Goal: Task Accomplishment & Management: Use online tool/utility

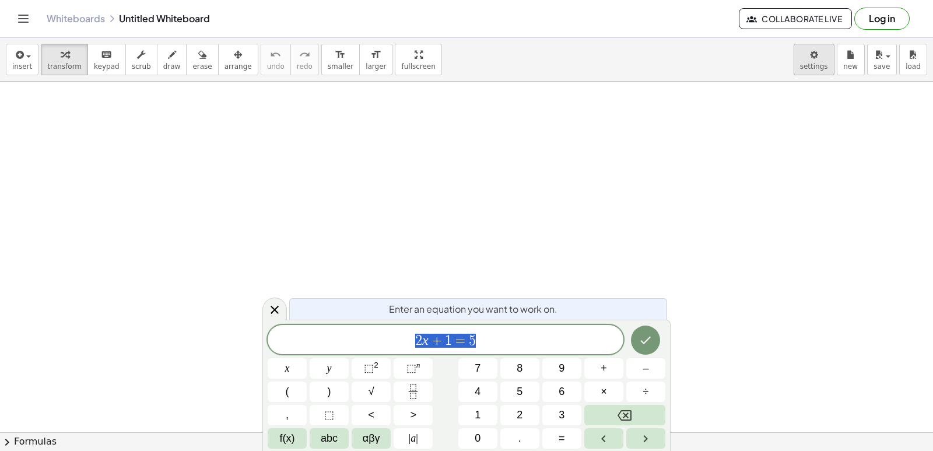
click at [813, 57] on body "Graspable Math Activities Get Started Activity Bank Assigned Work Classes White…" at bounding box center [466, 225] width 933 height 451
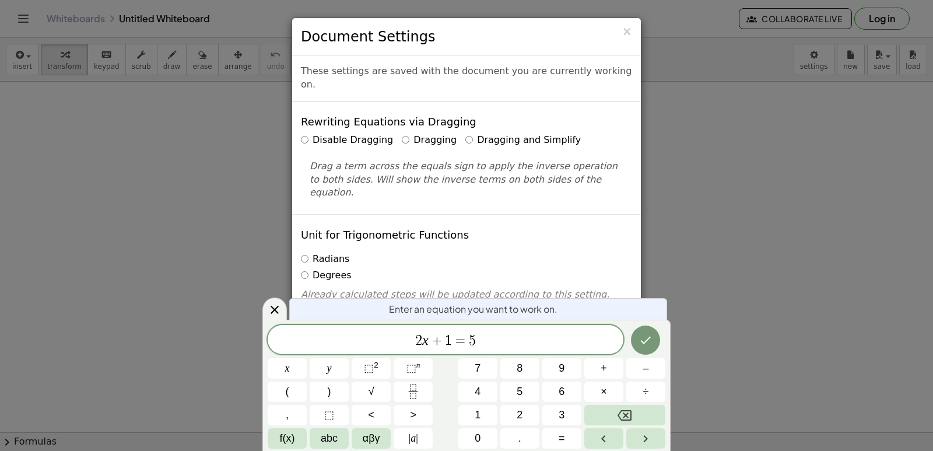
click at [271, 308] on icon at bounding box center [275, 310] width 14 height 14
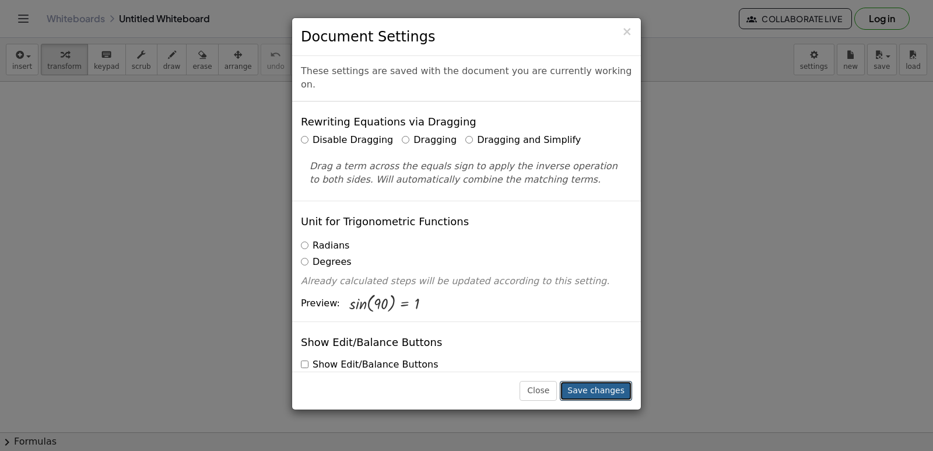
drag, startPoint x: 600, startPoint y: 391, endPoint x: 602, endPoint y: 380, distance: 11.8
click at [600, 388] on button "Save changes" at bounding box center [596, 391] width 72 height 20
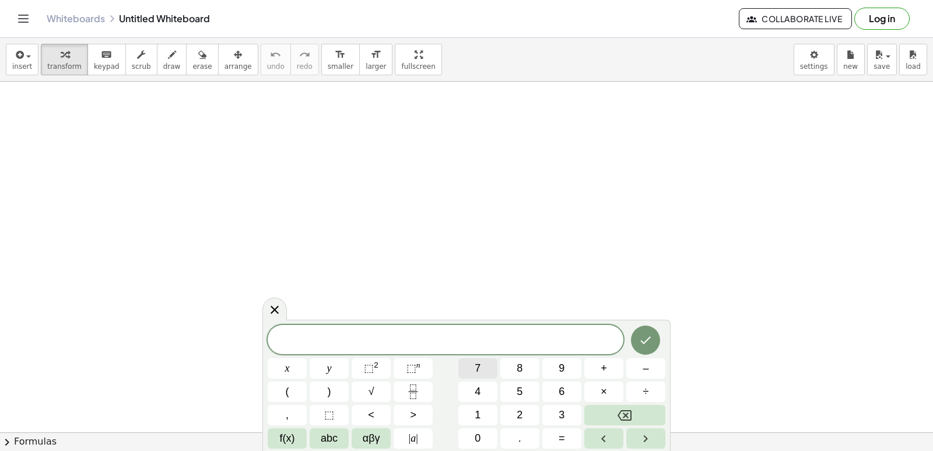
click at [477, 370] on span "7" at bounding box center [478, 368] width 6 height 16
click at [304, 366] on button "x" at bounding box center [287, 368] width 39 height 20
click at [634, 368] on button "–" at bounding box center [645, 368] width 39 height 20
click at [522, 387] on span "5" at bounding box center [519, 392] width 6 height 16
click at [575, 435] on button "=" at bounding box center [561, 438] width 39 height 20
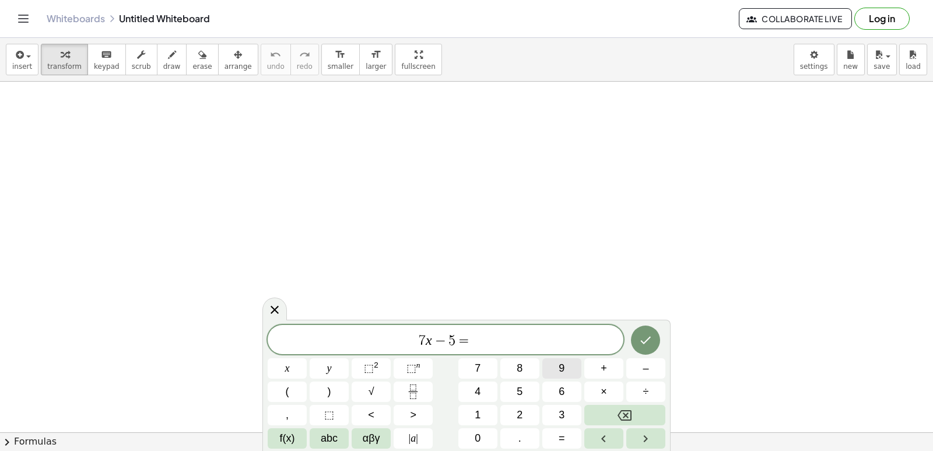
click at [571, 366] on button "9" at bounding box center [561, 368] width 39 height 20
click at [642, 343] on icon "Done" at bounding box center [645, 340] width 14 height 14
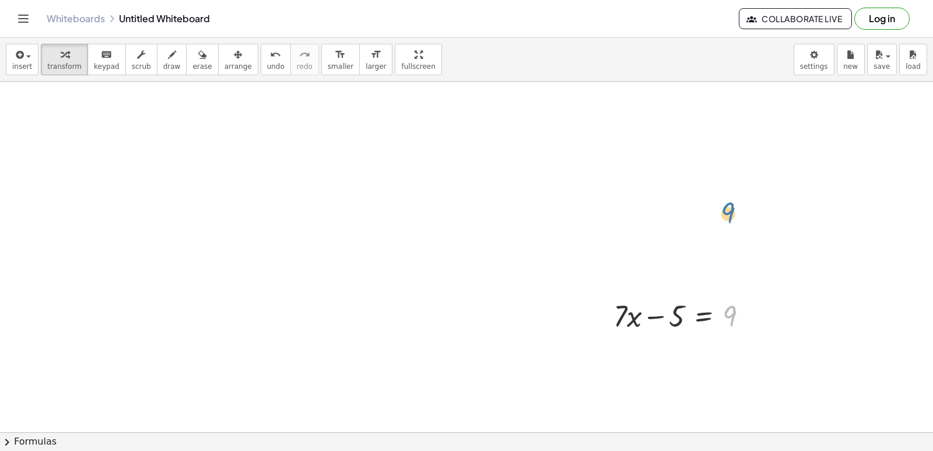
drag, startPoint x: 751, startPoint y: 307, endPoint x: 750, endPoint y: 199, distance: 108.4
drag, startPoint x: 751, startPoint y: 317, endPoint x: 747, endPoint y: 223, distance: 93.9
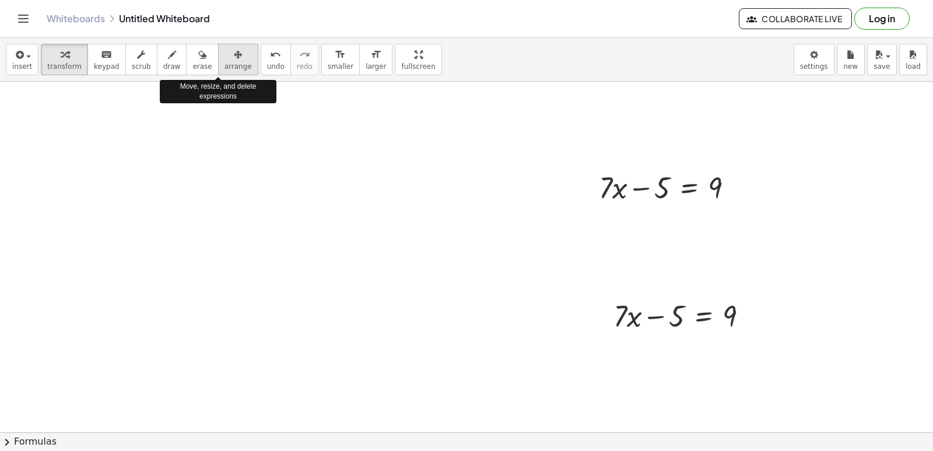
click at [224, 66] on span "arrange" at bounding box center [237, 66] width 27 height 8
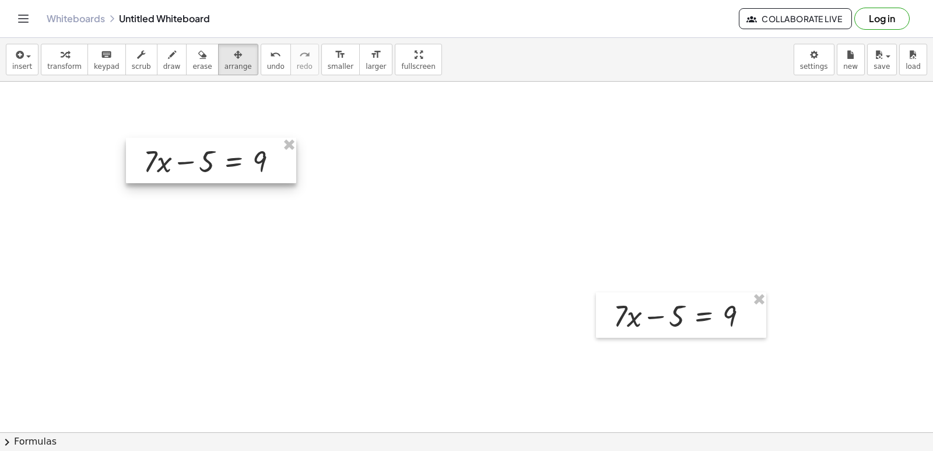
drag, startPoint x: 616, startPoint y: 177, endPoint x: 160, endPoint y: 134, distance: 457.3
click at [160, 138] on div at bounding box center [211, 160] width 170 height 45
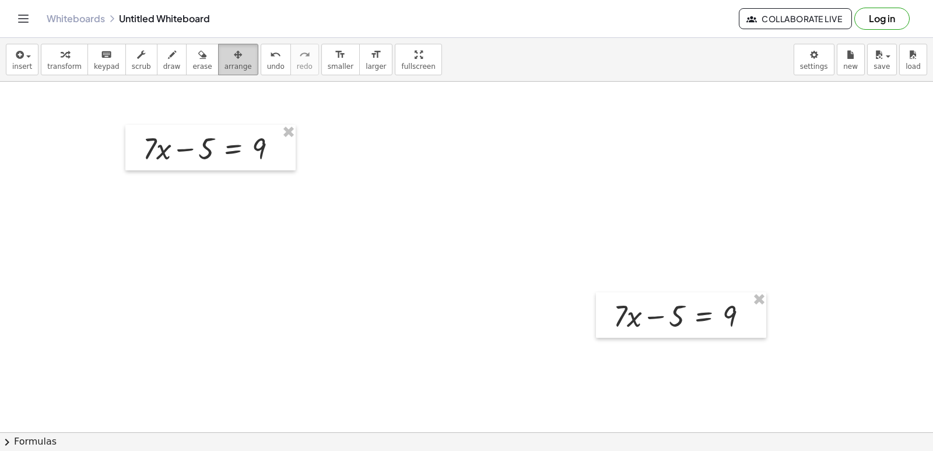
click at [224, 65] on span "arrange" at bounding box center [237, 66] width 27 height 8
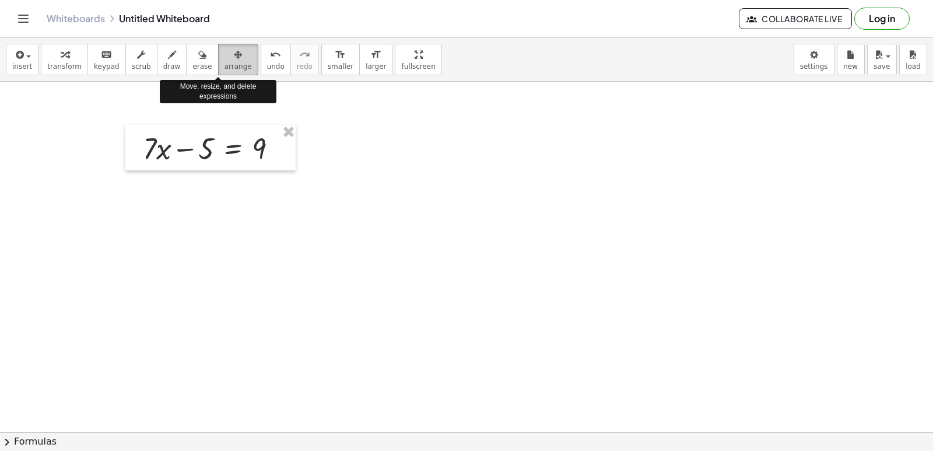
click at [218, 64] on button "arrange" at bounding box center [238, 59] width 40 height 31
click at [224, 64] on span "arrange" at bounding box center [237, 66] width 27 height 8
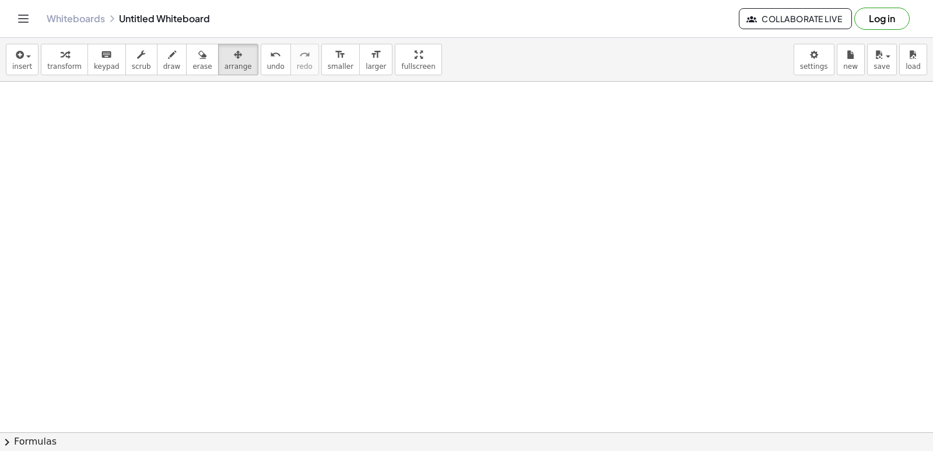
drag, startPoint x: 473, startPoint y: 251, endPoint x: 501, endPoint y: 263, distance: 30.8
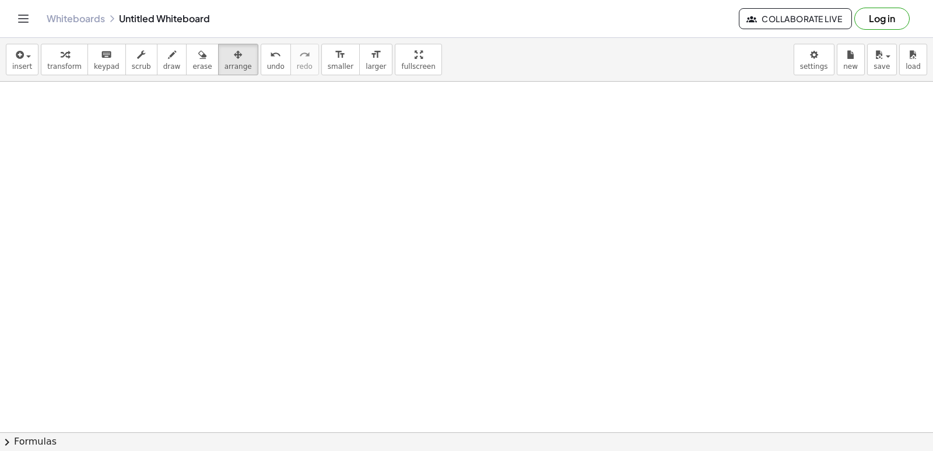
drag, startPoint x: 641, startPoint y: 339, endPoint x: 553, endPoint y: 252, distance: 123.3
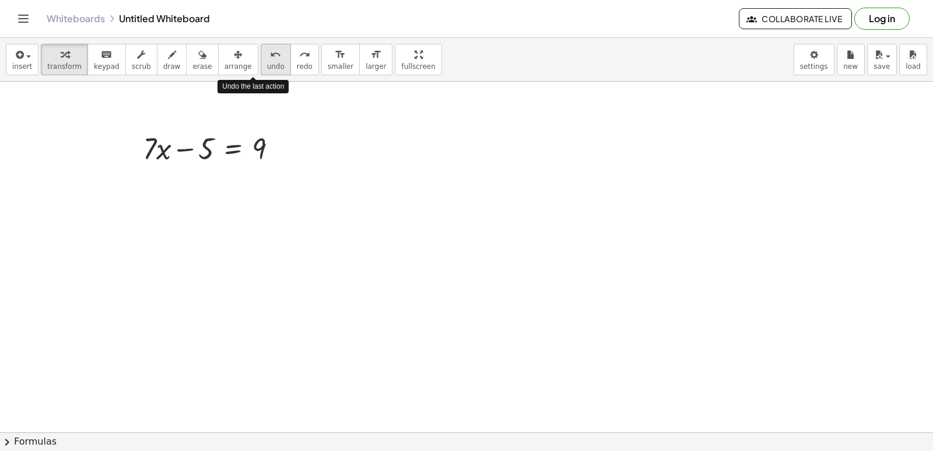
click at [261, 71] on button "undo undo" at bounding box center [276, 59] width 30 height 31
drag, startPoint x: 206, startPoint y: 143, endPoint x: 301, endPoint y: 143, distance: 95.0
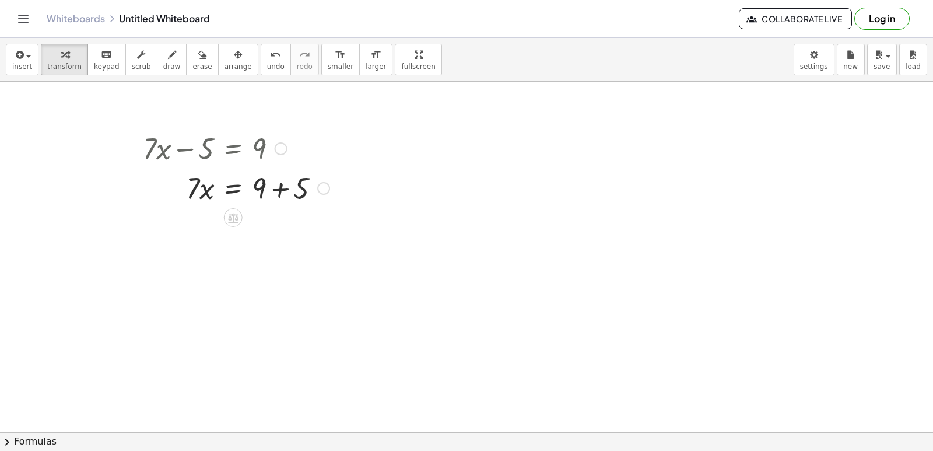
click at [275, 188] on div at bounding box center [236, 187] width 198 height 40
drag, startPoint x: 197, startPoint y: 233, endPoint x: 276, endPoint y: 252, distance: 81.7
click at [266, 272] on div at bounding box center [236, 276] width 198 height 58
click at [488, 321] on div at bounding box center [466, 120] width 933 height 776
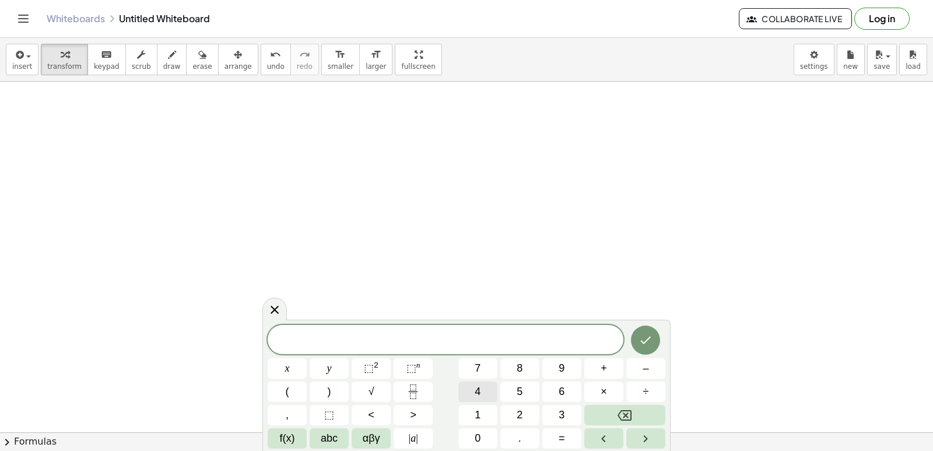
click at [476, 389] on span "4" at bounding box center [478, 392] width 6 height 16
click at [335, 364] on button "y" at bounding box center [329, 368] width 39 height 20
click at [641, 372] on button "–" at bounding box center [645, 368] width 39 height 20
click at [562, 369] on span "9" at bounding box center [561, 368] width 6 height 16
click at [563, 437] on span "=" at bounding box center [561, 438] width 6 height 16
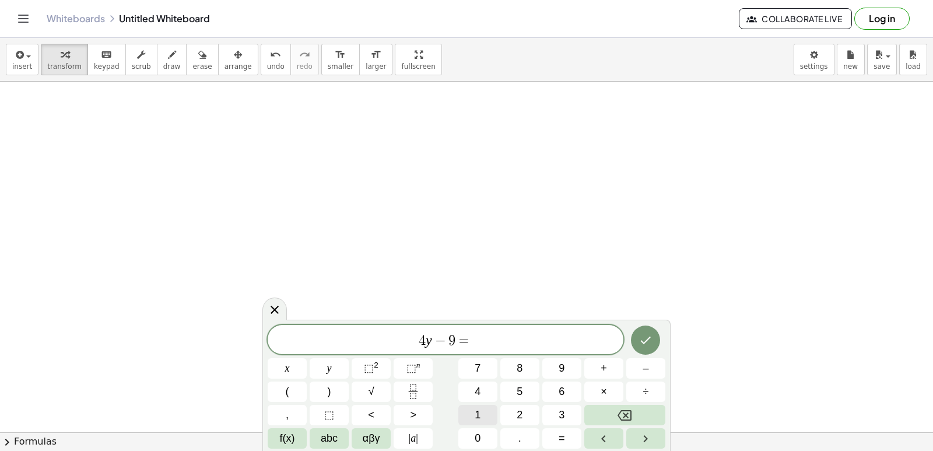
click at [482, 410] on button "1" at bounding box center [477, 415] width 39 height 20
click at [488, 410] on button "1" at bounding box center [477, 415] width 39 height 20
click at [644, 330] on button "Done" at bounding box center [645, 339] width 29 height 29
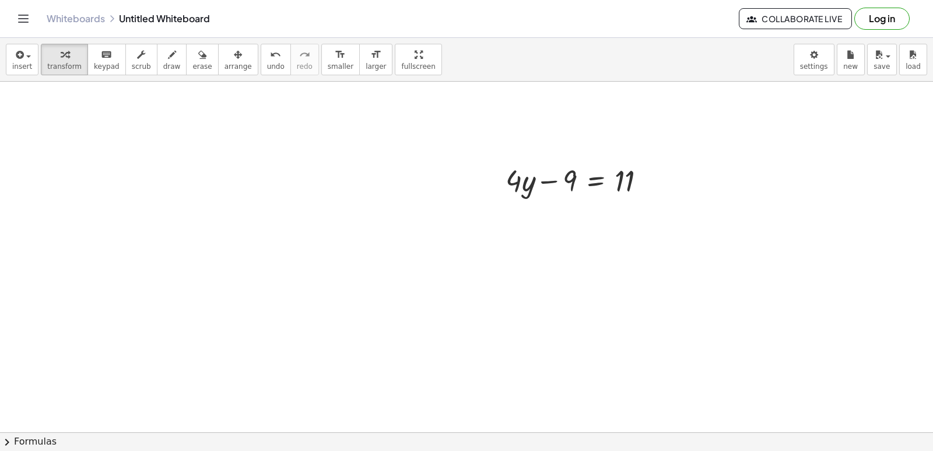
scroll to position [543, 0]
drag, startPoint x: 564, startPoint y: 153, endPoint x: 638, endPoint y: 143, distance: 74.0
click at [638, 143] on div at bounding box center [580, 151] width 161 height 40
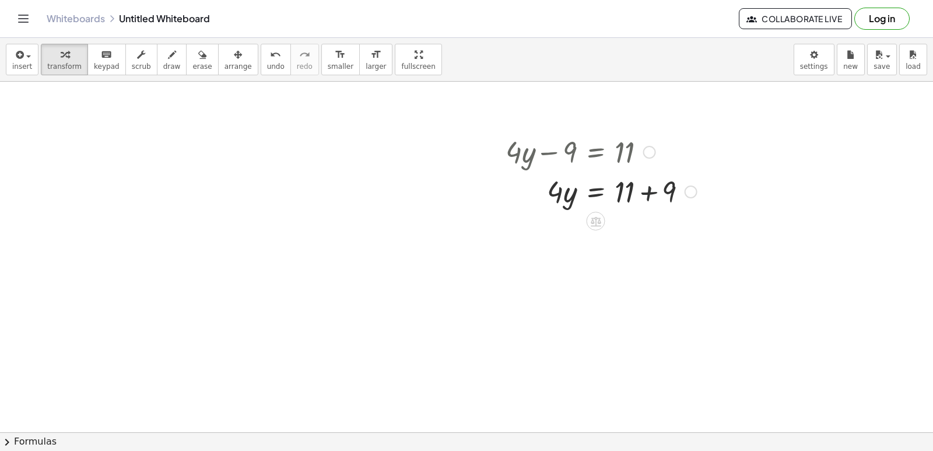
click at [653, 195] on div at bounding box center [601, 191] width 203 height 40
drag, startPoint x: 563, startPoint y: 248, endPoint x: 638, endPoint y: 252, distance: 75.3
click at [630, 265] on div "+ · 7 · x − 5 = 9 · 7 · x = + 9 + 5 · 7 · x = 14 x = · 14 · 7 x = 2 + · 4 · y −…" at bounding box center [466, 64] width 933 height 1051
click at [631, 275] on div at bounding box center [601, 279] width 203 height 58
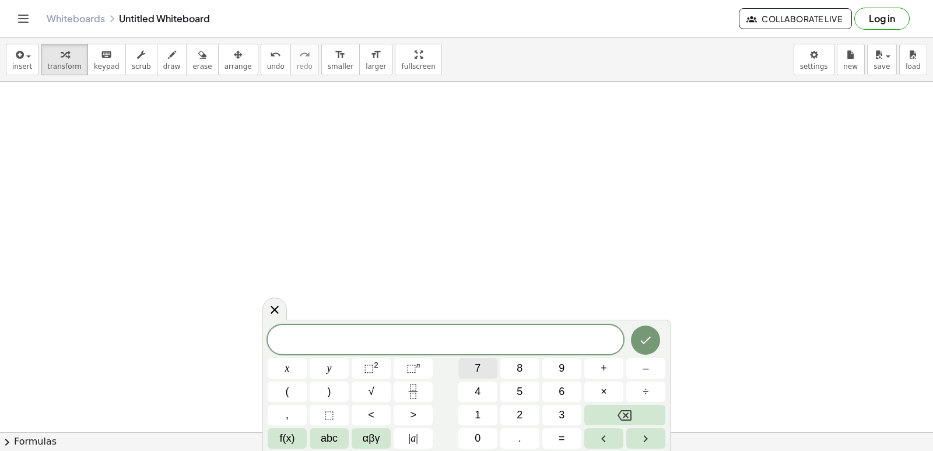
click at [486, 360] on button "7" at bounding box center [477, 368] width 39 height 20
click at [291, 366] on button "x" at bounding box center [287, 368] width 39 height 20
click at [608, 363] on button "+" at bounding box center [603, 368] width 39 height 20
click at [525, 382] on button "5" at bounding box center [519, 391] width 39 height 20
click at [561, 436] on span "=" at bounding box center [561, 438] width 6 height 16
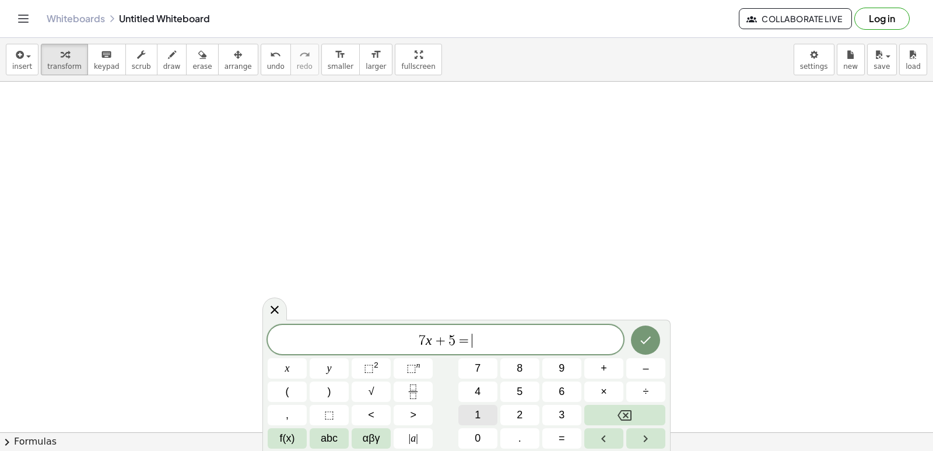
click at [483, 407] on button "1" at bounding box center [477, 415] width 39 height 20
click at [564, 385] on span "6" at bounding box center [561, 392] width 6 height 16
click at [647, 342] on icon "Done" at bounding box center [645, 340] width 14 height 14
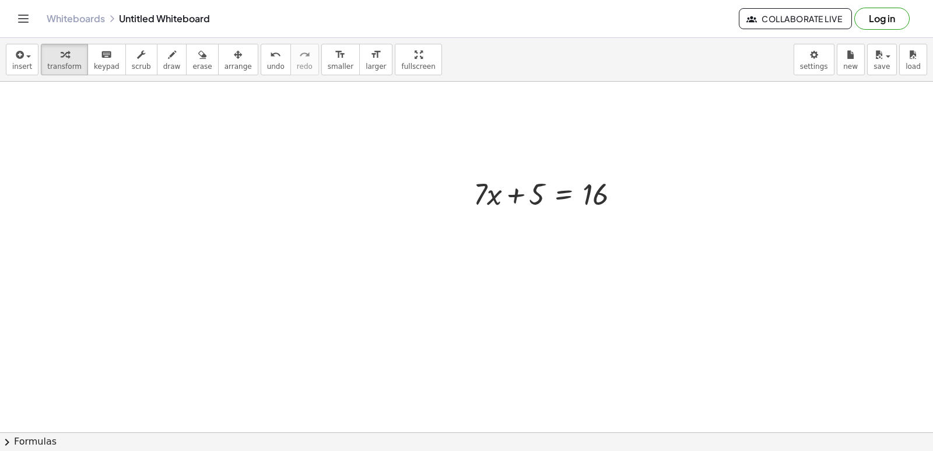
scroll to position [1051, 0]
click at [581, 131] on div at bounding box center [551, 127] width 167 height 40
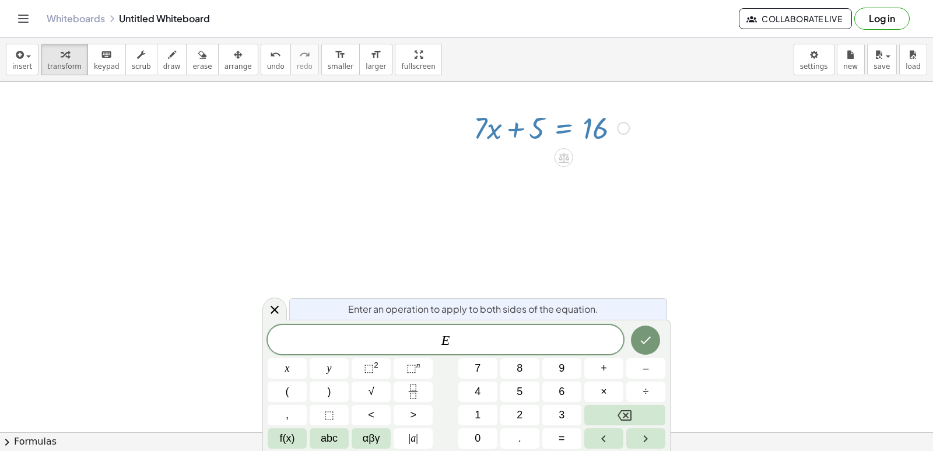
click at [597, 125] on div at bounding box center [551, 127] width 167 height 40
click at [609, 413] on button "Backspace" at bounding box center [624, 415] width 81 height 20
click at [480, 364] on span "7" at bounding box center [478, 368] width 6 height 16
click at [610, 387] on button "×" at bounding box center [603, 391] width 39 height 20
click at [637, 413] on button "Backspace" at bounding box center [624, 415] width 81 height 20
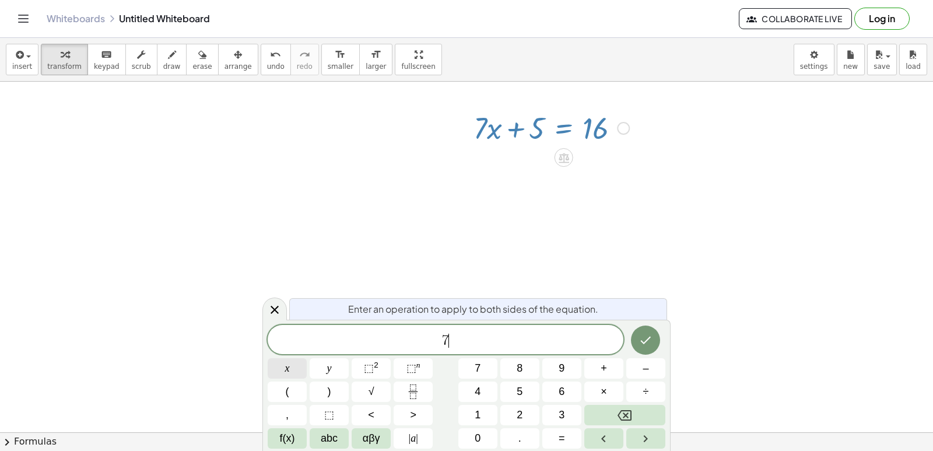
click at [277, 365] on button "x" at bounding box center [287, 368] width 39 height 20
click at [602, 365] on span "+" at bounding box center [603, 368] width 6 height 16
click at [523, 384] on button "5" at bounding box center [519, 391] width 39 height 20
click at [561, 433] on span "=" at bounding box center [561, 438] width 6 height 16
click at [636, 375] on button "–" at bounding box center [645, 368] width 39 height 20
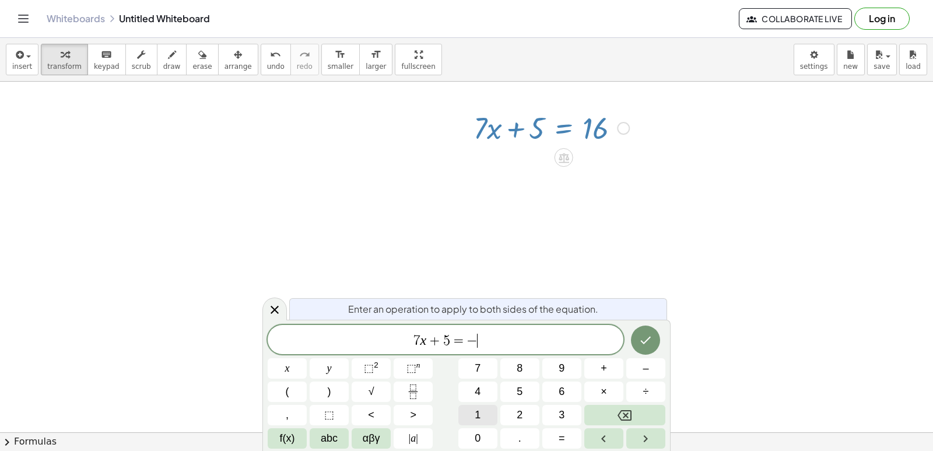
click at [487, 412] on button "1" at bounding box center [477, 415] width 39 height 20
click at [563, 391] on span "6" at bounding box center [561, 392] width 6 height 16
click at [652, 340] on button "Done" at bounding box center [645, 339] width 29 height 29
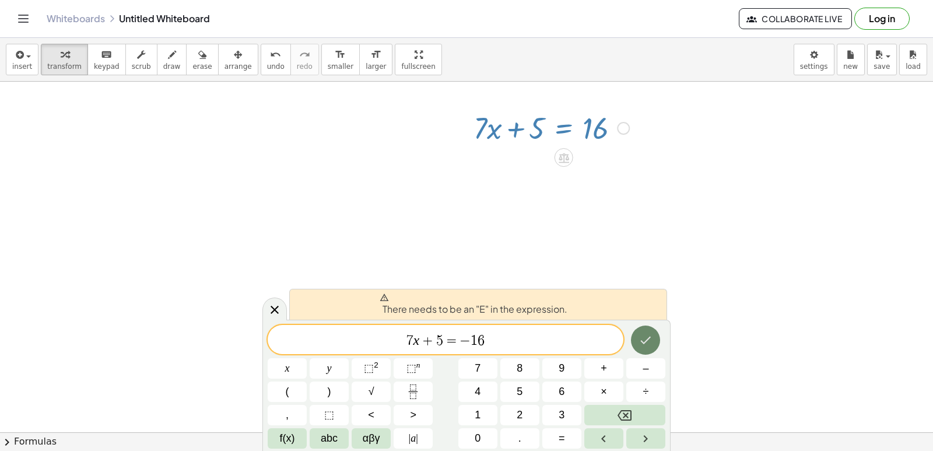
click at [636, 337] on button "Done" at bounding box center [645, 339] width 29 height 29
click at [636, 419] on button "Backspace" at bounding box center [624, 415] width 81 height 20
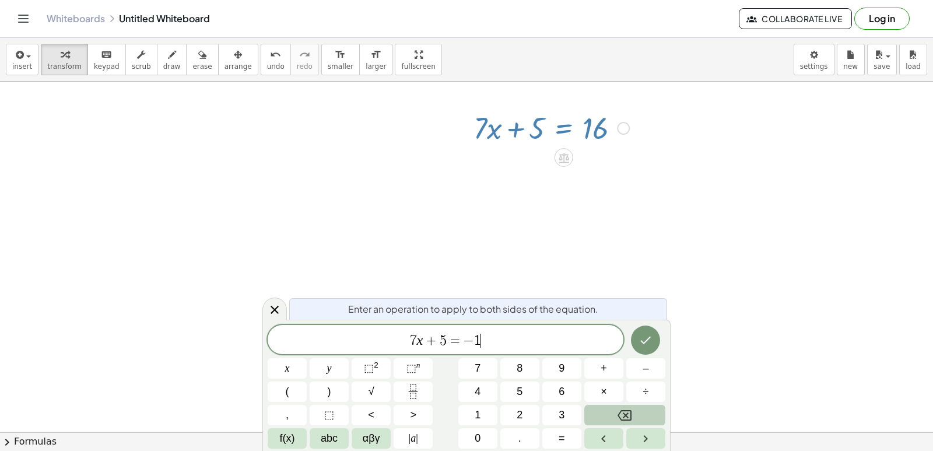
click at [636, 419] on button "Backspace" at bounding box center [624, 415] width 81 height 20
click at [636, 417] on button "Backspace" at bounding box center [624, 415] width 81 height 20
click at [636, 415] on button "Backspace" at bounding box center [624, 415] width 81 height 20
click at [636, 416] on button "Backspace" at bounding box center [624, 415] width 81 height 20
click at [636, 418] on button "Backspace" at bounding box center [624, 415] width 81 height 20
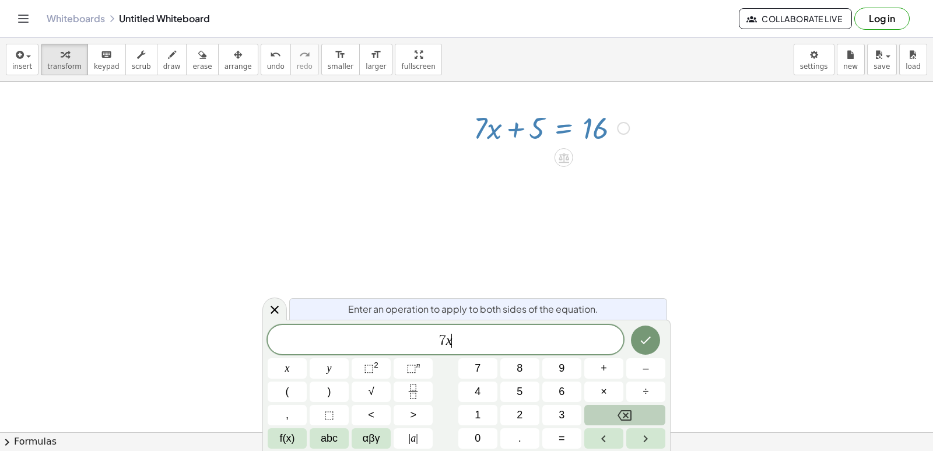
click at [637, 419] on button "Backspace" at bounding box center [624, 415] width 81 height 20
click at [639, 430] on div "7 ​ x y ⬚ 2 ⬚ n 7 8 9 + – ( ) √ 4 5 6 × ÷ , ⬚ < > 1 2 3 f(x) abc αβγ | a | 0 . =" at bounding box center [467, 387] width 398 height 124
click at [641, 436] on button "Right arrow" at bounding box center [645, 438] width 39 height 20
click at [641, 419] on button "Backspace" at bounding box center [624, 415] width 81 height 20
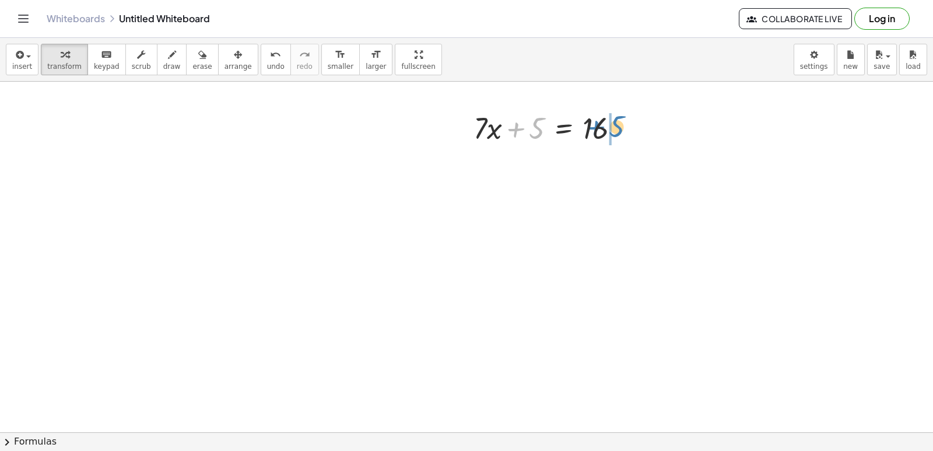
drag, startPoint x: 512, startPoint y: 120, endPoint x: 575, endPoint y: 121, distance: 63.0
click at [592, 115] on div at bounding box center [551, 127] width 167 height 40
drag, startPoint x: 618, startPoint y: 168, endPoint x: 623, endPoint y: 174, distance: 7.0
click at [623, 174] on div at bounding box center [573, 167] width 210 height 40
click at [618, 163] on div at bounding box center [573, 167] width 210 height 40
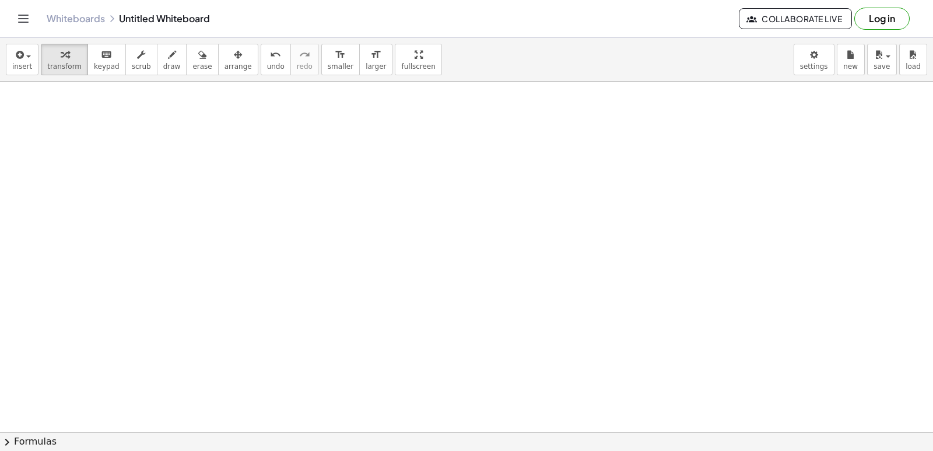
scroll to position [1226, 0]
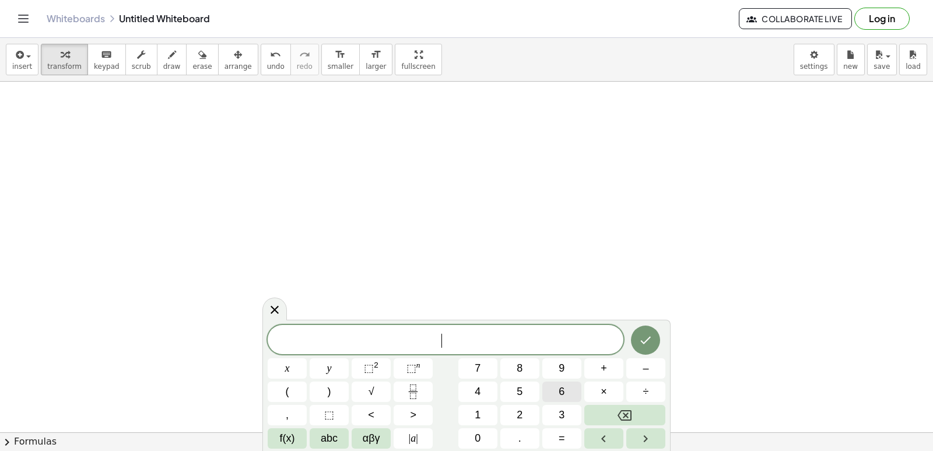
click at [558, 386] on button "6" at bounding box center [561, 391] width 39 height 20
click at [328, 371] on span "y" at bounding box center [329, 368] width 5 height 16
click at [606, 368] on span "+" at bounding box center [603, 368] width 6 height 16
click at [471, 409] on button "1" at bounding box center [477, 415] width 39 height 20
click at [480, 388] on span "4" at bounding box center [478, 392] width 6 height 16
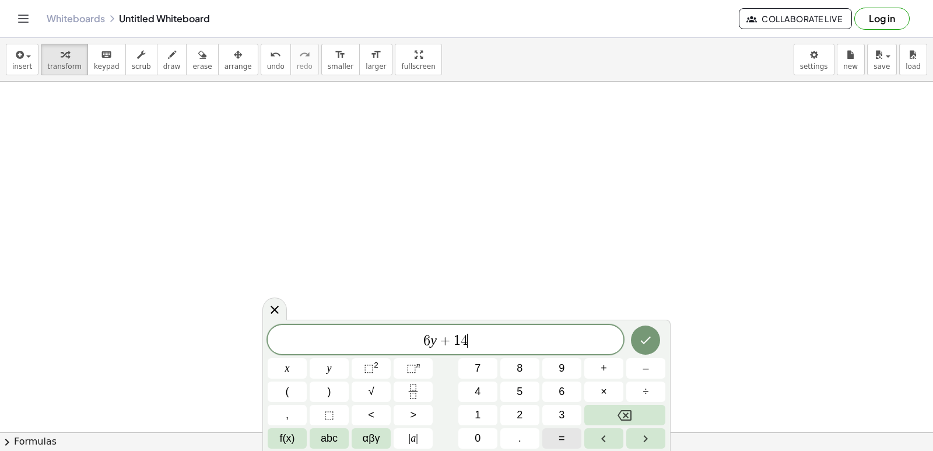
click at [566, 437] on button "=" at bounding box center [561, 438] width 39 height 20
click at [638, 373] on button "–" at bounding box center [645, 368] width 39 height 20
click at [642, 364] on button "–" at bounding box center [645, 368] width 39 height 20
click at [635, 407] on button "Backspace" at bounding box center [624, 415] width 81 height 20
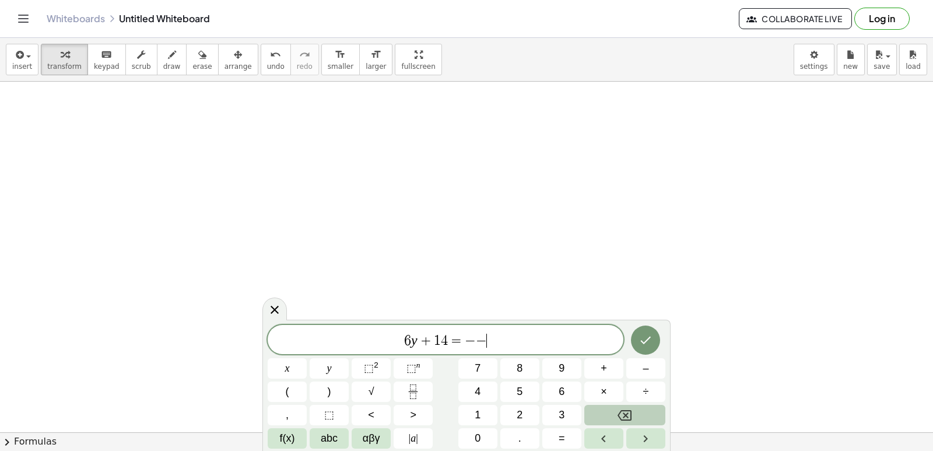
click at [634, 407] on button "Backspace" at bounding box center [624, 415] width 81 height 20
click at [512, 410] on button "2" at bounding box center [519, 415] width 39 height 20
click at [513, 410] on button "2" at bounding box center [519, 415] width 39 height 20
click at [641, 345] on icon "Done" at bounding box center [645, 340] width 14 height 14
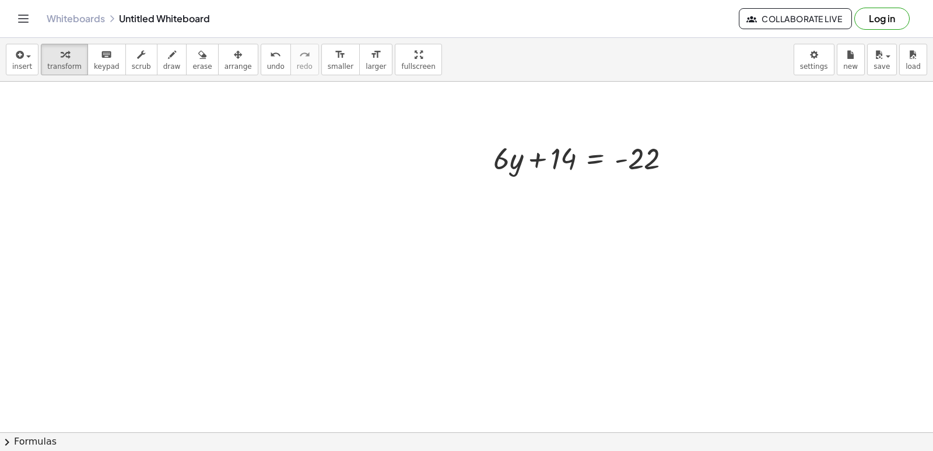
scroll to position [1401, 0]
drag, startPoint x: 560, startPoint y: 148, endPoint x: 682, endPoint y: 139, distance: 122.2
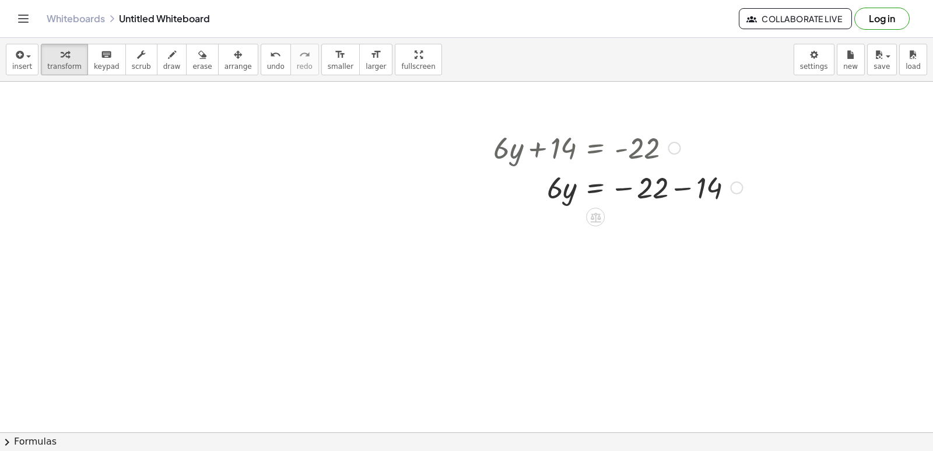
click at [686, 186] on div at bounding box center [617, 187] width 261 height 40
drag, startPoint x: 577, startPoint y: 273, endPoint x: 653, endPoint y: 242, distance: 81.8
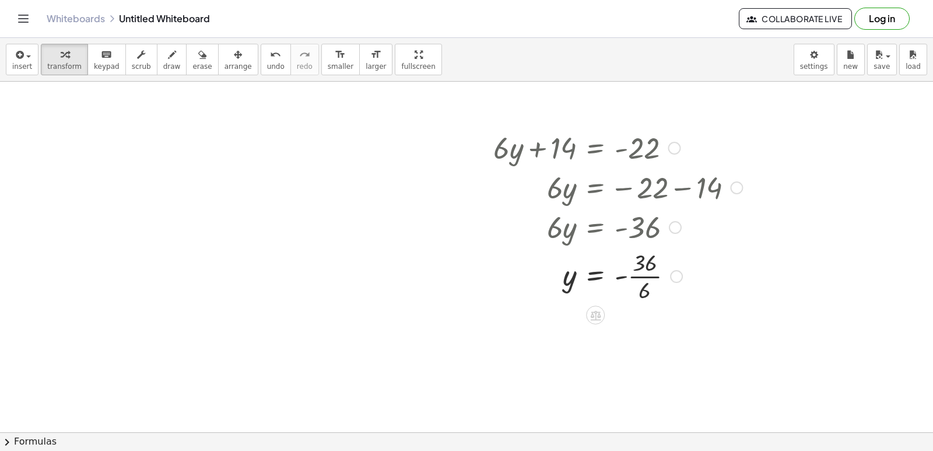
click at [642, 277] on div at bounding box center [617, 275] width 261 height 58
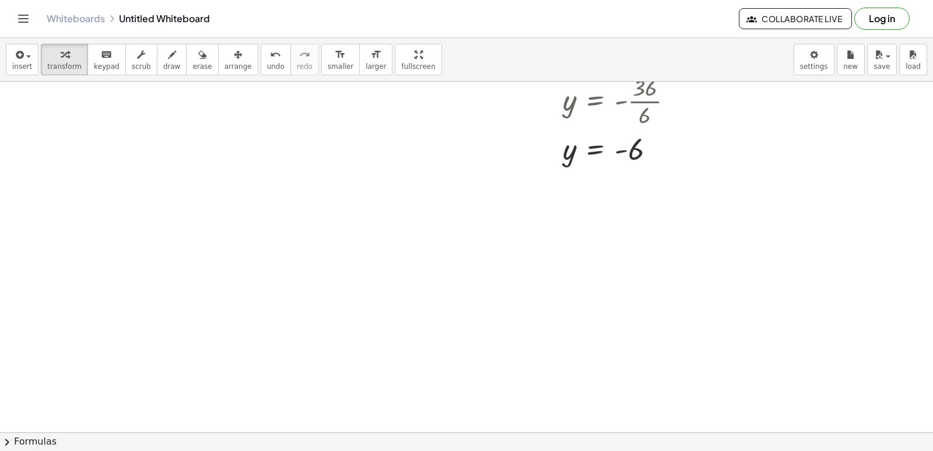
scroll to position [1692, 0]
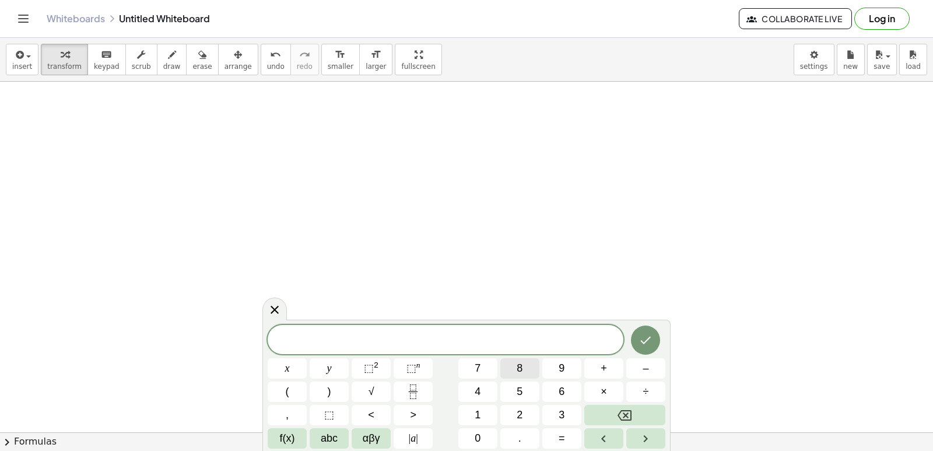
click at [518, 361] on span "8" at bounding box center [519, 368] width 6 height 16
click at [334, 364] on button "y" at bounding box center [329, 368] width 39 height 20
click at [591, 367] on button "+" at bounding box center [603, 368] width 39 height 20
click at [527, 407] on button "2" at bounding box center [519, 415] width 39 height 20
click at [559, 408] on span "3" at bounding box center [561, 415] width 6 height 16
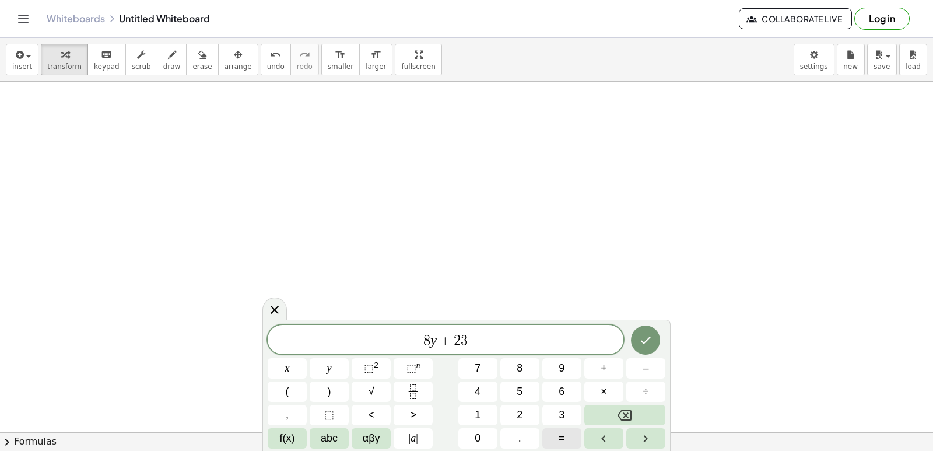
click at [569, 436] on button "=" at bounding box center [561, 438] width 39 height 20
click at [641, 365] on button "–" at bounding box center [645, 368] width 39 height 20
click at [570, 363] on button "9" at bounding box center [561, 368] width 39 height 20
click at [652, 332] on button "Done" at bounding box center [645, 339] width 29 height 29
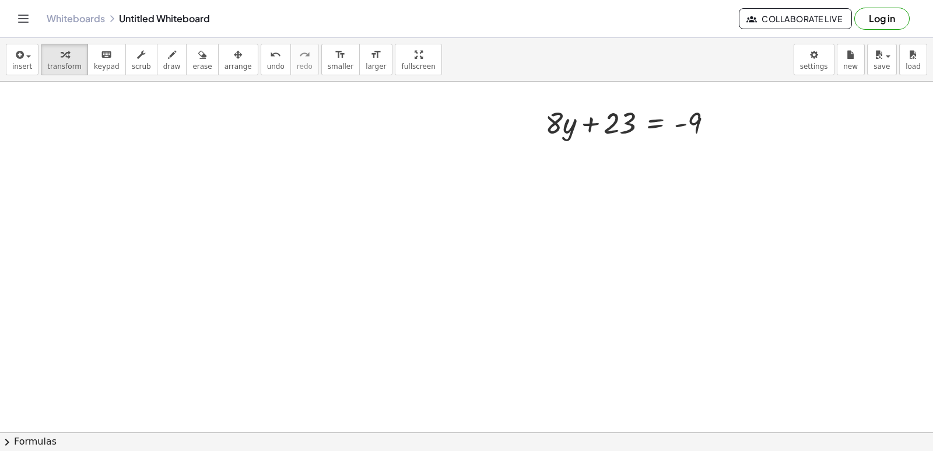
scroll to position [1925, 0]
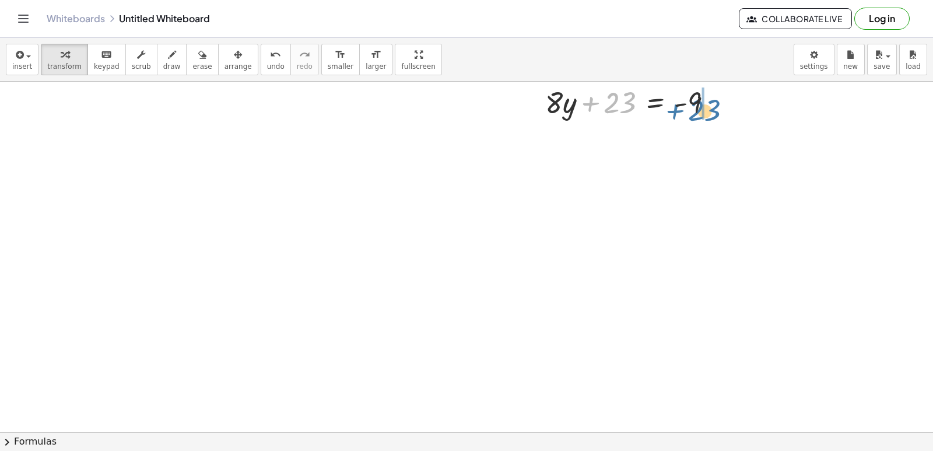
drag, startPoint x: 600, startPoint y: 106, endPoint x: 691, endPoint y: 157, distance: 104.2
click at [691, 99] on div at bounding box center [633, 102] width 188 height 40
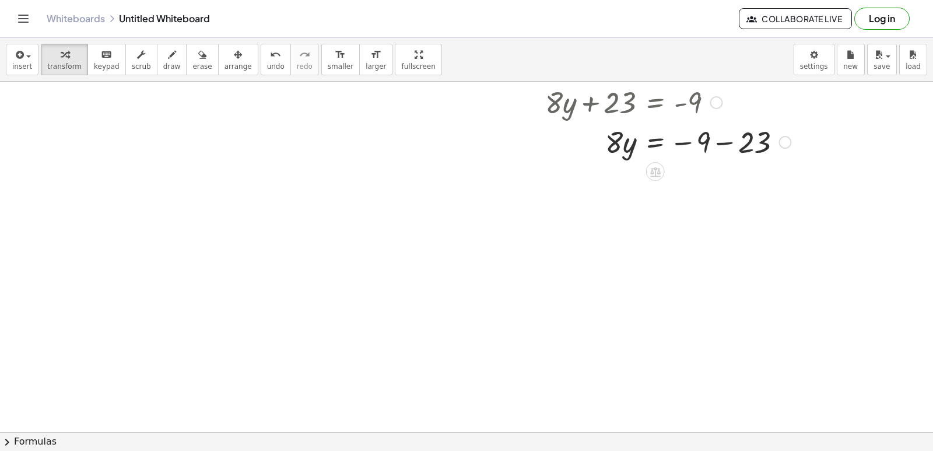
click at [718, 146] on div at bounding box center [668, 141] width 258 height 40
drag, startPoint x: 607, startPoint y: 188, endPoint x: 708, endPoint y: 217, distance: 104.4
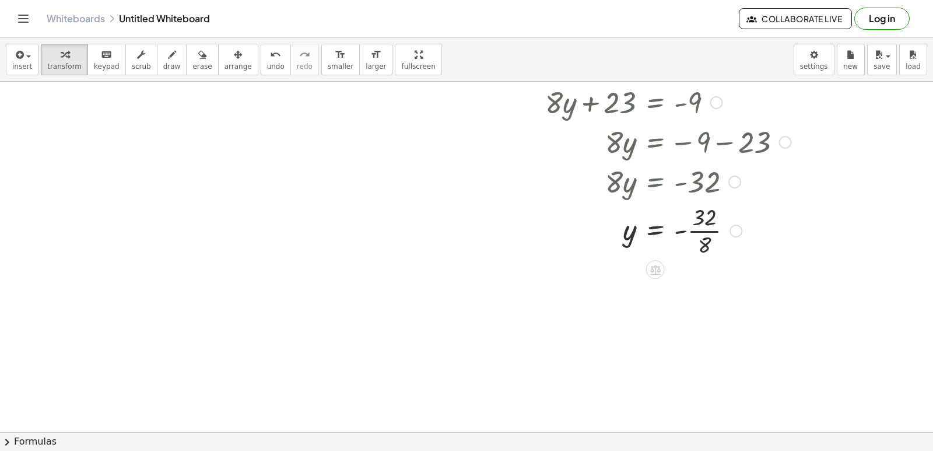
click at [699, 236] on div at bounding box center [668, 230] width 258 height 58
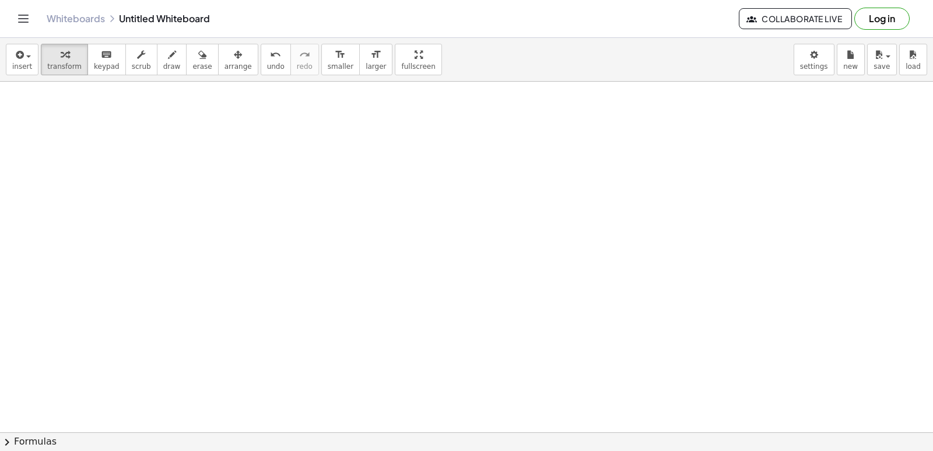
scroll to position [2219, 0]
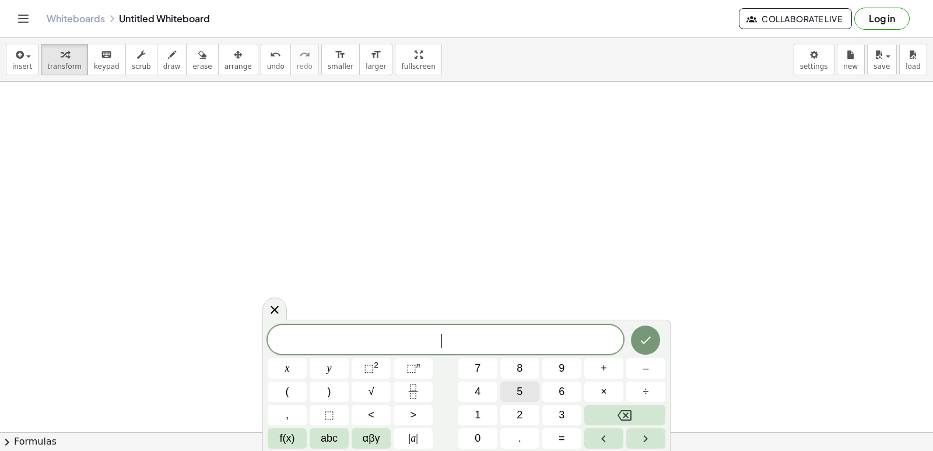
click at [525, 389] on button "5" at bounding box center [519, 391] width 39 height 20
click at [290, 369] on button "x" at bounding box center [287, 368] width 39 height 20
click at [610, 368] on button "+" at bounding box center [603, 368] width 39 height 20
click at [338, 373] on button "y" at bounding box center [329, 368] width 39 height 20
click at [558, 438] on button "=" at bounding box center [561, 438] width 39 height 20
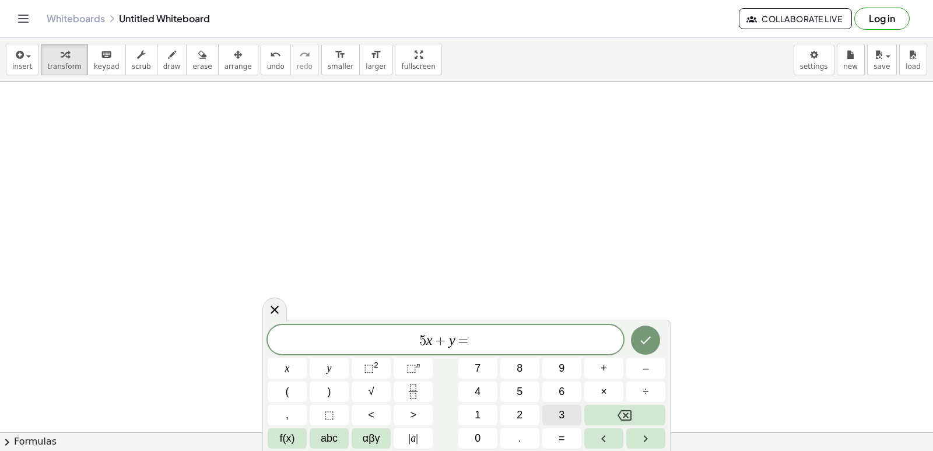
click at [564, 414] on span "3" at bounding box center [561, 415] width 6 height 16
click at [645, 339] on icon "Done" at bounding box center [645, 340] width 14 height 14
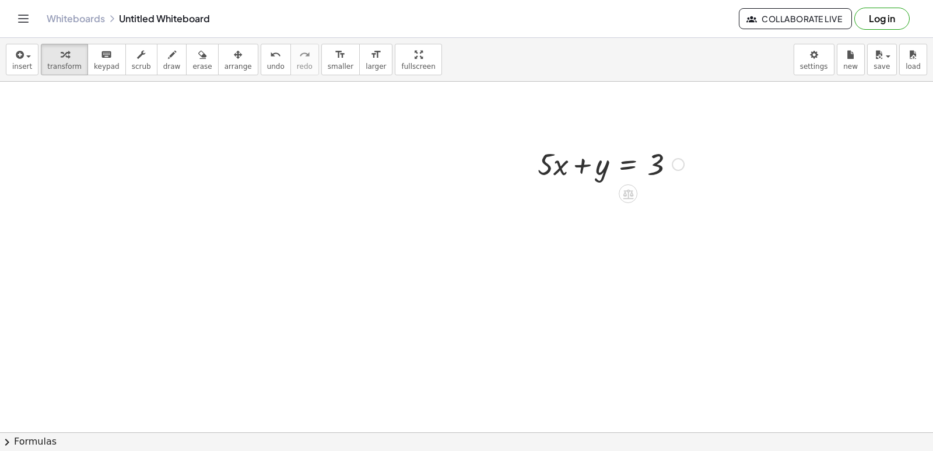
scroll to position [2452, 0]
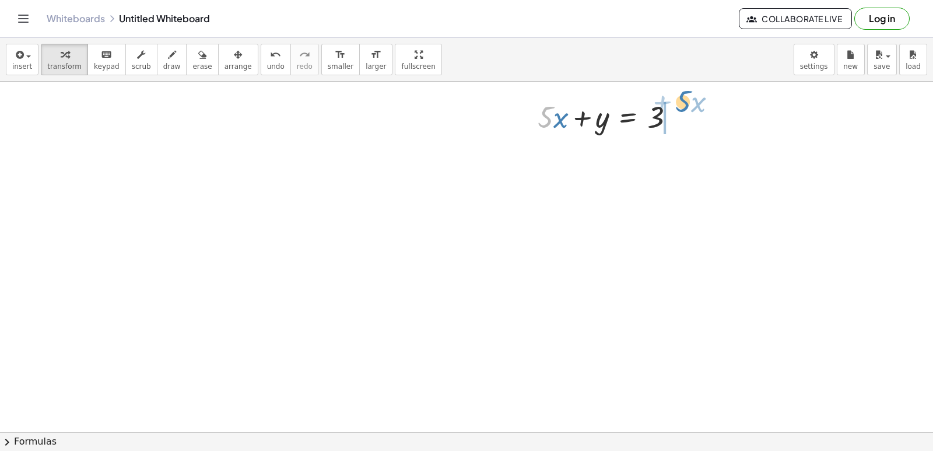
drag, startPoint x: 544, startPoint y: 113, endPoint x: 681, endPoint y: 97, distance: 138.5
click at [681, 97] on div at bounding box center [611, 116] width 158 height 40
drag, startPoint x: 537, startPoint y: 305, endPoint x: 527, endPoint y: 330, distance: 26.6
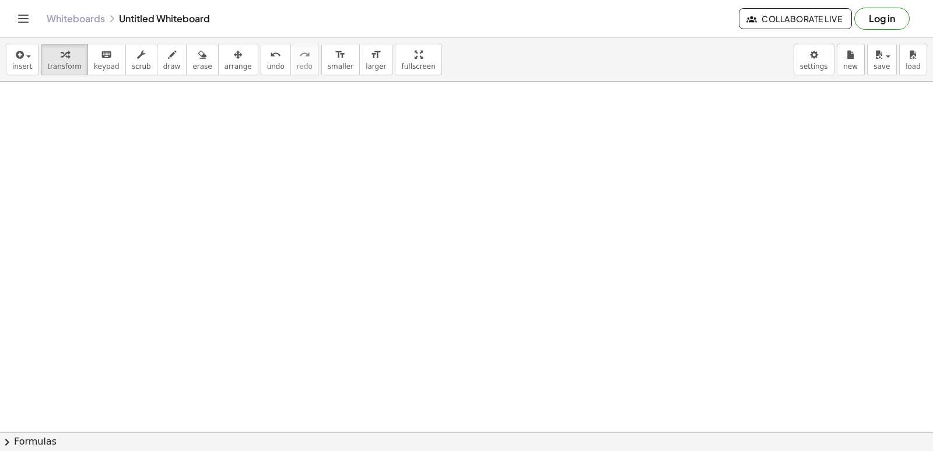
drag, startPoint x: 537, startPoint y: 327, endPoint x: 542, endPoint y: 291, distance: 35.9
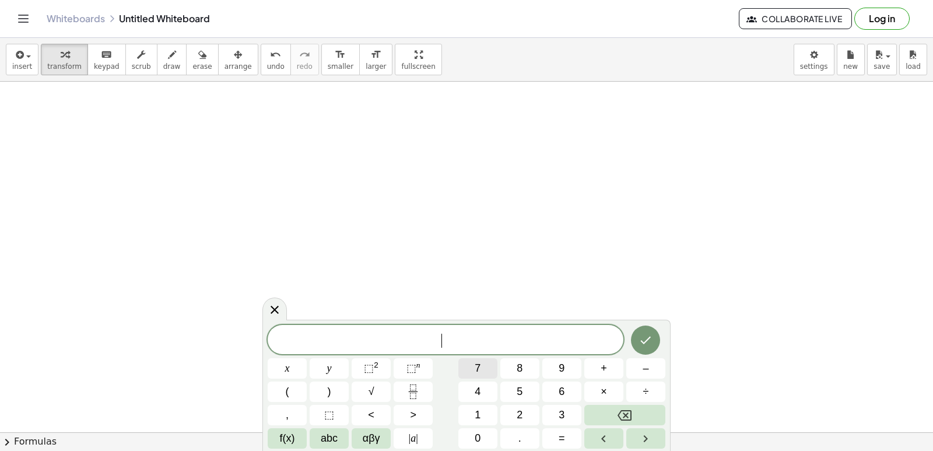
click at [488, 368] on button "7" at bounding box center [477, 368] width 39 height 20
click at [324, 368] on button "y" at bounding box center [329, 368] width 39 height 20
click at [614, 361] on button "+" at bounding box center [603, 368] width 39 height 20
click at [290, 369] on button "x" at bounding box center [287, 368] width 39 height 20
click at [554, 436] on button "=" at bounding box center [561, 438] width 39 height 20
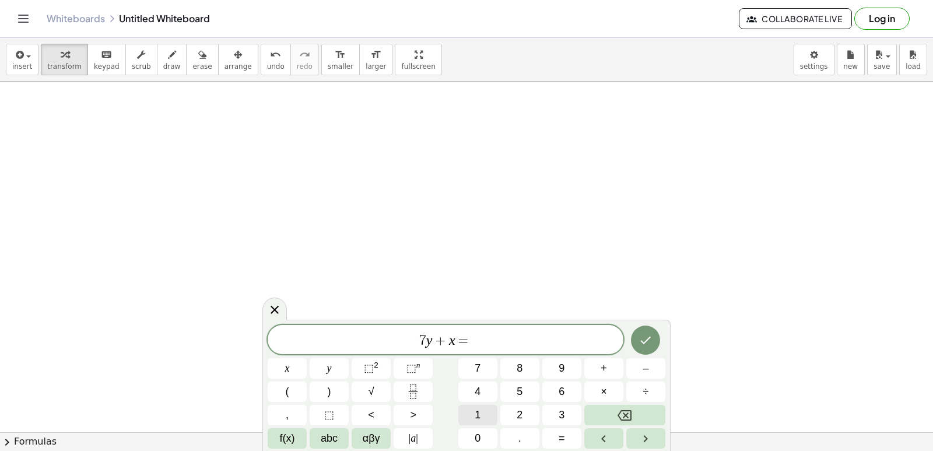
click at [491, 419] on button "1" at bounding box center [477, 415] width 39 height 20
click at [525, 413] on button "2" at bounding box center [519, 415] width 39 height 20
click at [654, 346] on button "Done" at bounding box center [645, 339] width 29 height 29
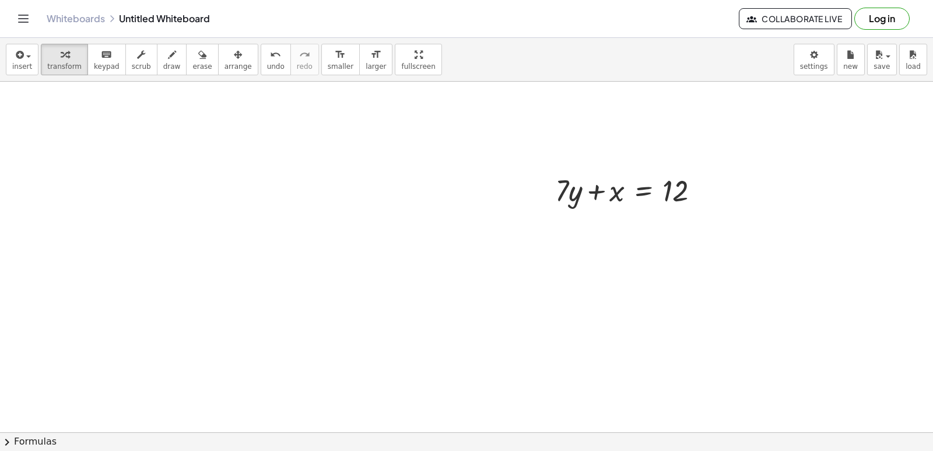
scroll to position [2861, 0]
drag, startPoint x: 569, startPoint y: 174, endPoint x: 717, endPoint y: 168, distance: 148.2
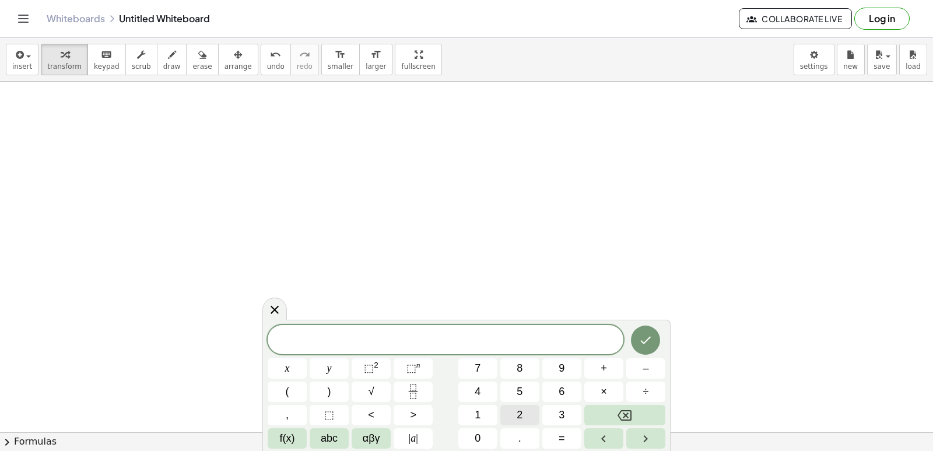
click at [535, 415] on button "2" at bounding box center [519, 415] width 39 height 20
click at [340, 368] on button "y" at bounding box center [329, 368] width 39 height 20
click at [607, 371] on button "+" at bounding box center [603, 368] width 39 height 20
click at [486, 413] on button "1" at bounding box center [477, 415] width 39 height 20
click at [524, 416] on button "2" at bounding box center [519, 415] width 39 height 20
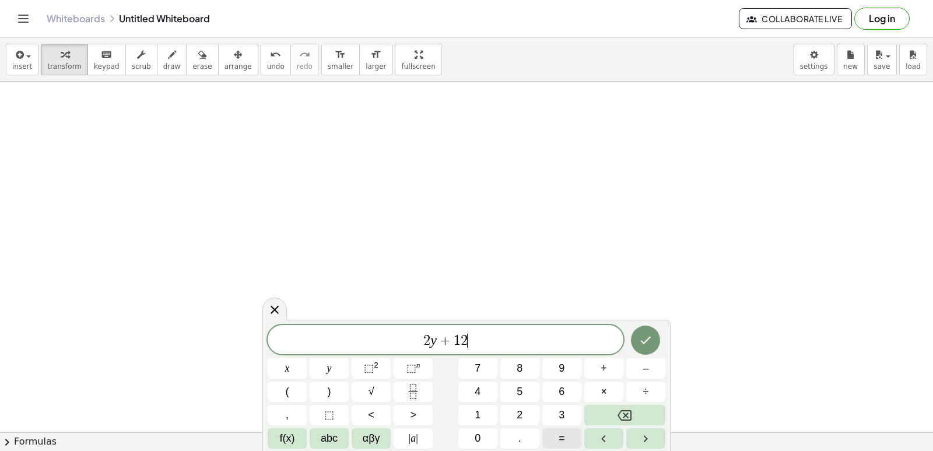
click at [286, 371] on span "x" at bounding box center [287, 368] width 5 height 16
click at [563, 439] on span "=" at bounding box center [561, 438] width 6 height 16
click at [485, 414] on button "1" at bounding box center [477, 415] width 39 height 20
click at [482, 428] on button "0" at bounding box center [477, 438] width 39 height 20
click at [642, 340] on icon "Done" at bounding box center [646, 340] width 10 height 8
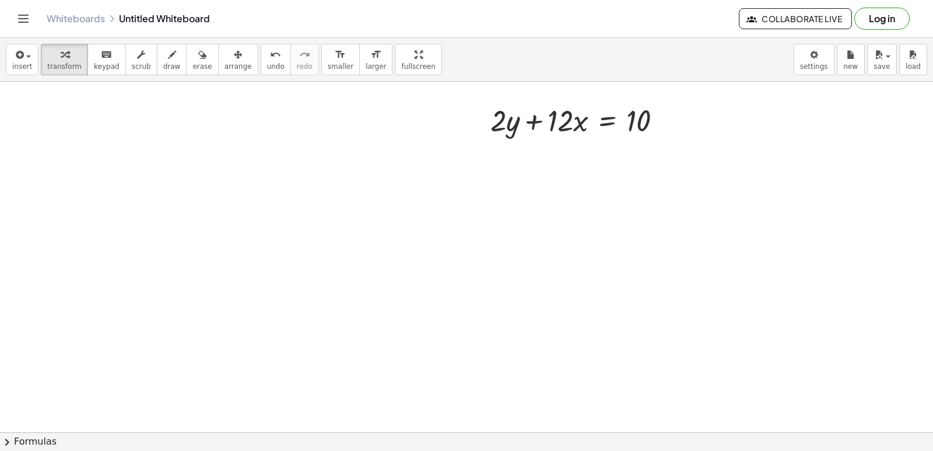
scroll to position [3328, 0]
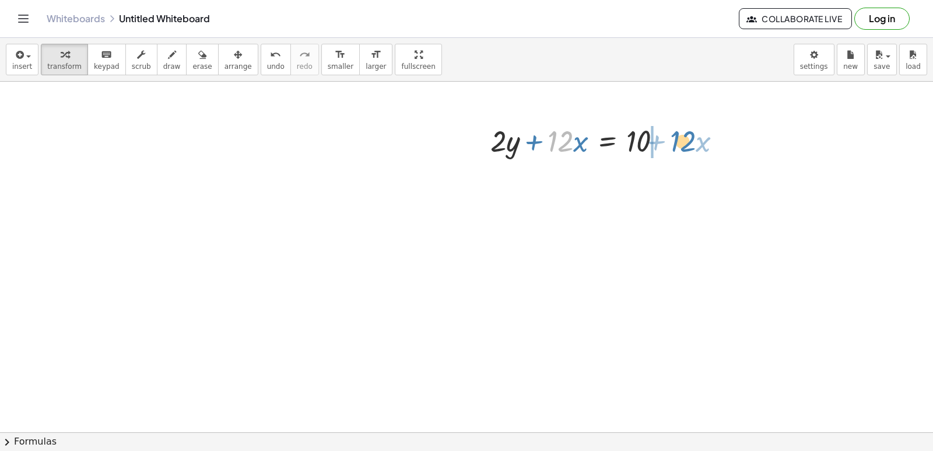
drag, startPoint x: 561, startPoint y: 147, endPoint x: 682, endPoint y: 147, distance: 120.7
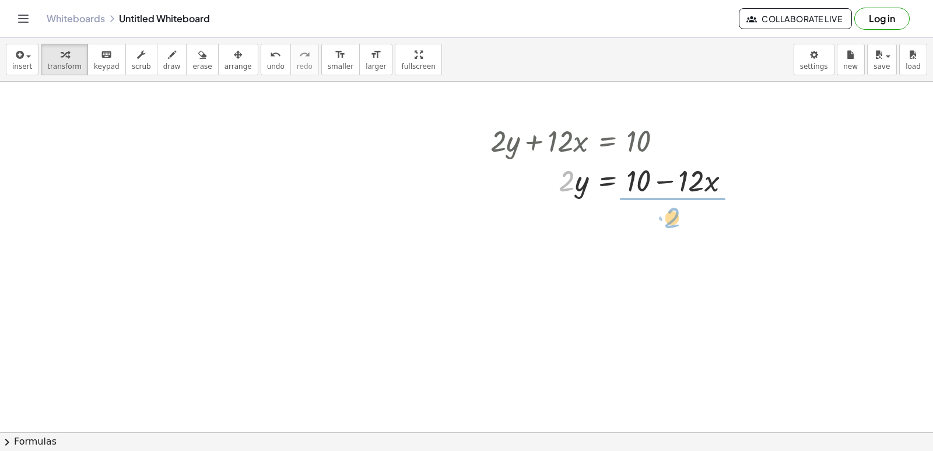
drag, startPoint x: 568, startPoint y: 185, endPoint x: 674, endPoint y: 215, distance: 110.2
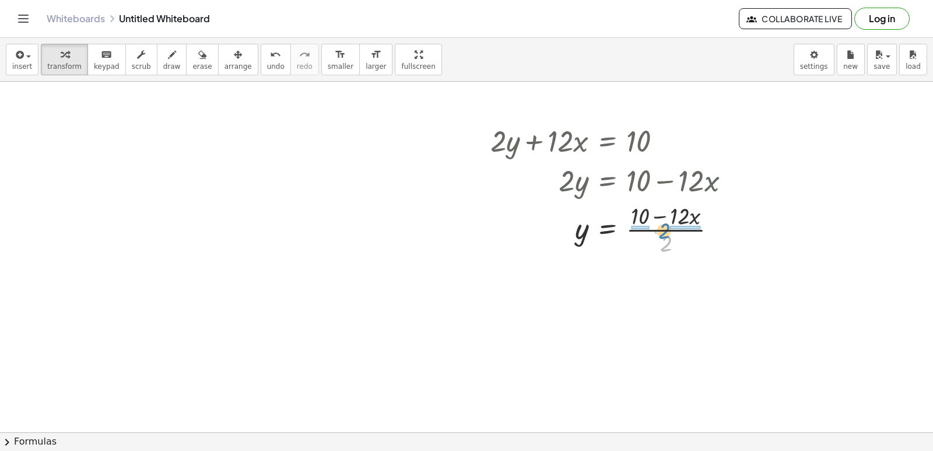
drag, startPoint x: 665, startPoint y: 238, endPoint x: 663, endPoint y: 226, distance: 12.9
click at [663, 226] on div at bounding box center [614, 228] width 261 height 58
click at [638, 286] on div at bounding box center [615, 287] width 263 height 58
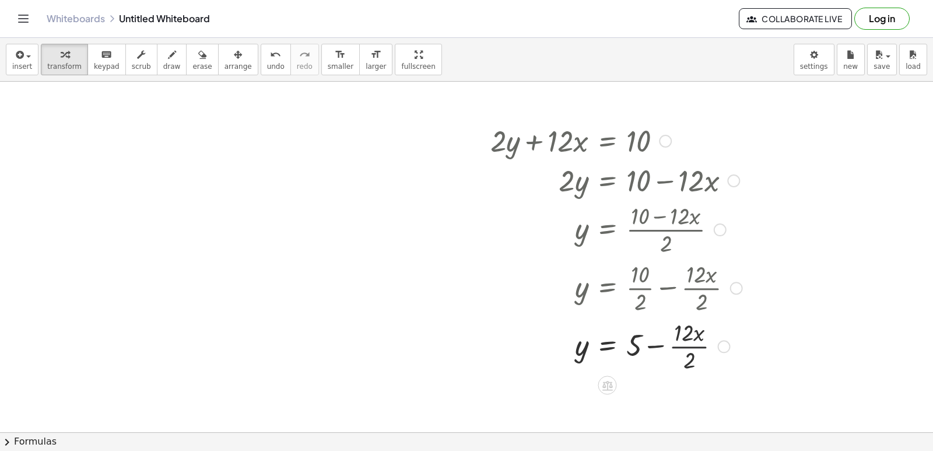
click at [683, 349] on div at bounding box center [615, 345] width 263 height 58
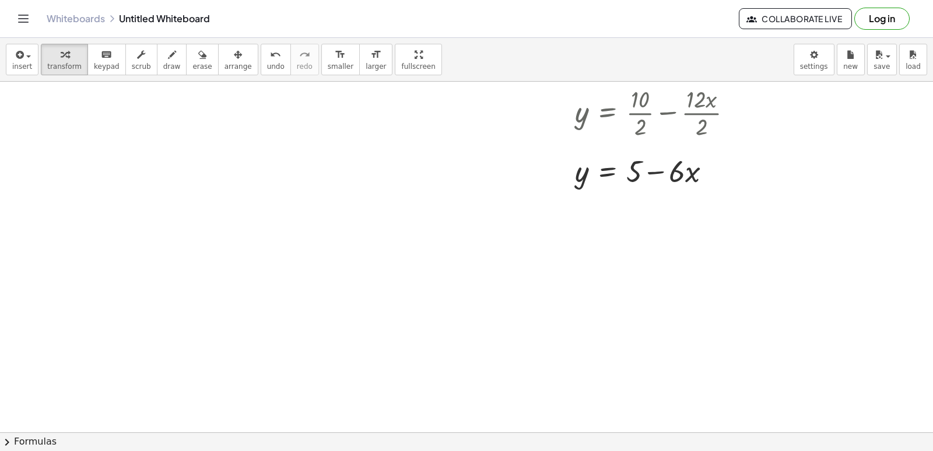
scroll to position [3620, 0]
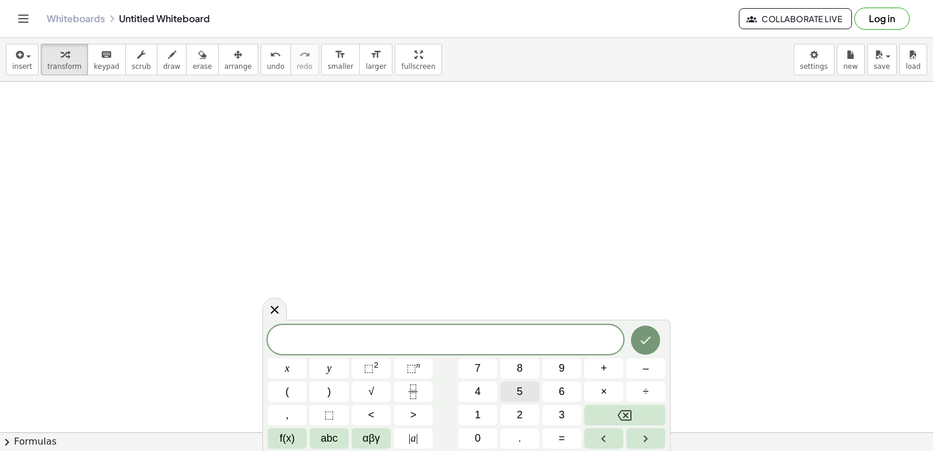
click at [516, 385] on span "5" at bounding box center [519, 392] width 6 height 16
click at [516, 392] on span "5" at bounding box center [519, 392] width 6 height 16
click at [638, 409] on button "Backspace" at bounding box center [624, 415] width 81 height 20
click at [282, 371] on button "x" at bounding box center [287, 368] width 39 height 20
click at [642, 363] on button "–" at bounding box center [645, 368] width 39 height 20
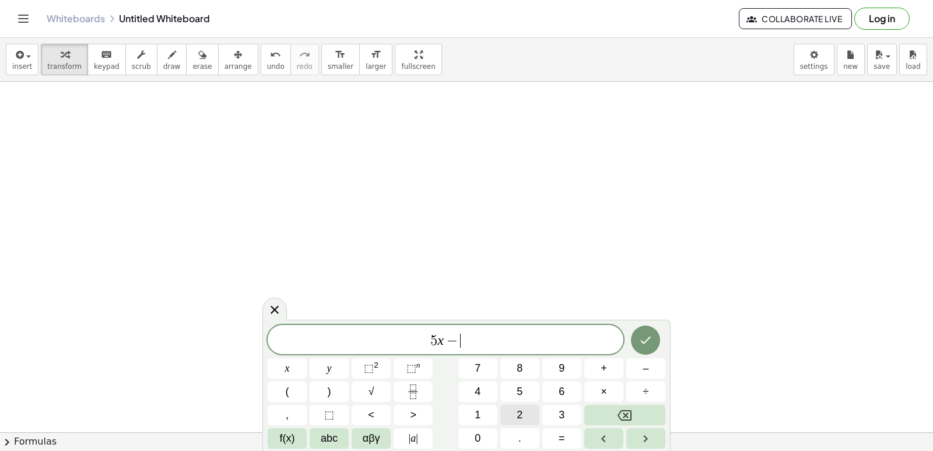
click at [514, 409] on button "2" at bounding box center [519, 415] width 39 height 20
click at [473, 444] on button "0" at bounding box center [477, 438] width 39 height 20
click at [336, 360] on button "y" at bounding box center [329, 368] width 39 height 20
click at [553, 434] on button "=" at bounding box center [561, 438] width 39 height 20
click at [552, 415] on button "3" at bounding box center [561, 415] width 39 height 20
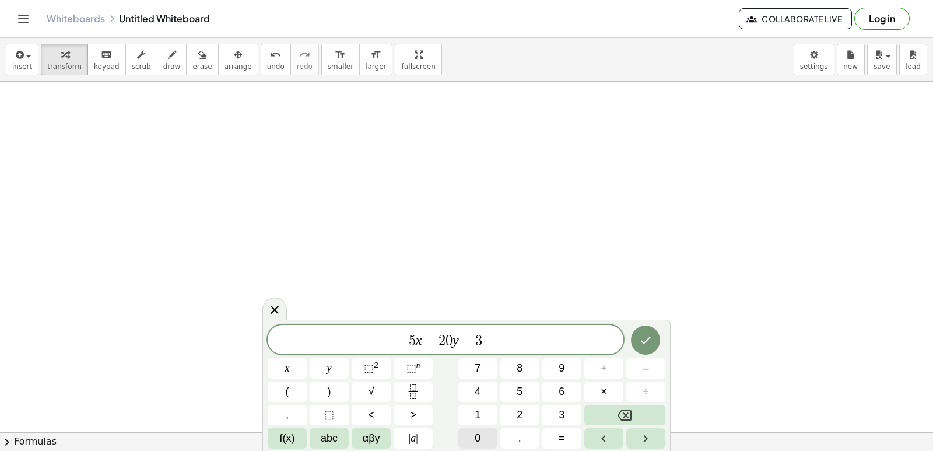
click at [465, 435] on button "0" at bounding box center [477, 438] width 39 height 20
click at [638, 340] on button "Done" at bounding box center [645, 339] width 29 height 29
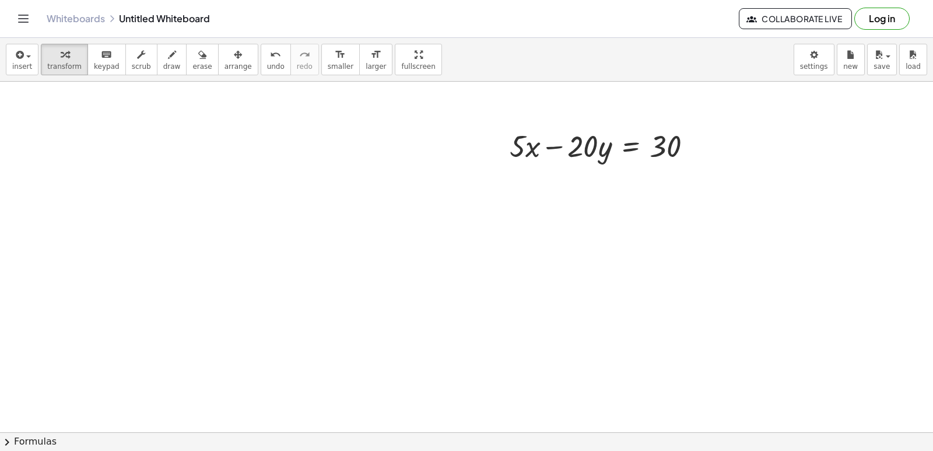
scroll to position [3853, 0]
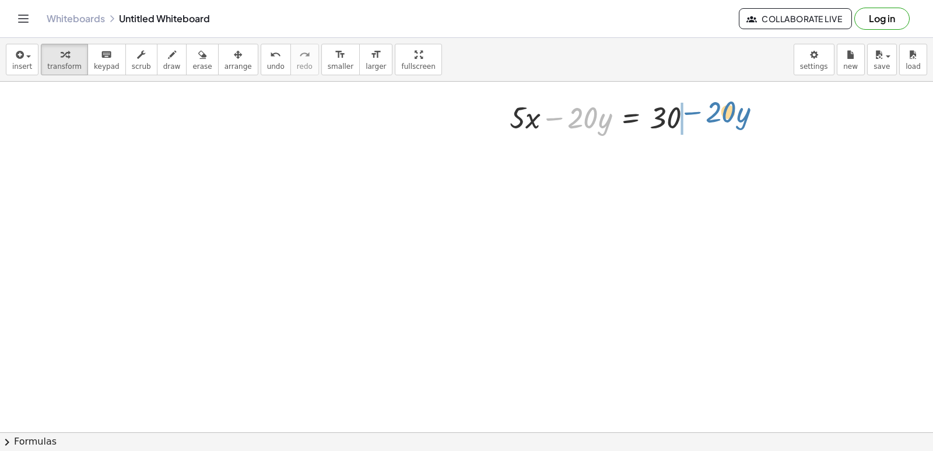
drag, startPoint x: 564, startPoint y: 120, endPoint x: 702, endPoint y: 114, distance: 138.3
click at [702, 114] on div at bounding box center [605, 117] width 203 height 40
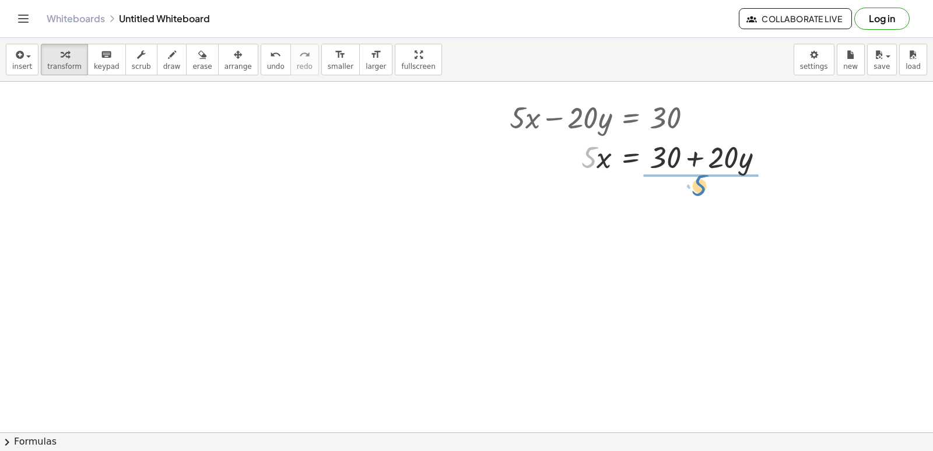
drag, startPoint x: 591, startPoint y: 154, endPoint x: 701, endPoint y: 182, distance: 114.2
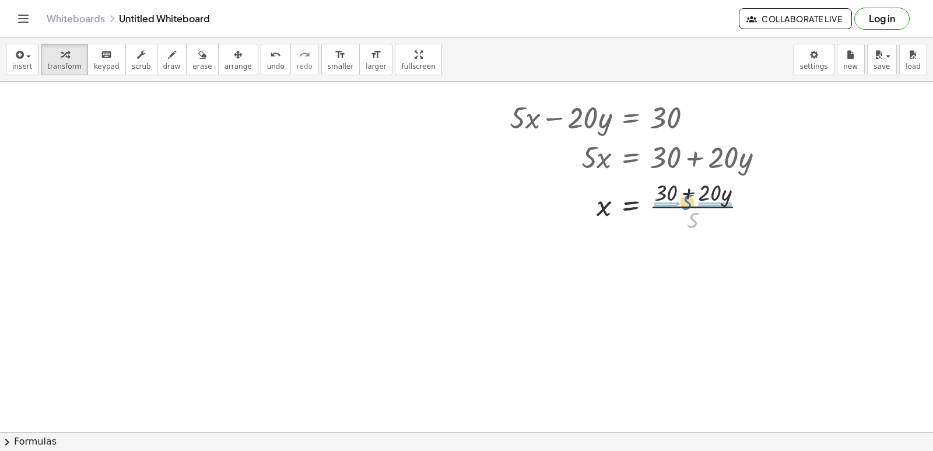
drag, startPoint x: 698, startPoint y: 219, endPoint x: 692, endPoint y: 201, distance: 19.0
click at [692, 201] on div at bounding box center [641, 205] width 275 height 58
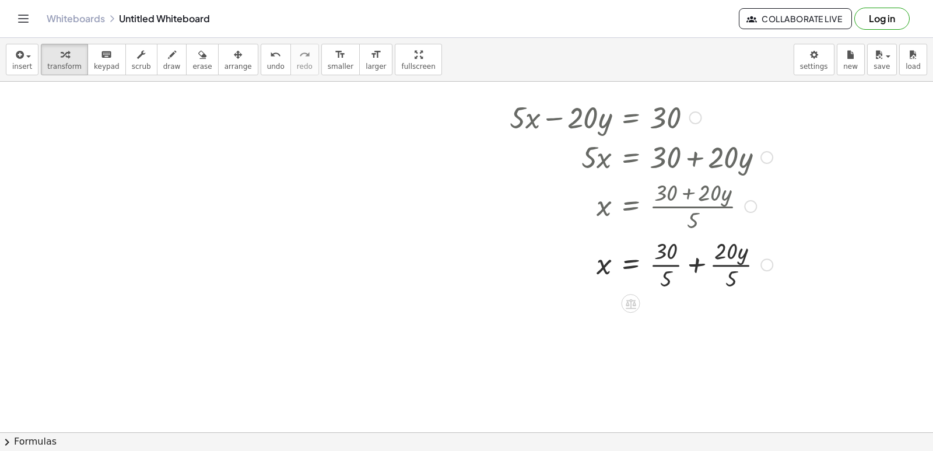
click at [672, 266] on div at bounding box center [641, 263] width 275 height 58
click at [705, 315] on div at bounding box center [641, 322] width 275 height 58
click at [706, 323] on div at bounding box center [641, 322] width 275 height 58
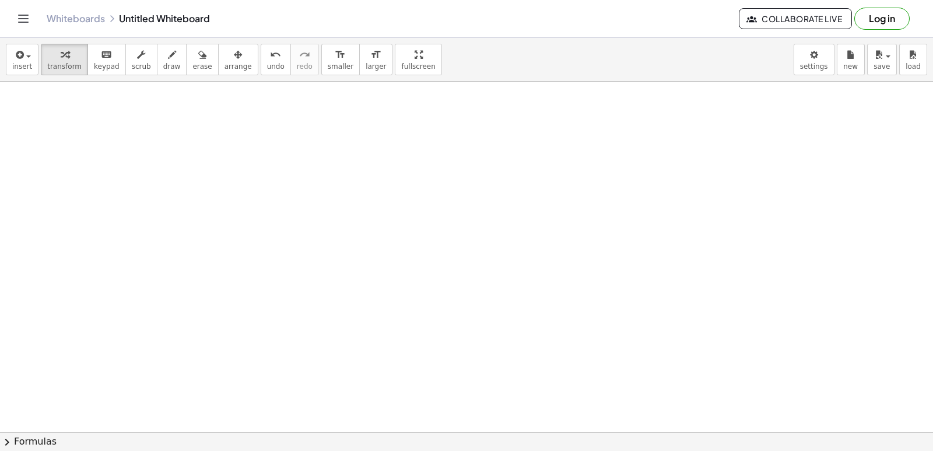
scroll to position [4144, 0]
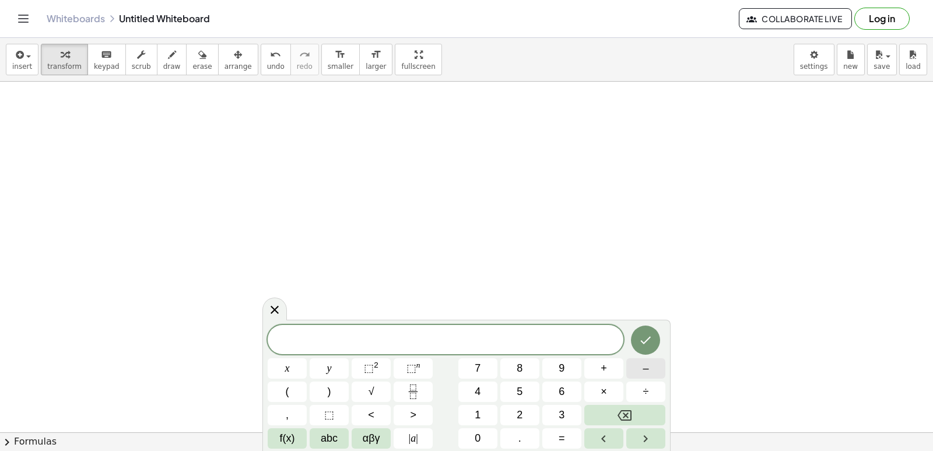
click at [651, 364] on button "–" at bounding box center [645, 368] width 39 height 20
click at [508, 408] on button "2" at bounding box center [519, 415] width 39 height 20
click at [287, 364] on span "x" at bounding box center [287, 368] width 5 height 16
click at [602, 367] on span "+" at bounding box center [603, 368] width 6 height 16
click at [528, 390] on button "5" at bounding box center [519, 391] width 39 height 20
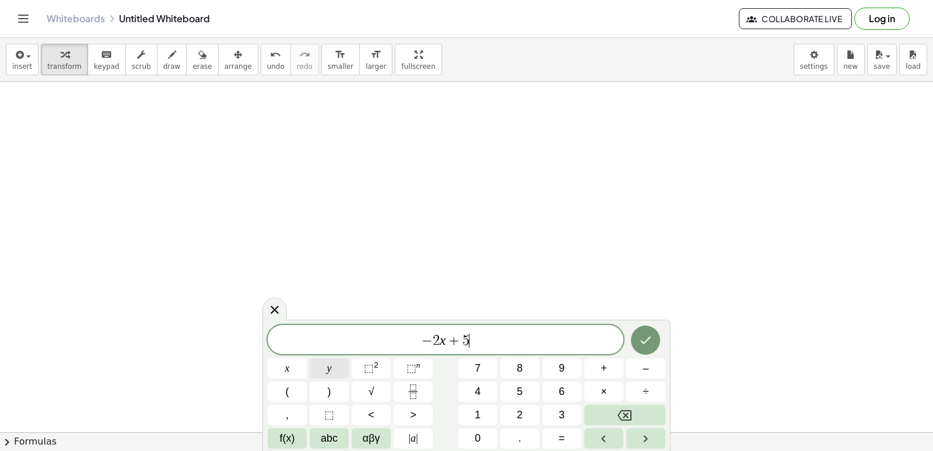
click at [332, 363] on button "y" at bounding box center [329, 368] width 39 height 20
click at [557, 438] on button "=" at bounding box center [561, 438] width 39 height 20
click at [554, 416] on button "3" at bounding box center [561, 415] width 39 height 20
click at [644, 342] on icon "Done" at bounding box center [646, 340] width 10 height 8
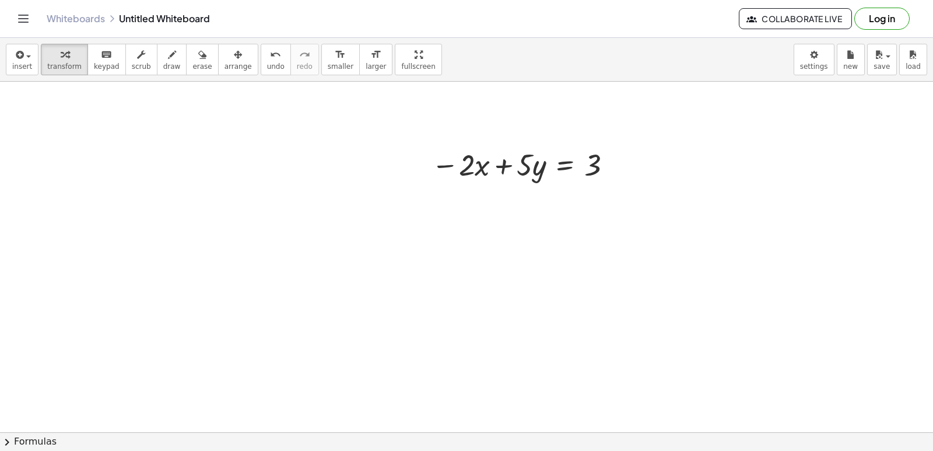
scroll to position [4379, 0]
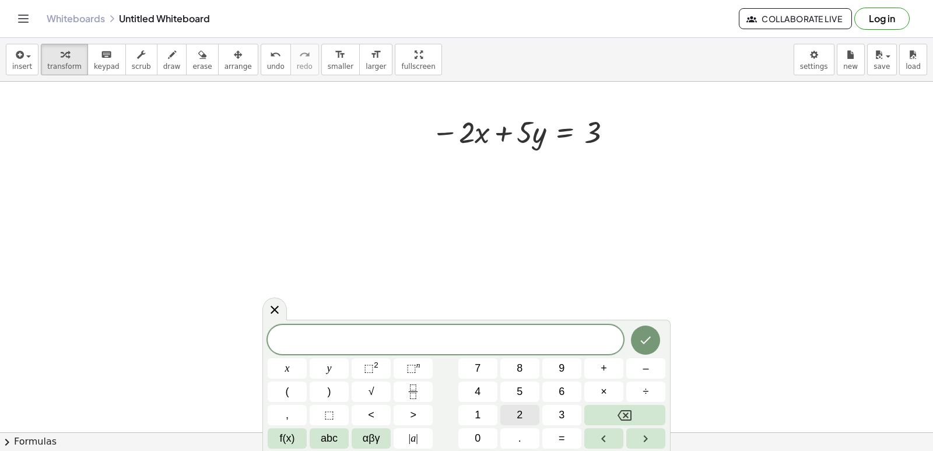
click at [517, 414] on span "2" at bounding box center [519, 415] width 6 height 16
click at [283, 359] on button "x" at bounding box center [287, 368] width 39 height 20
click at [610, 363] on button "+" at bounding box center [603, 368] width 39 height 20
click at [480, 366] on button "7" at bounding box center [477, 368] width 39 height 20
click at [336, 368] on button "y" at bounding box center [329, 368] width 39 height 20
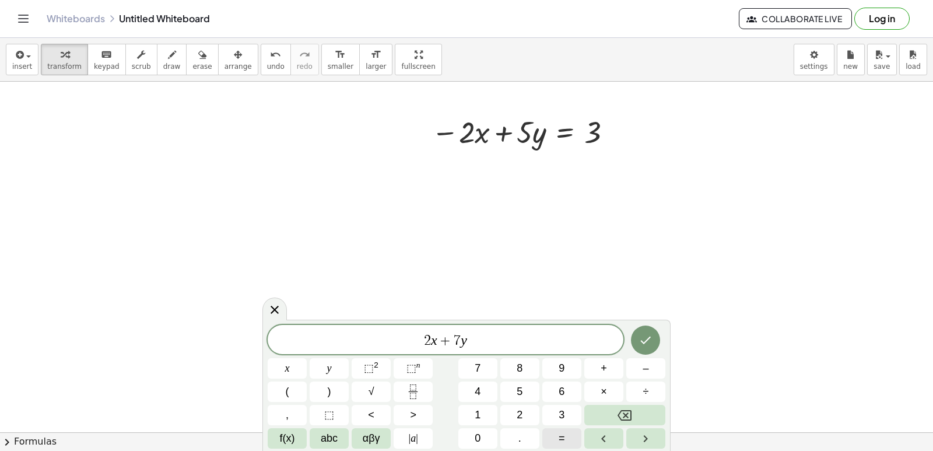
click at [557, 437] on button "=" at bounding box center [561, 438] width 39 height 20
click at [572, 362] on button "9" at bounding box center [561, 368] width 39 height 20
click at [648, 340] on icon "Done" at bounding box center [645, 340] width 14 height 14
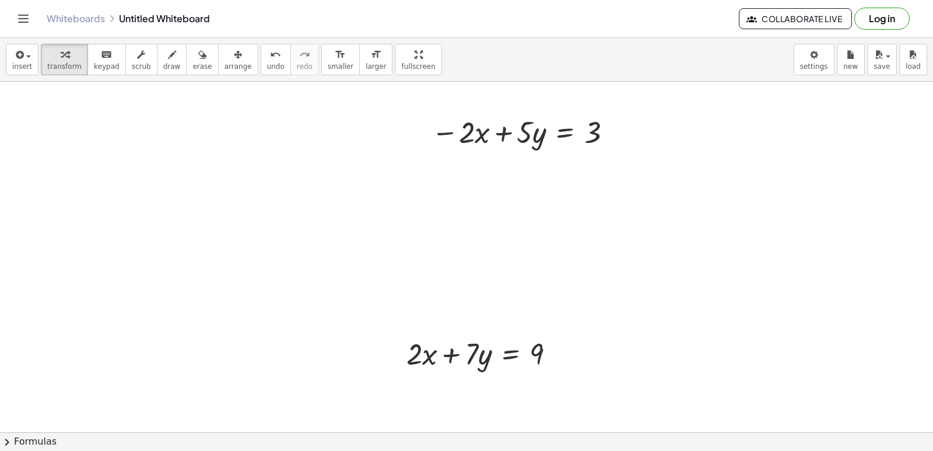
click at [224, 71] on span "arrange" at bounding box center [237, 66] width 27 height 8
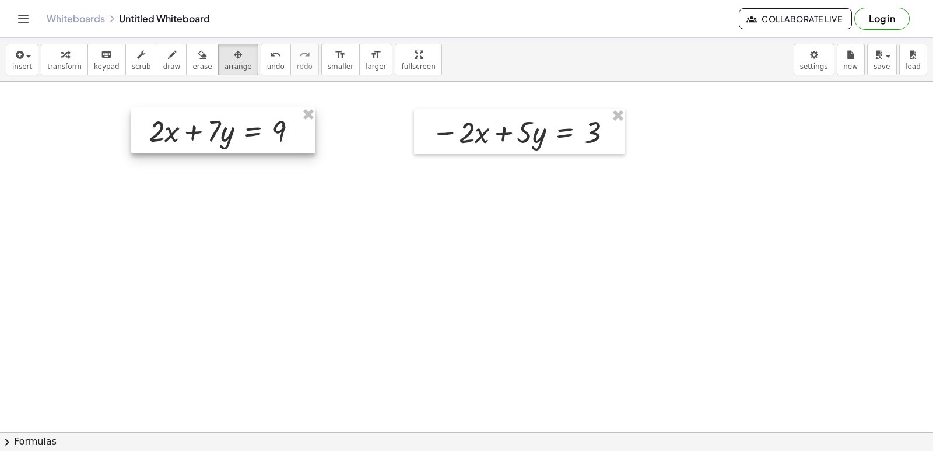
drag, startPoint x: 390, startPoint y: 333, endPoint x: 132, endPoint y: 110, distance: 340.9
click at [132, 110] on div at bounding box center [223, 129] width 184 height 45
drag, startPoint x: 55, startPoint y: 66, endPoint x: 98, endPoint y: 97, distance: 53.1
click at [57, 67] on span "transform" at bounding box center [64, 66] width 34 height 8
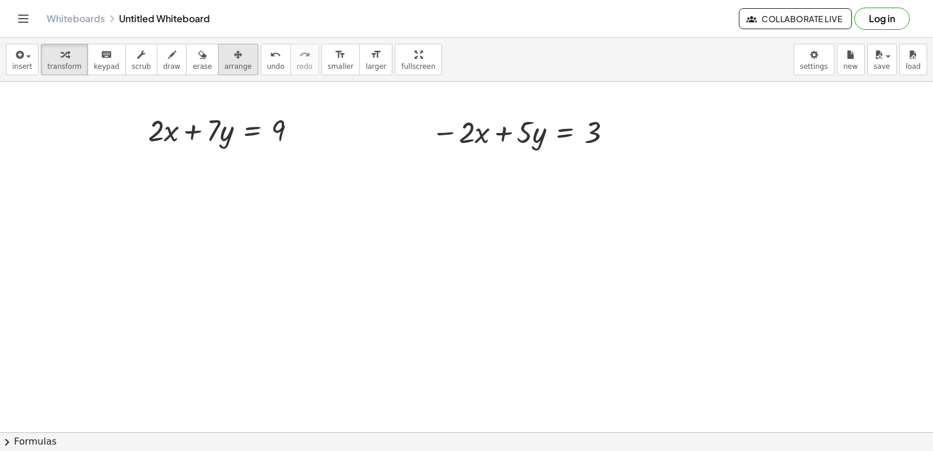
click at [224, 65] on span "arrange" at bounding box center [237, 66] width 27 height 8
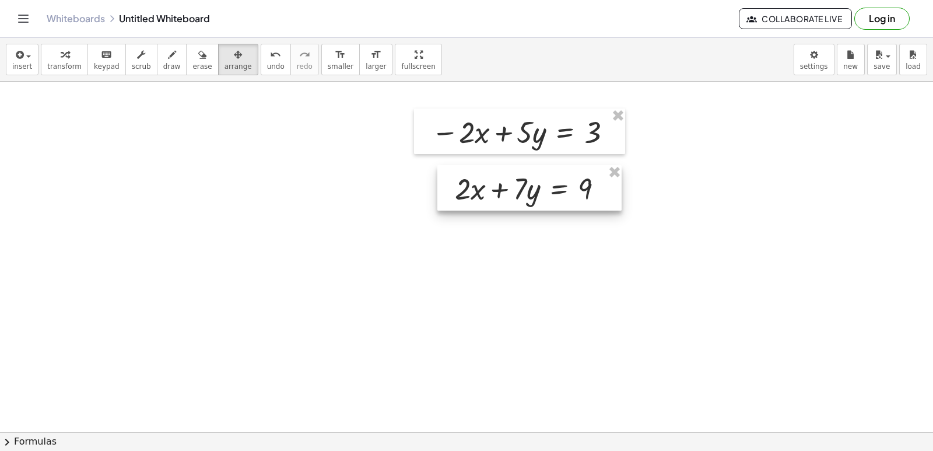
drag, startPoint x: 253, startPoint y: 132, endPoint x: 559, endPoint y: 191, distance: 311.6
click at [559, 191] on div at bounding box center [529, 187] width 184 height 45
click at [61, 56] on icon "button" at bounding box center [65, 55] width 8 height 14
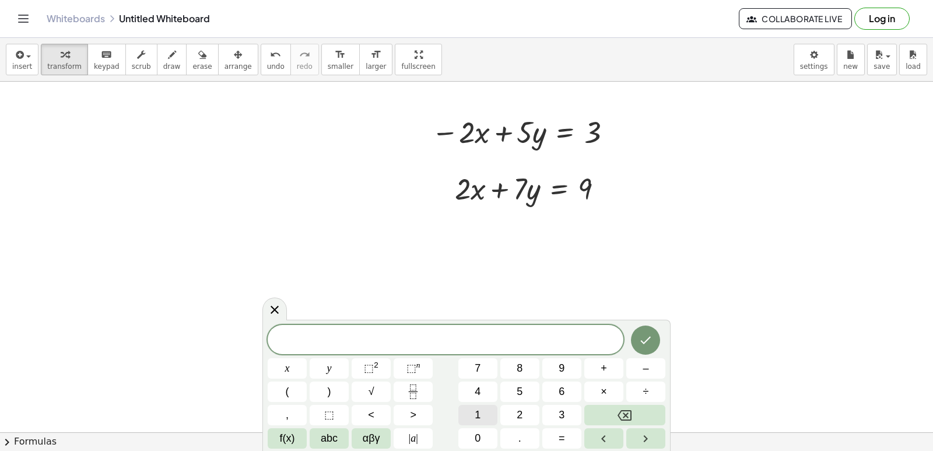
click at [469, 407] on button "1" at bounding box center [477, 415] width 39 height 20
click at [512, 407] on button "2" at bounding box center [519, 415] width 39 height 20
click at [313, 350] on div "​ 1 2" at bounding box center [446, 339] width 356 height 29
click at [326, 366] on button "y" at bounding box center [329, 368] width 39 height 20
click at [635, 340] on button "Done" at bounding box center [645, 339] width 29 height 29
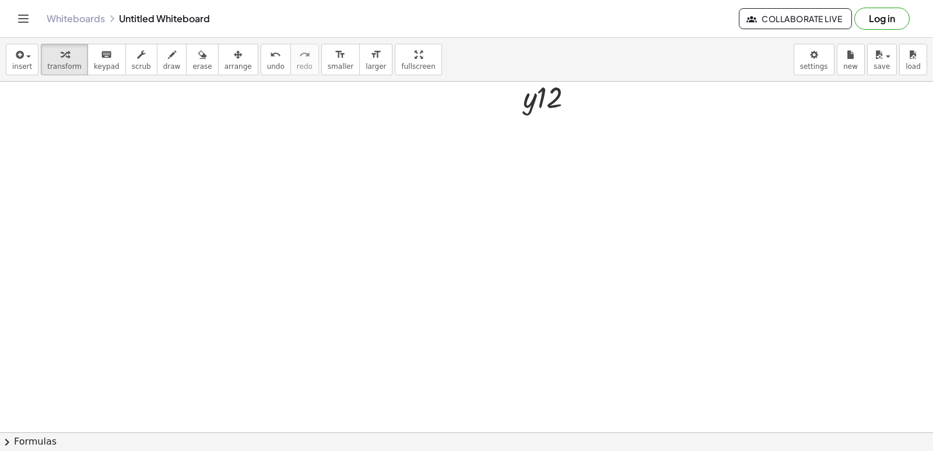
scroll to position [4671, 0]
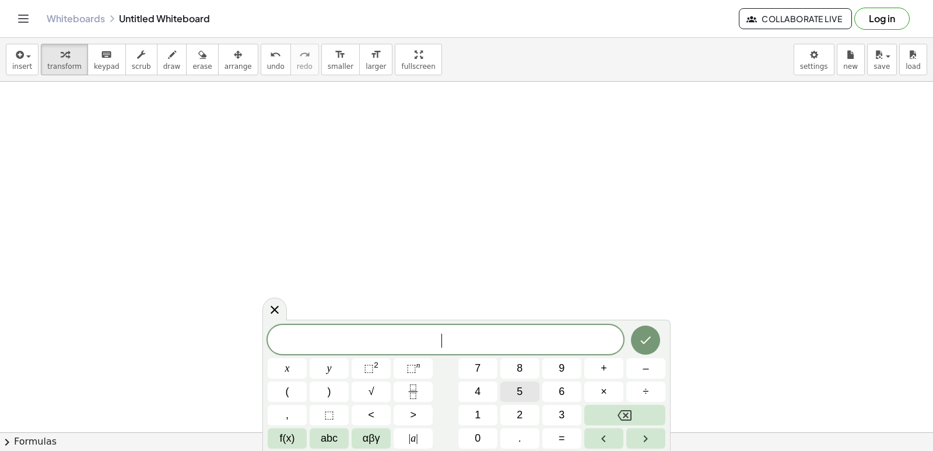
click at [508, 385] on button "5" at bounding box center [519, 391] width 39 height 20
click at [297, 366] on button "x" at bounding box center [287, 368] width 39 height 20
click at [635, 367] on button "–" at bounding box center [645, 368] width 39 height 20
click at [550, 417] on button "3" at bounding box center [561, 415] width 39 height 20
click at [331, 375] on span "y" at bounding box center [329, 368] width 5 height 16
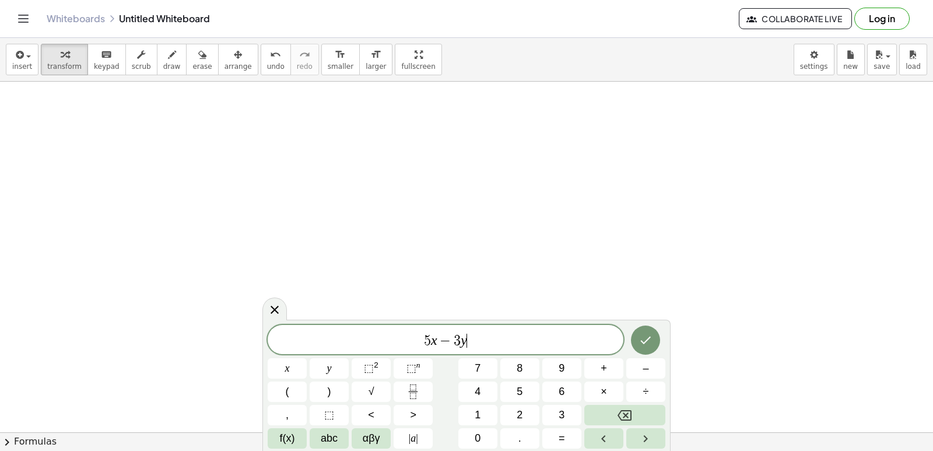
click at [557, 426] on div "5 x − 3 y ​ x y ⬚ 2 ⬚ n 7 8 9 + – ( ) √ 4 5 6 × ÷ , ⬚ < > 1 2 3 f(x) abc αβγ | …" at bounding box center [467, 387] width 398 height 124
click at [556, 434] on button "=" at bounding box center [561, 438] width 39 height 20
click at [479, 391] on span "4" at bounding box center [478, 392] width 6 height 16
click at [636, 338] on button "Done" at bounding box center [645, 339] width 29 height 29
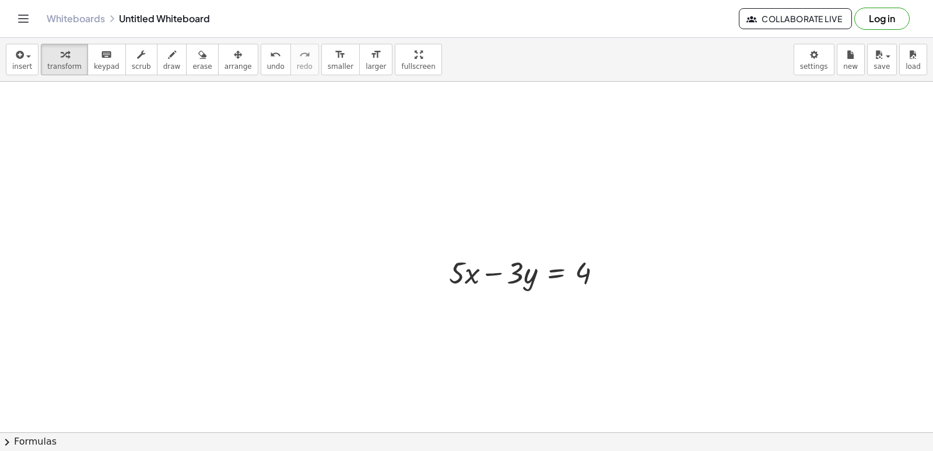
drag, startPoint x: 217, startPoint y: 64, endPoint x: 406, endPoint y: 222, distance: 245.8
click at [223, 72] on button "arrange" at bounding box center [238, 59] width 40 height 31
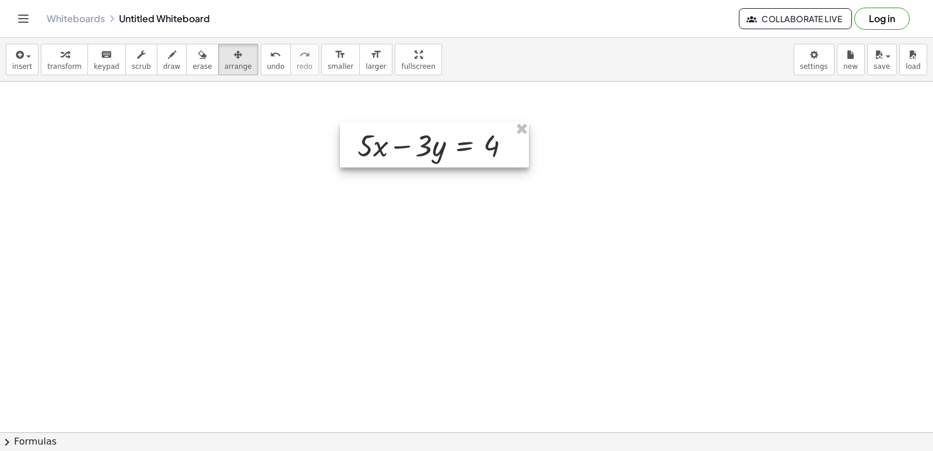
drag, startPoint x: 381, startPoint y: 196, endPoint x: 270, endPoint y: 110, distance: 140.8
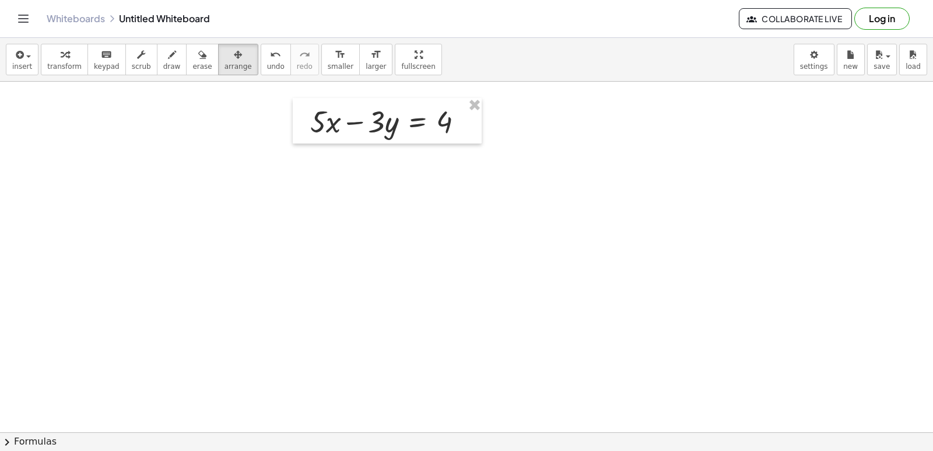
drag, startPoint x: 270, startPoint y: 110, endPoint x: 179, endPoint y: 106, distance: 91.6
click at [52, 64] on span "transform" at bounding box center [64, 66] width 34 height 8
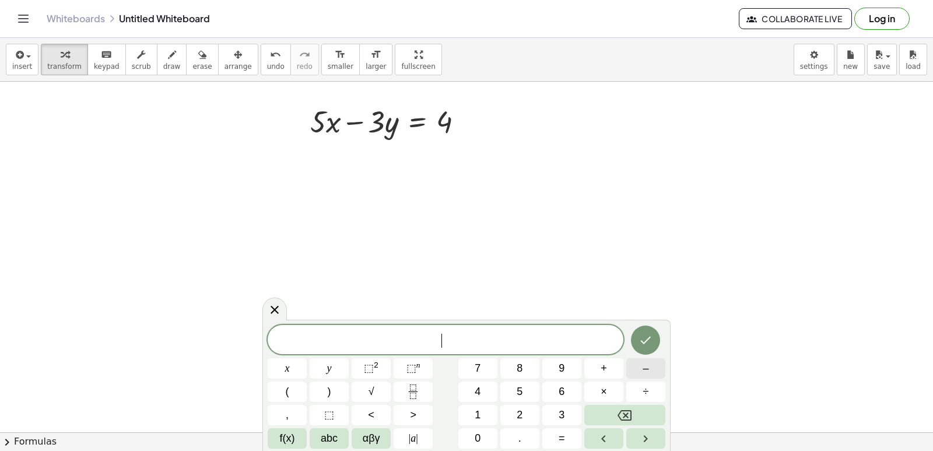
click at [643, 366] on span "–" at bounding box center [645, 368] width 6 height 16
click at [510, 386] on button "5" at bounding box center [519, 391] width 39 height 20
click at [600, 389] on button "×" at bounding box center [603, 391] width 39 height 20
click at [623, 413] on icon "Backspace" at bounding box center [624, 415] width 14 height 10
click at [276, 360] on button "x" at bounding box center [287, 368] width 39 height 20
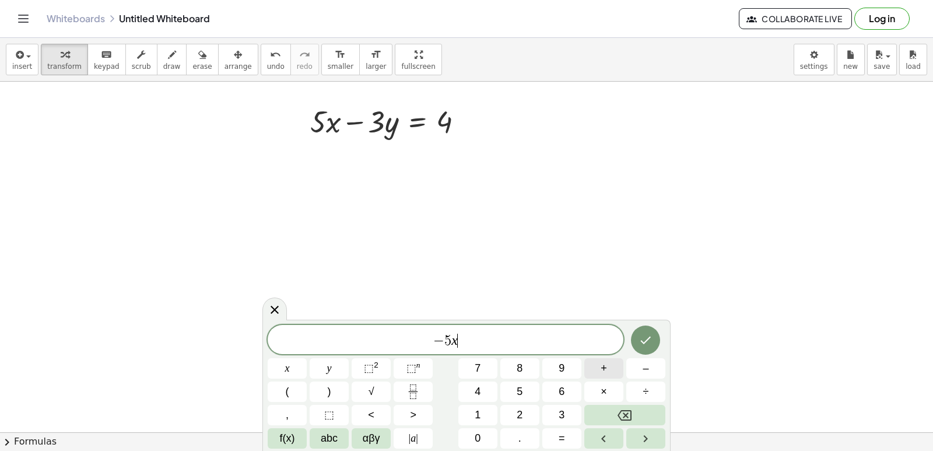
click at [610, 366] on button "+" at bounding box center [603, 368] width 39 height 20
click at [467, 369] on button "7" at bounding box center [477, 368] width 39 height 20
click at [329, 375] on button "y" at bounding box center [329, 368] width 39 height 20
click at [563, 434] on span "=" at bounding box center [561, 438] width 6 height 16
click at [463, 391] on button "4" at bounding box center [477, 391] width 39 height 20
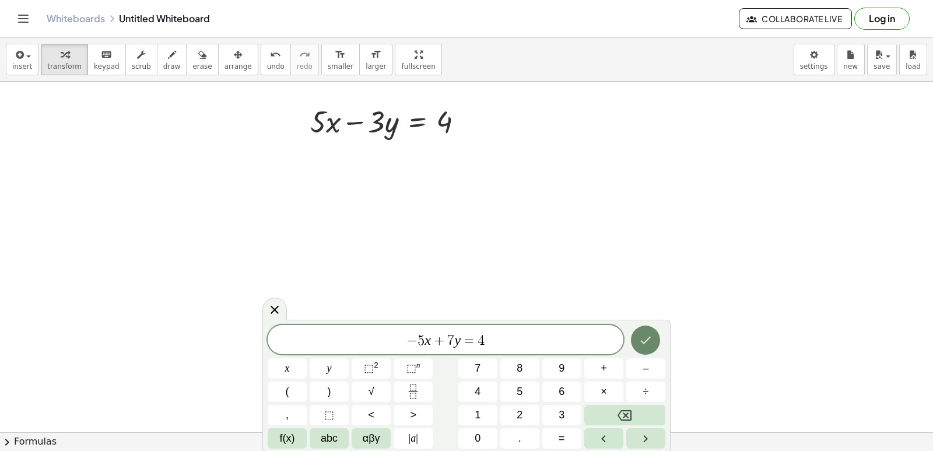
click at [640, 338] on icon "Done" at bounding box center [645, 340] width 14 height 14
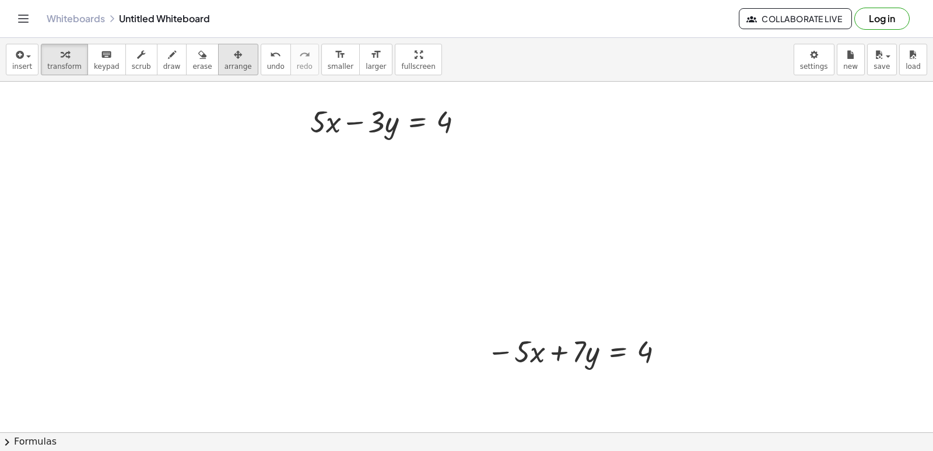
click at [224, 65] on span "arrange" at bounding box center [237, 66] width 27 height 8
click at [234, 59] on icon "button" at bounding box center [238, 55] width 8 height 14
drag, startPoint x: 467, startPoint y: 332, endPoint x: 483, endPoint y: 328, distance: 16.3
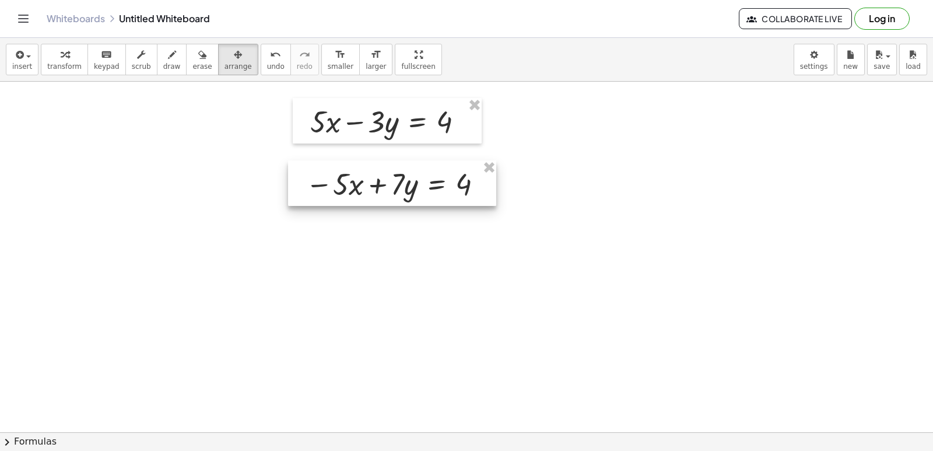
drag, startPoint x: 471, startPoint y: 331, endPoint x: 290, endPoint y: 162, distance: 247.9
click at [290, 162] on div at bounding box center [392, 182] width 208 height 45
drag, startPoint x: 63, startPoint y: 56, endPoint x: 75, endPoint y: 69, distance: 17.8
click at [68, 62] on button "transform" at bounding box center [64, 59] width 47 height 31
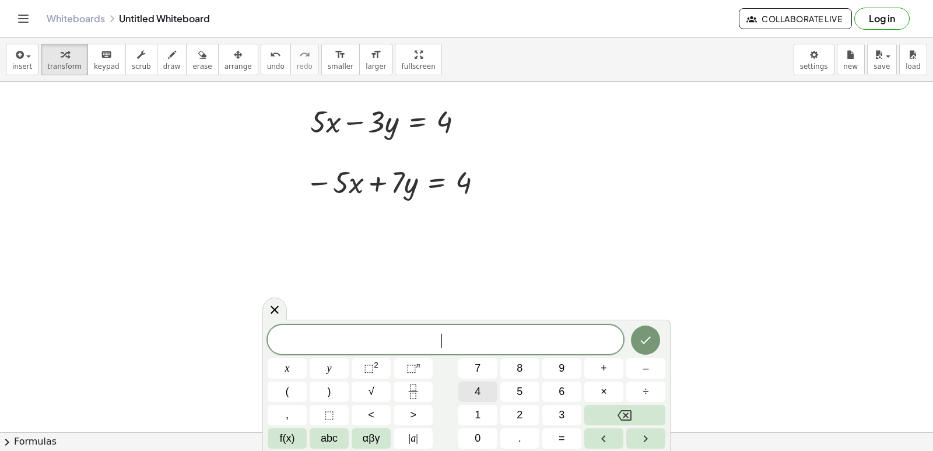
click at [477, 388] on span "4" at bounding box center [478, 392] width 6 height 16
click at [336, 364] on button "y" at bounding box center [329, 368] width 39 height 20
click at [566, 436] on button "=" at bounding box center [561, 438] width 39 height 20
click at [509, 359] on button "8" at bounding box center [519, 368] width 39 height 20
click at [645, 345] on icon "Done" at bounding box center [645, 340] width 14 height 14
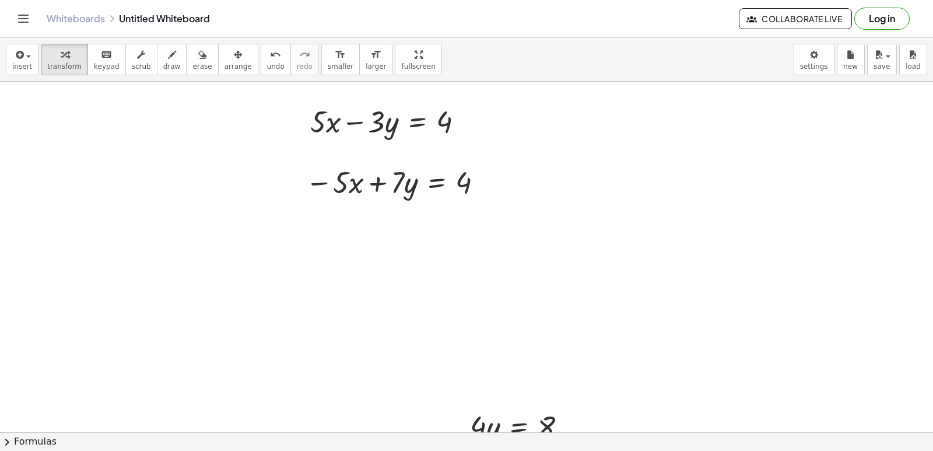
click at [224, 65] on span "arrange" at bounding box center [237, 66] width 27 height 8
drag, startPoint x: 449, startPoint y: 414, endPoint x: 454, endPoint y: 399, distance: 16.3
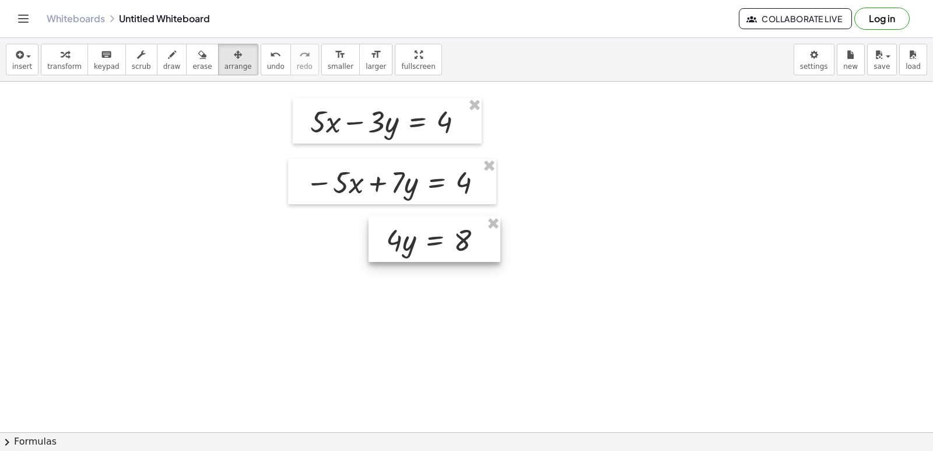
drag, startPoint x: 454, startPoint y: 410, endPoint x: 371, endPoint y: 221, distance: 206.2
click at [371, 221] on div at bounding box center [434, 238] width 132 height 45
click at [76, 66] on button "transform" at bounding box center [64, 59] width 47 height 31
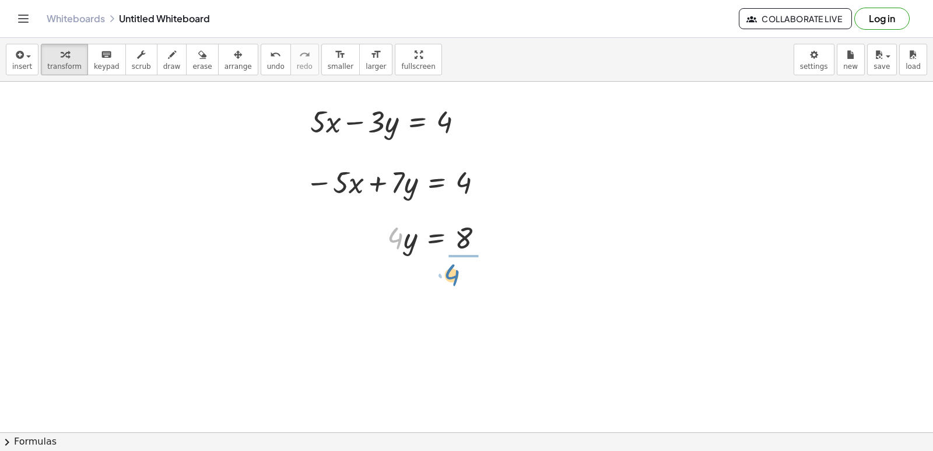
drag, startPoint x: 393, startPoint y: 240, endPoint x: 450, endPoint y: 277, distance: 67.4
click at [459, 290] on div at bounding box center [442, 285] width 122 height 58
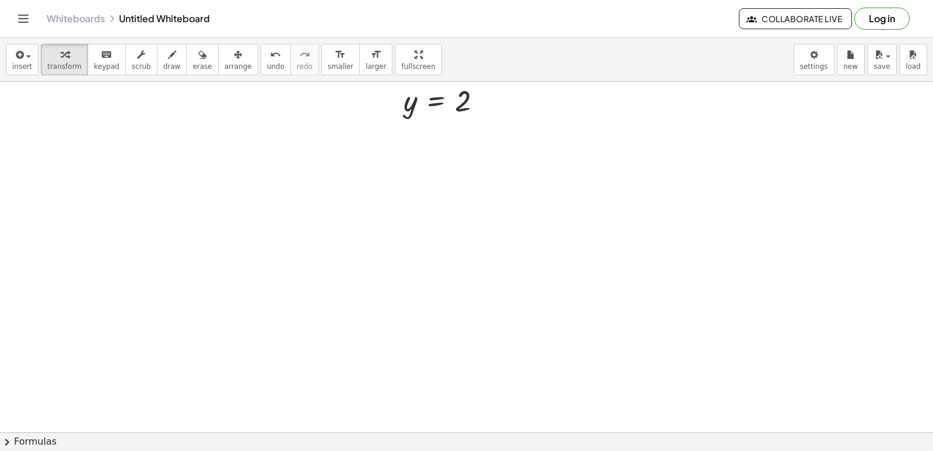
scroll to position [5022, 0]
drag, startPoint x: 409, startPoint y: 308, endPoint x: 465, endPoint y: 264, distance: 70.9
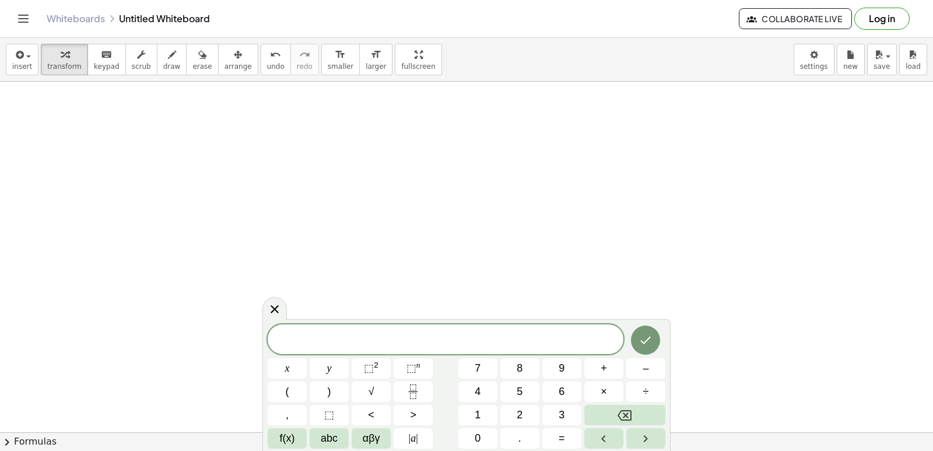
drag, startPoint x: 465, startPoint y: 264, endPoint x: 472, endPoint y: 266, distance: 7.8
click at [477, 359] on button "7" at bounding box center [477, 368] width 39 height 20
click at [287, 362] on button "x" at bounding box center [287, 368] width 39 height 20
drag, startPoint x: 476, startPoint y: 125, endPoint x: 819, endPoint y: 102, distance: 344.2
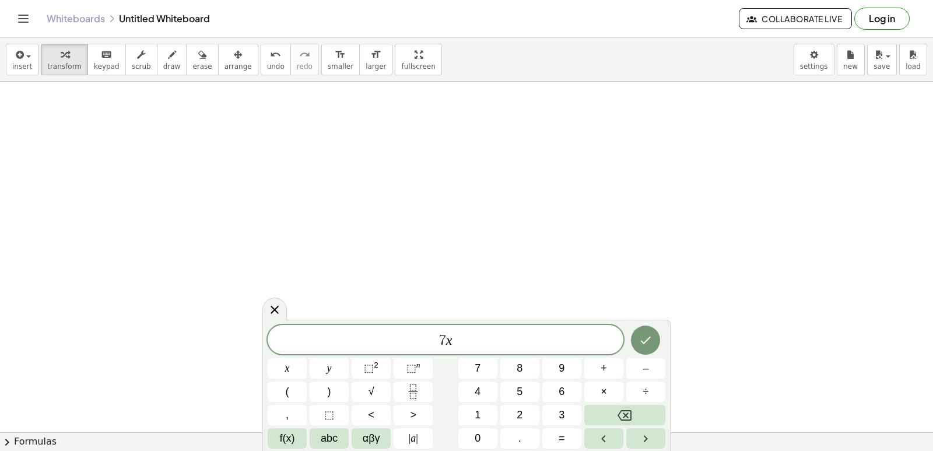
click at [637, 366] on button "–" at bounding box center [645, 368] width 39 height 20
click at [560, 404] on div "7 x − ​ x y ⬚ 2 ⬚ n 7 8 9 + – ( ) √ 4 5 6 × ÷ , ⬚ < > 1 2 3 f(x) abc αβγ | a | …" at bounding box center [467, 387] width 398 height 124
click at [571, 409] on button "3" at bounding box center [561, 415] width 39 height 20
click at [340, 364] on button "y" at bounding box center [329, 368] width 39 height 20
click at [550, 407] on div "7 x − 3 y ​ x y ⬚ 2 ⬚ n 7 8 9 + – ( ) √ 4 5 6 × ÷ , ⬚ < > 1 2 3 f(x) abc αβγ | …" at bounding box center [467, 387] width 398 height 124
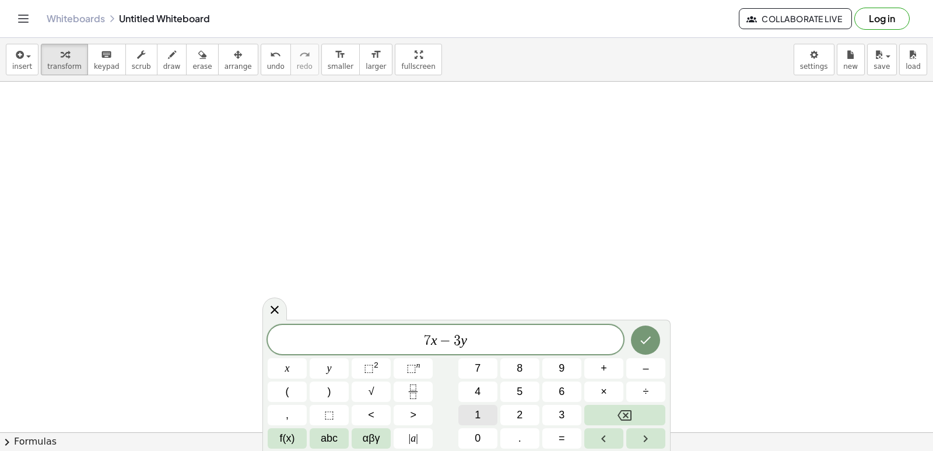
click at [523, 424] on div "7 x − 3 y ​ x y ⬚ 2 ⬚ n 7 8 9 + – ( ) √ 4 5 6 × ÷ , ⬚ < > 1 2 3 f(x) abc αβγ | …" at bounding box center [467, 387] width 398 height 124
click at [526, 406] on button "2" at bounding box center [519, 415] width 39 height 20
click at [626, 408] on icon "Backspace" at bounding box center [624, 415] width 14 height 14
click at [561, 424] on div "7 x − 3 y ​ x y ⬚ 2 ⬚ n 7 8 9 + – ( ) √ 4 5 6 × ÷ , ⬚ < > 1 2 3 f(x) abc αβγ | …" at bounding box center [467, 387] width 398 height 124
click at [565, 428] on button "=" at bounding box center [561, 438] width 39 height 20
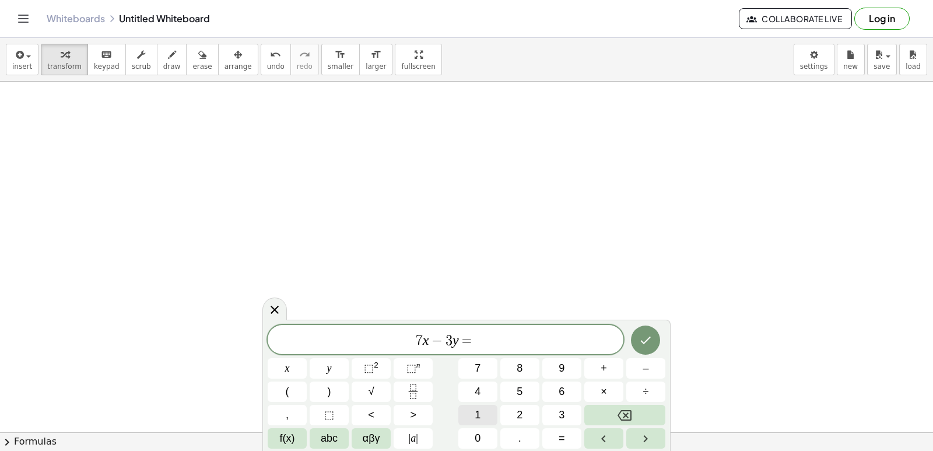
click at [484, 407] on button "1" at bounding box center [477, 415] width 39 height 20
click at [515, 414] on button "2" at bounding box center [519, 415] width 39 height 20
click at [639, 336] on icon "Done" at bounding box center [645, 340] width 14 height 14
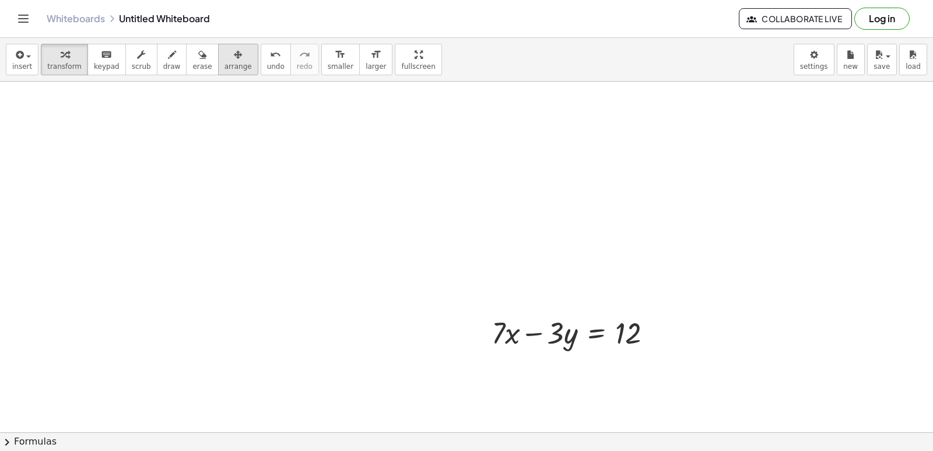
click at [224, 62] on span "arrange" at bounding box center [237, 66] width 27 height 8
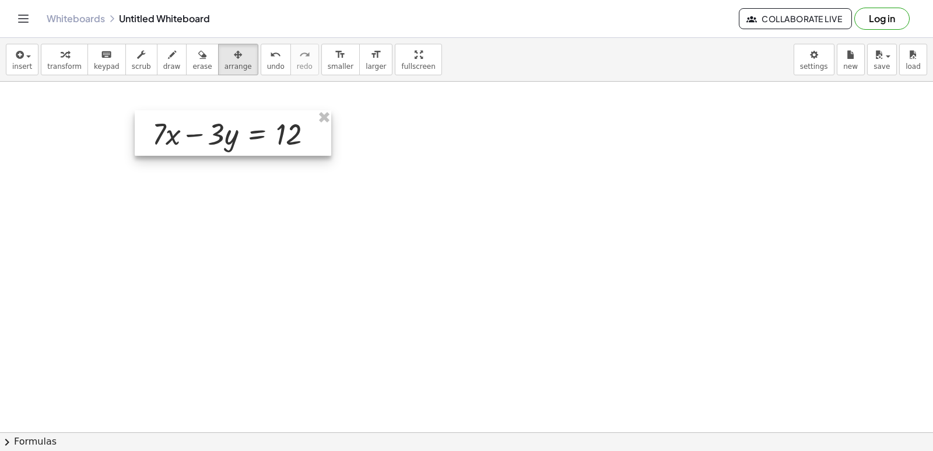
drag, startPoint x: 475, startPoint y: 316, endPoint x: 136, endPoint y: 117, distance: 393.2
click at [136, 117] on div at bounding box center [233, 132] width 196 height 45
click at [46, 66] on button "transform" at bounding box center [64, 59] width 47 height 31
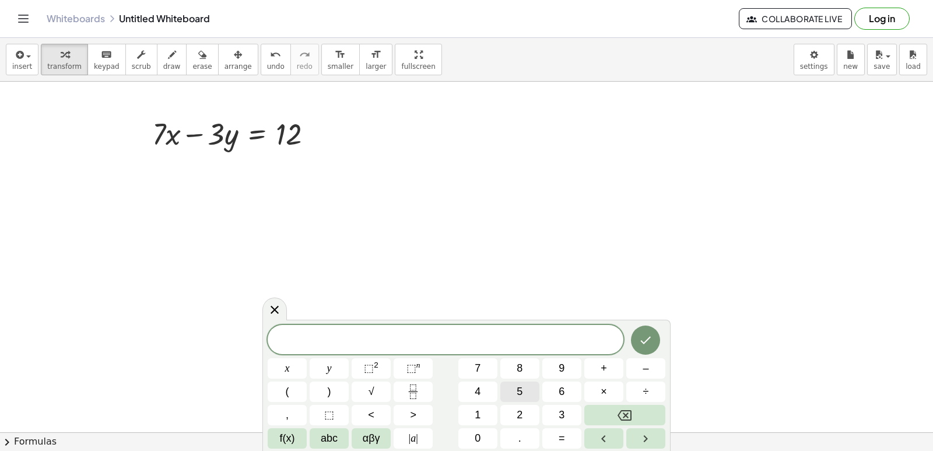
click at [514, 389] on button "5" at bounding box center [519, 391] width 39 height 20
click at [271, 366] on button "x" at bounding box center [287, 368] width 39 height 20
click at [600, 367] on button "+" at bounding box center [603, 368] width 39 height 20
click at [566, 414] on button "3" at bounding box center [561, 415] width 39 height 20
click at [332, 368] on button "y" at bounding box center [329, 368] width 39 height 20
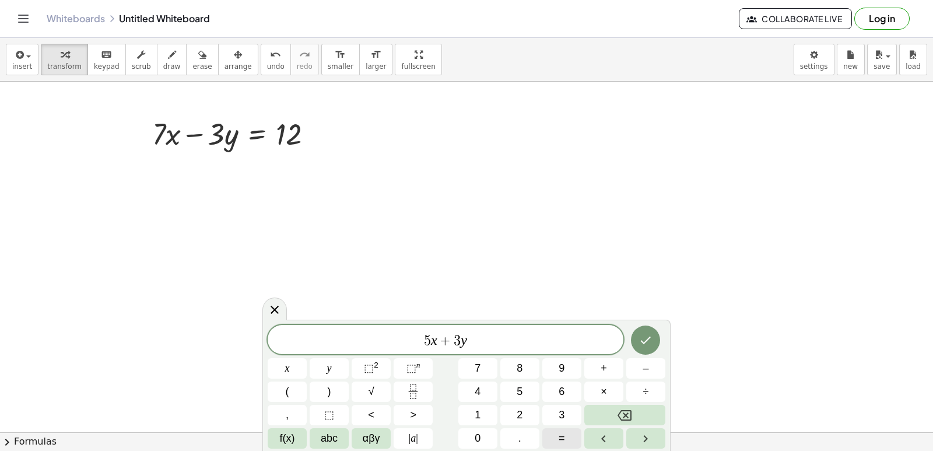
click at [567, 434] on button "=" at bounding box center [561, 438] width 39 height 20
click at [519, 414] on span "2" at bounding box center [519, 415] width 6 height 16
click at [466, 390] on button "4" at bounding box center [477, 391] width 39 height 20
drag, startPoint x: 631, startPoint y: 319, endPoint x: 694, endPoint y: 236, distance: 105.3
click at [638, 338] on button "Done" at bounding box center [645, 339] width 29 height 29
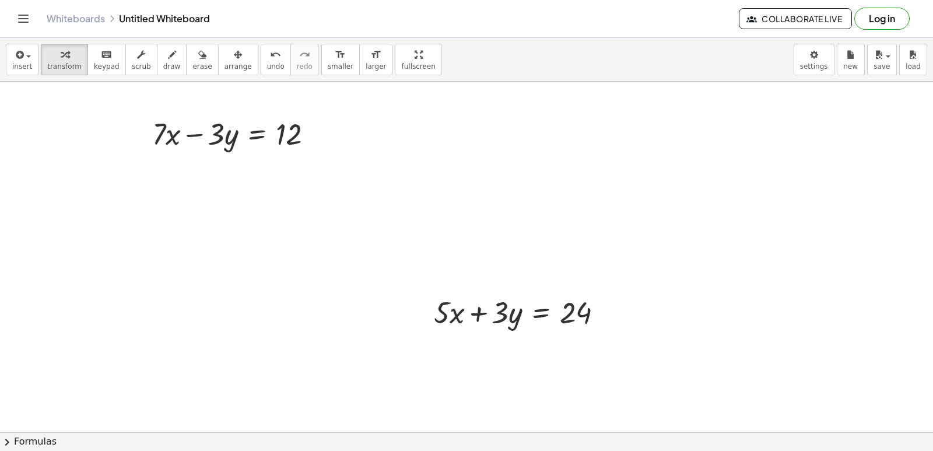
drag, startPoint x: 212, startPoint y: 69, endPoint x: 350, endPoint y: 251, distance: 227.9
click at [219, 86] on div "insert select one: Math Expression Function Text Youtube Video Graphing Geometr…" at bounding box center [466, 244] width 933 height 413
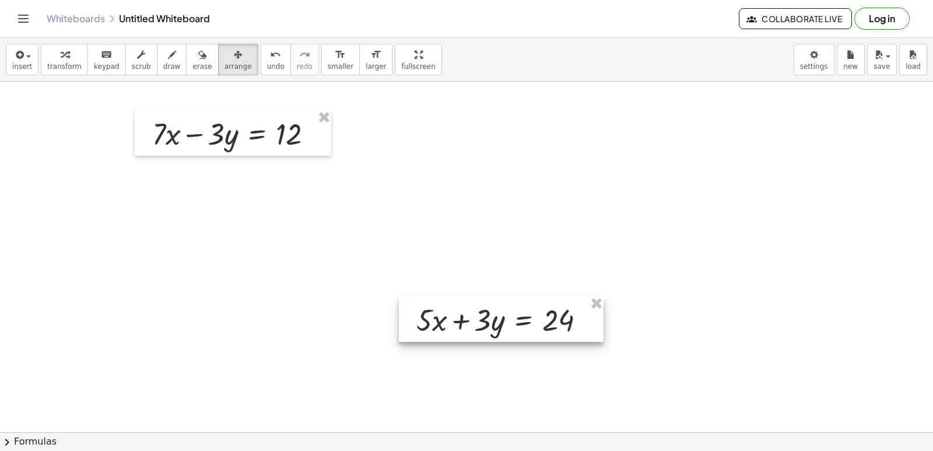
drag, startPoint x: 410, startPoint y: 307, endPoint x: 416, endPoint y: 294, distance: 14.6
click at [416, 298] on div at bounding box center [501, 318] width 205 height 45
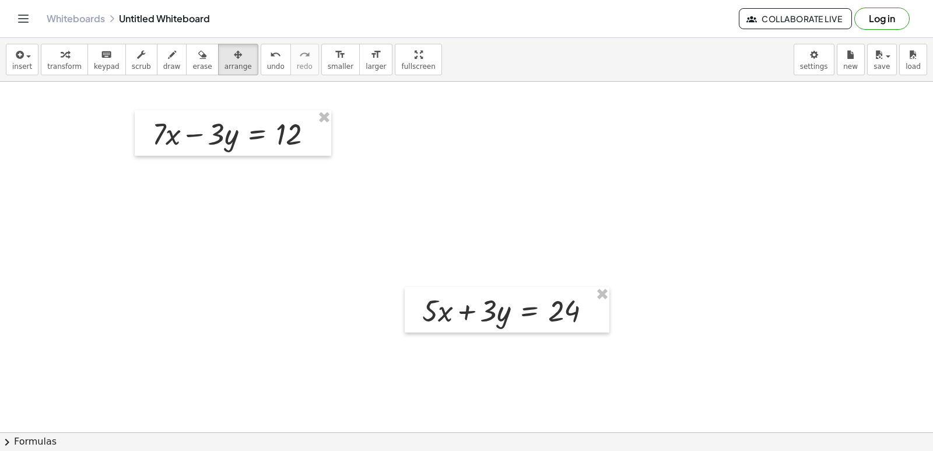
drag, startPoint x: 287, startPoint y: 245, endPoint x: 461, endPoint y: 297, distance: 181.7
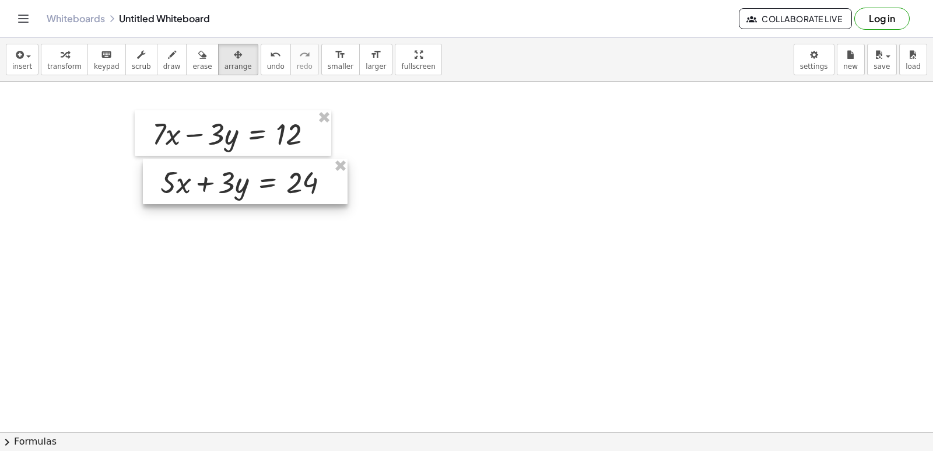
drag, startPoint x: 420, startPoint y: 287, endPoint x: 133, endPoint y: 143, distance: 321.4
click at [157, 159] on div at bounding box center [245, 181] width 205 height 45
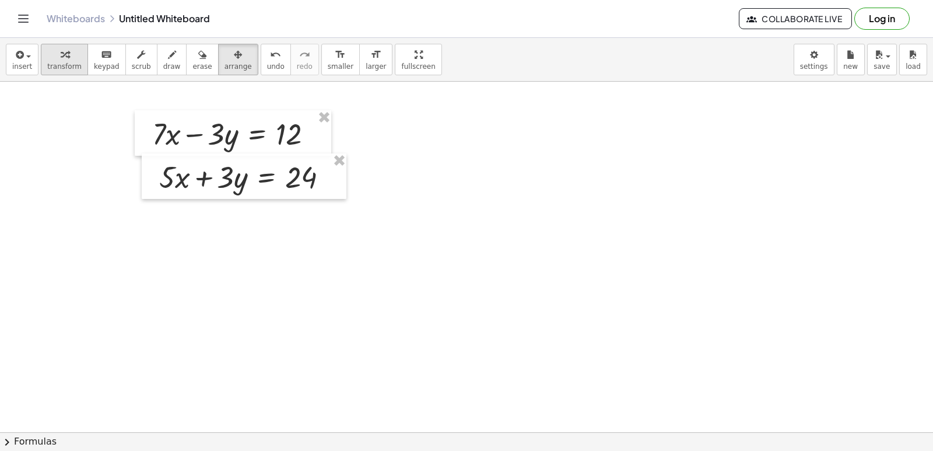
click at [61, 51] on icon "button" at bounding box center [65, 55] width 8 height 14
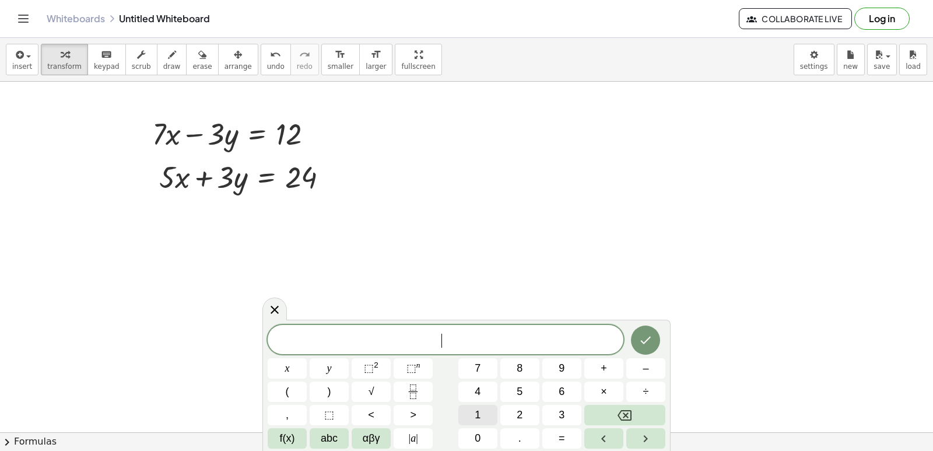
click at [496, 409] on button "1" at bounding box center [477, 415] width 39 height 20
click at [534, 421] on button "2" at bounding box center [519, 415] width 39 height 20
click at [293, 356] on div "1 2 x y ⬚ 2 ⬚ n 7 8 9 + – ( ) √ 4 5 6 × ÷ , ⬚ < > 1 2 3 f(x) abc αβγ | a | 0 . =" at bounding box center [467, 387] width 398 height 124
click at [296, 371] on button "x" at bounding box center [287, 368] width 39 height 20
click at [551, 427] on div "1 2 x ​ x y ⬚ 2 ⬚ n 7 8 9 + – ( ) √ 4 5 6 × ÷ , ⬚ < > 1 2 3 f(x) abc αβγ | a | …" at bounding box center [467, 387] width 398 height 124
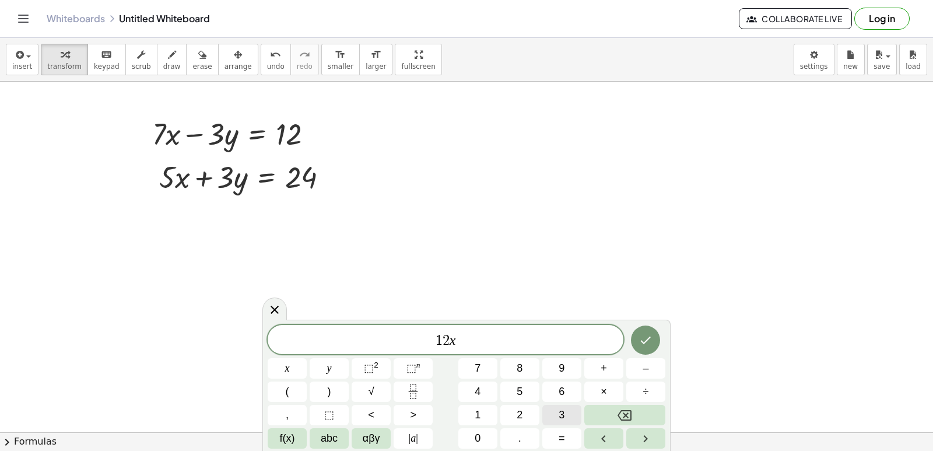
click at [558, 409] on button "3" at bounding box center [561, 415] width 39 height 20
click at [575, 387] on button "6" at bounding box center [561, 391] width 39 height 20
click at [645, 331] on button "Done" at bounding box center [645, 339] width 29 height 29
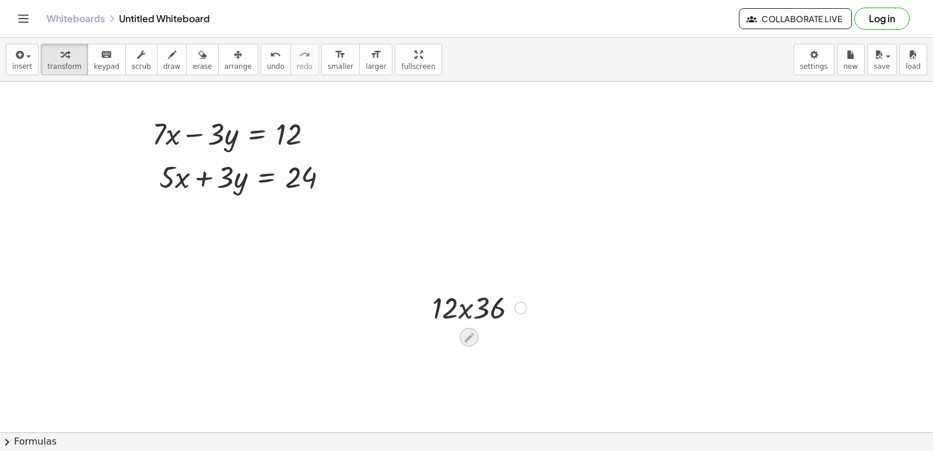
click at [464, 338] on icon at bounding box center [469, 337] width 12 height 12
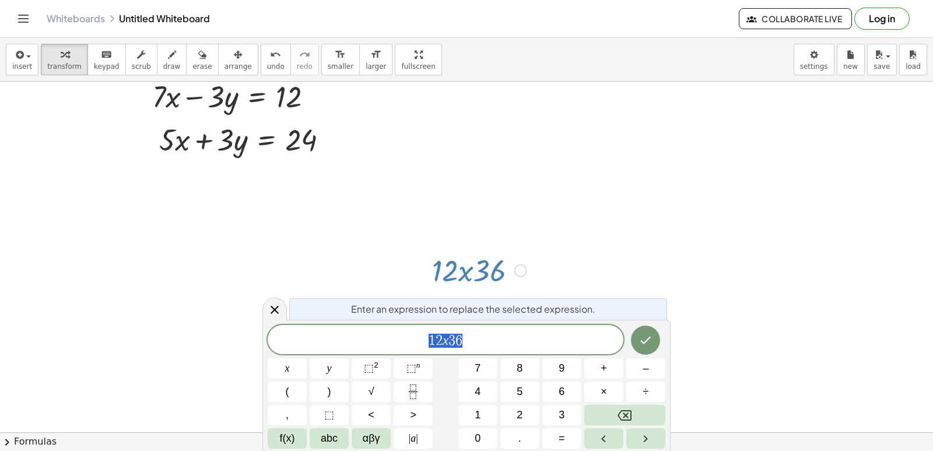
scroll to position [5061, 0]
click at [568, 436] on button "=" at bounding box center [561, 438] width 39 height 20
click at [641, 340] on icon "Done" at bounding box center [645, 340] width 14 height 14
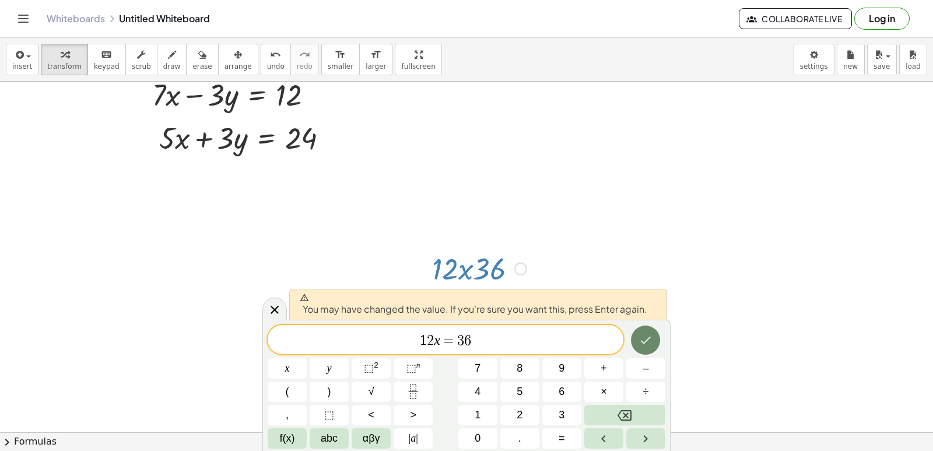
click at [646, 335] on icon "Done" at bounding box center [645, 340] width 14 height 14
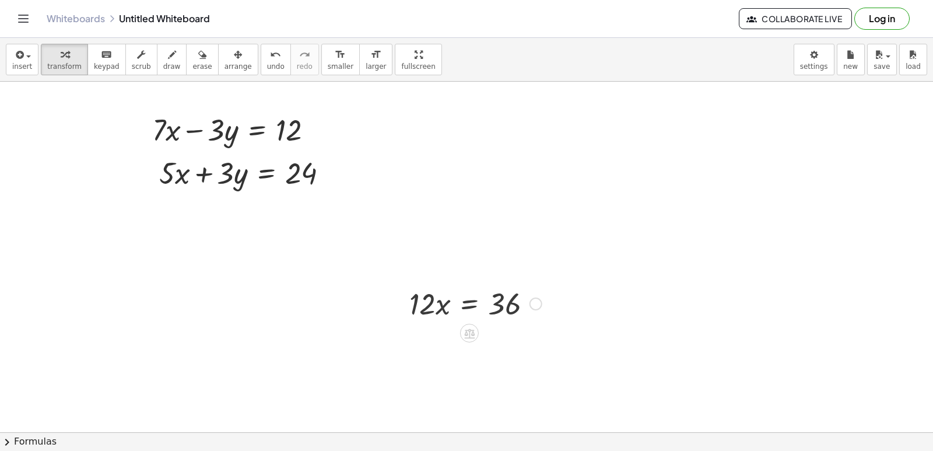
scroll to position [5022, 0]
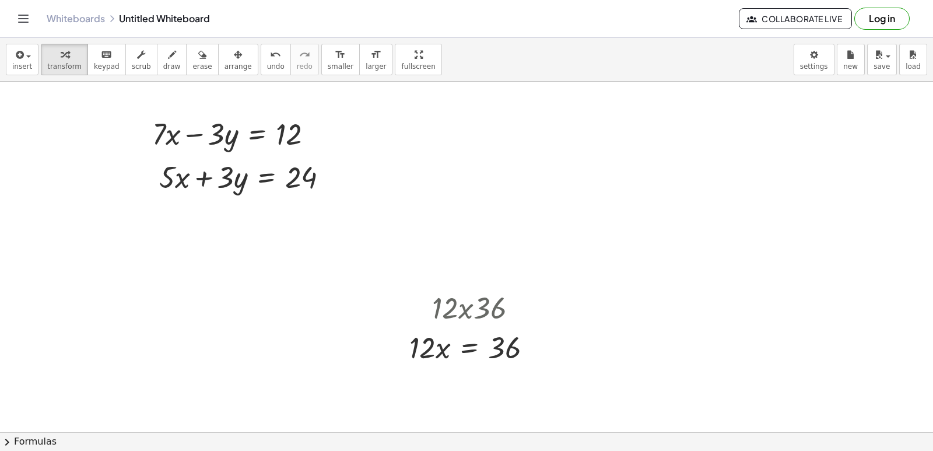
click at [224, 64] on span "arrange" at bounding box center [237, 66] width 27 height 8
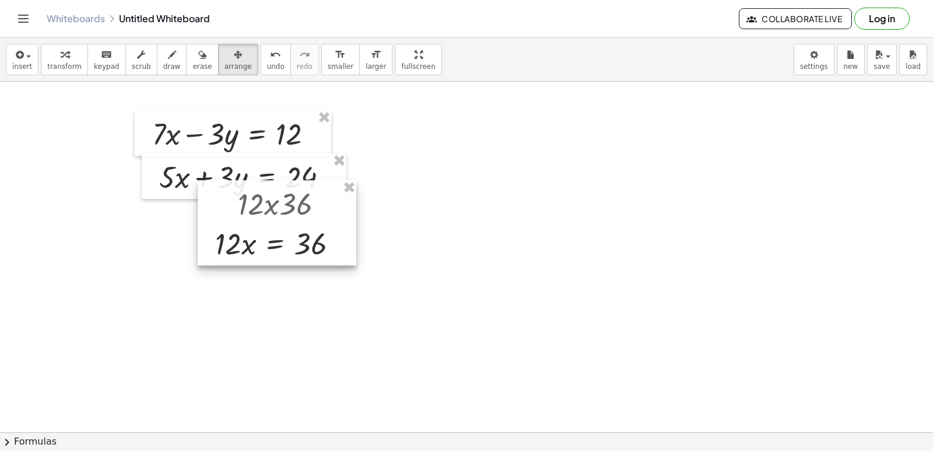
drag, startPoint x: 395, startPoint y: 322, endPoint x: 195, endPoint y: 208, distance: 230.1
click at [198, 212] on div at bounding box center [277, 222] width 159 height 85
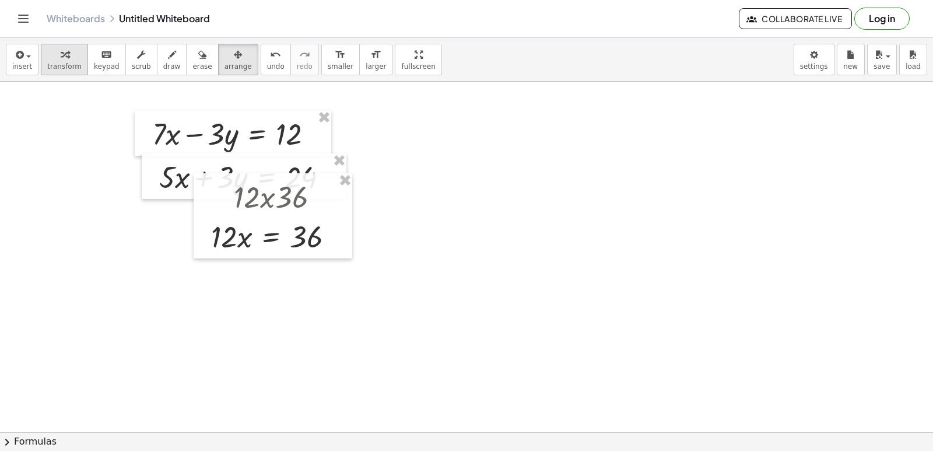
click at [66, 66] on span "transform" at bounding box center [64, 66] width 34 height 8
drag, startPoint x: 227, startPoint y: 176, endPoint x: 230, endPoint y: 226, distance: 49.6
click at [271, 197] on div "· 12 · x · 36 · 12 · x = 36" at bounding box center [271, 197] width 0 height 0
drag, startPoint x: 232, startPoint y: 244, endPoint x: 232, endPoint y: 237, distance: 7.0
click at [232, 244] on div at bounding box center [277, 236] width 144 height 40
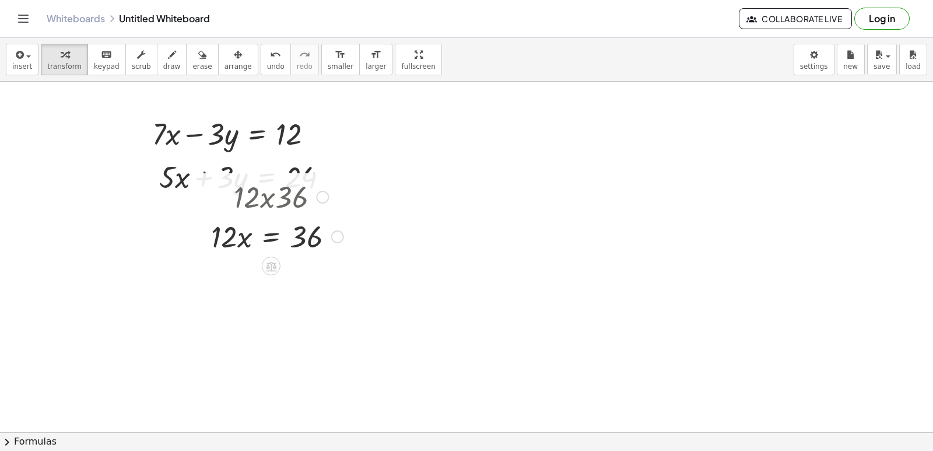
click at [272, 227] on div at bounding box center [277, 236] width 144 height 40
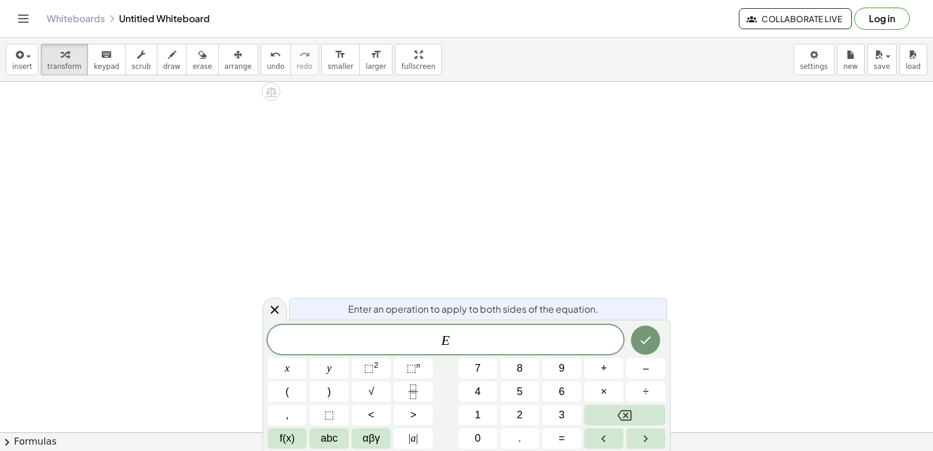
scroll to position [5255, 0]
click at [641, 336] on icon "Done" at bounding box center [645, 340] width 14 height 14
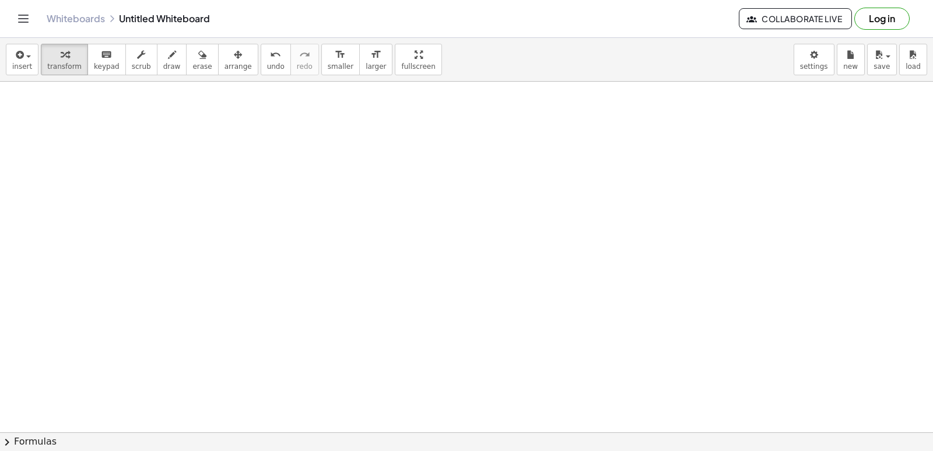
scroll to position [5255, 0]
drag, startPoint x: 500, startPoint y: 307, endPoint x: 483, endPoint y: 346, distance: 42.0
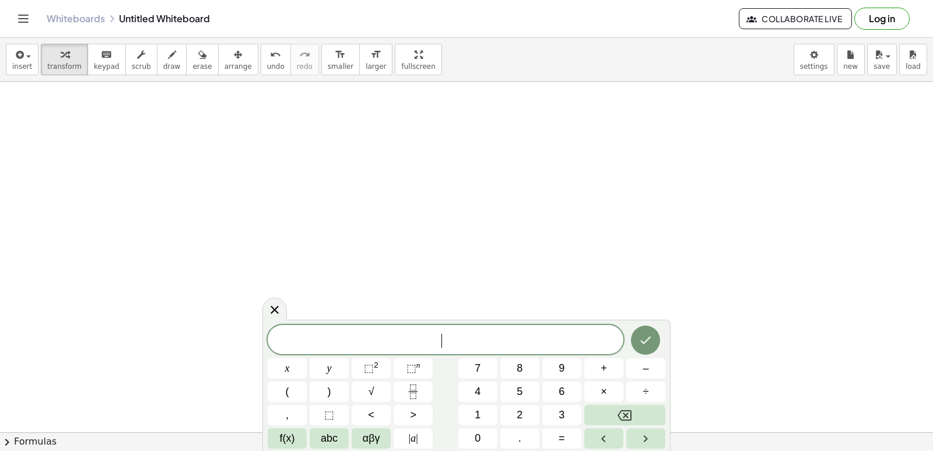
click at [476, 354] on div "​ x y ⬚ 2 ⬚ n 7 8 9 + – ( ) √ 4 5 6 × ÷ , ⬚ < > 1 2 3 f(x) abc αβγ | a | 0 . =" at bounding box center [467, 387] width 398 height 124
click at [476, 364] on span "7" at bounding box center [478, 368] width 6 height 16
click at [297, 366] on button "x" at bounding box center [287, 368] width 39 height 20
click at [622, 370] on button "+" at bounding box center [603, 368] width 39 height 20
click at [521, 408] on span "2" at bounding box center [519, 415] width 6 height 16
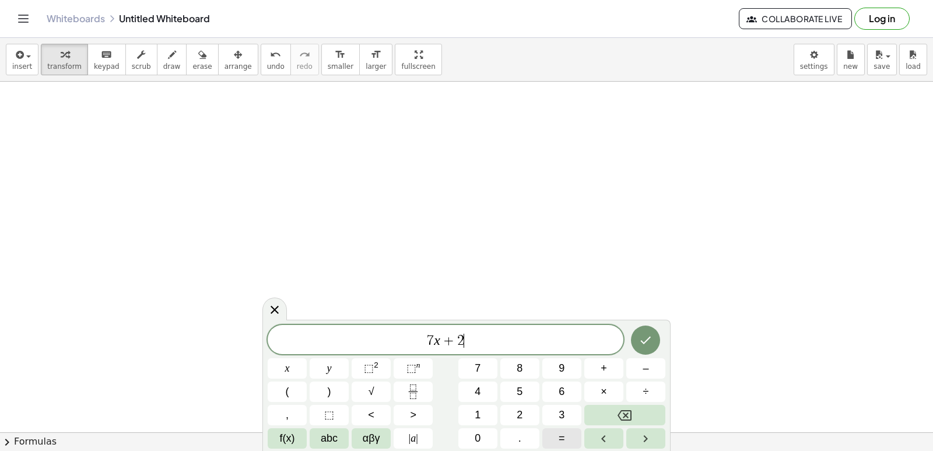
click at [571, 435] on button "=" at bounding box center [561, 438] width 39 height 20
click at [489, 406] on div "7 x + 2 = ​ x y ⬚ 2 ⬚ n 7 8 9 + – ( ) √ 4 5 6 × ÷ , ⬚ < > 1 2 3 f(x) abc αβγ | …" at bounding box center [467, 387] width 398 height 124
click at [521, 389] on span "5" at bounding box center [519, 392] width 6 height 16
click at [602, 413] on button "Backspace" at bounding box center [624, 415] width 81 height 20
click at [479, 386] on button "4" at bounding box center [477, 391] width 39 height 20
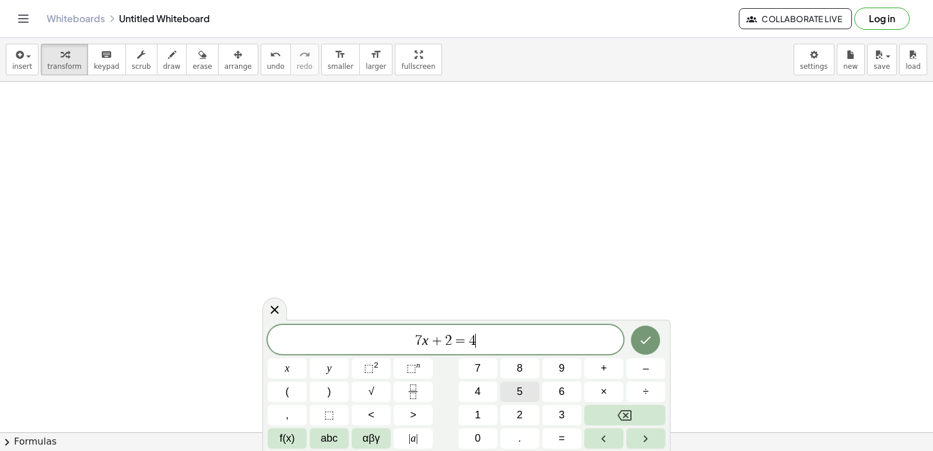
click at [521, 388] on button "5" at bounding box center [519, 391] width 39 height 20
click at [655, 335] on button "Done" at bounding box center [645, 339] width 29 height 29
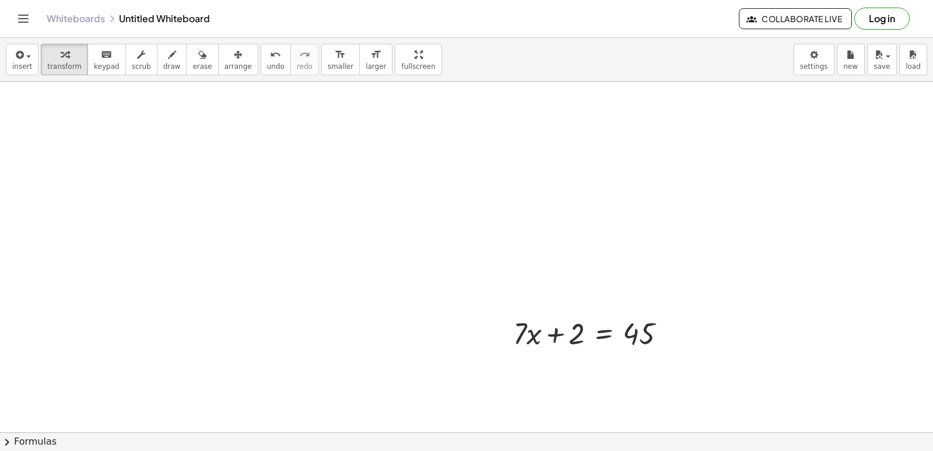
click at [241, 77] on div "insert select one: Math Expression Function Text Youtube Video Graphing Geometr…" at bounding box center [466, 60] width 933 height 44
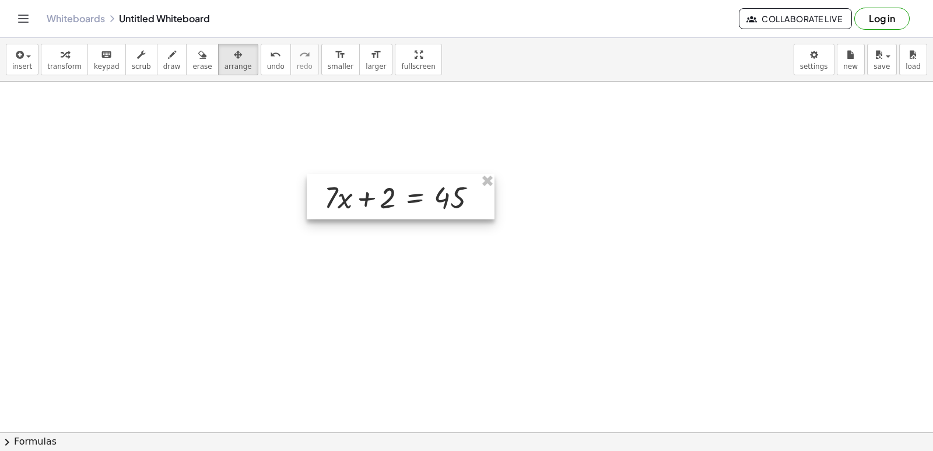
drag, startPoint x: 496, startPoint y: 325, endPoint x: 307, endPoint y: 178, distance: 238.9
click at [307, 180] on div at bounding box center [401, 196] width 188 height 45
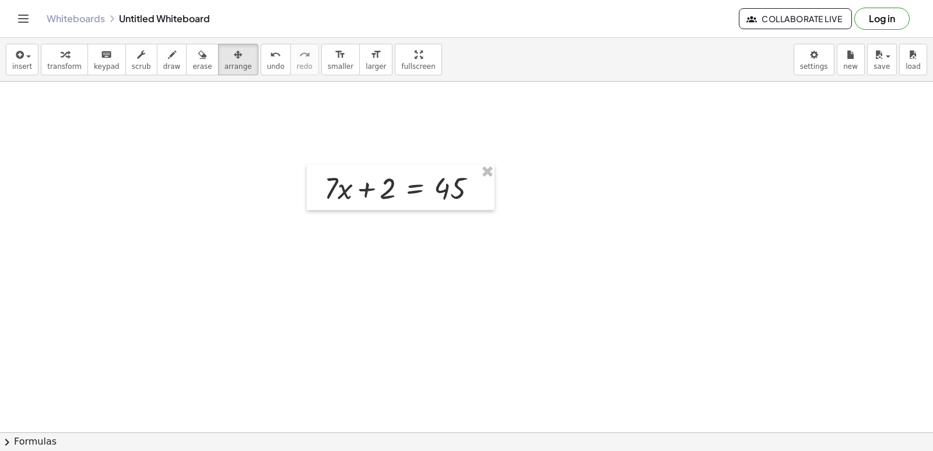
click at [76, 69] on button "transform" at bounding box center [64, 59] width 47 height 31
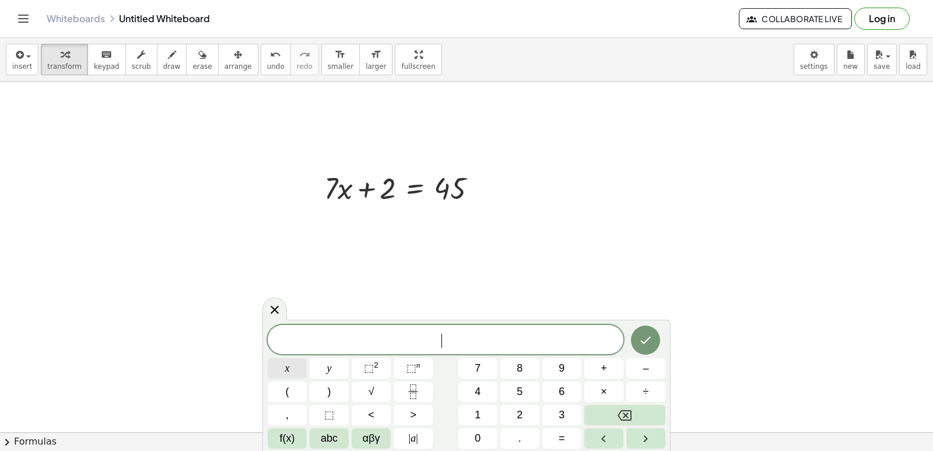
click at [285, 367] on button "x" at bounding box center [287, 368] width 39 height 20
click at [564, 440] on button "=" at bounding box center [561, 438] width 39 height 20
click at [519, 392] on span "5" at bounding box center [519, 392] width 6 height 16
drag, startPoint x: 605, startPoint y: 319, endPoint x: 729, endPoint y: 289, distance: 128.4
click at [652, 335] on icon "Done" at bounding box center [645, 340] width 14 height 14
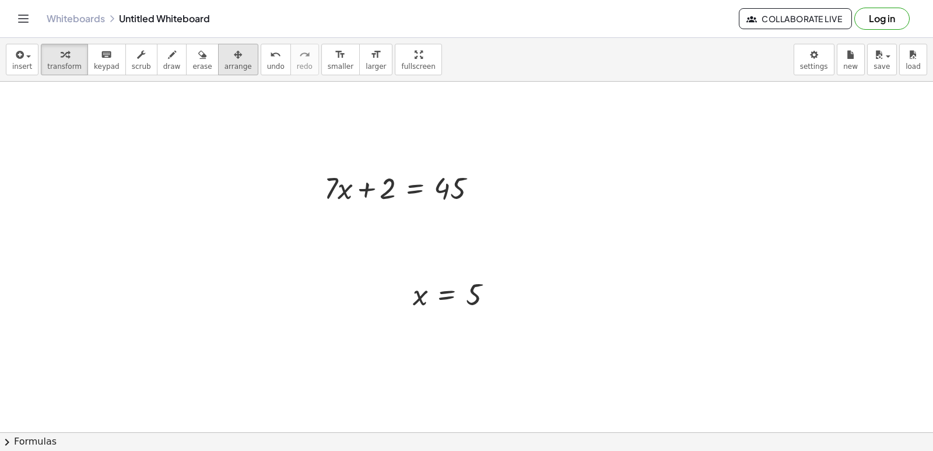
click at [231, 67] on button "arrange" at bounding box center [238, 59] width 40 height 31
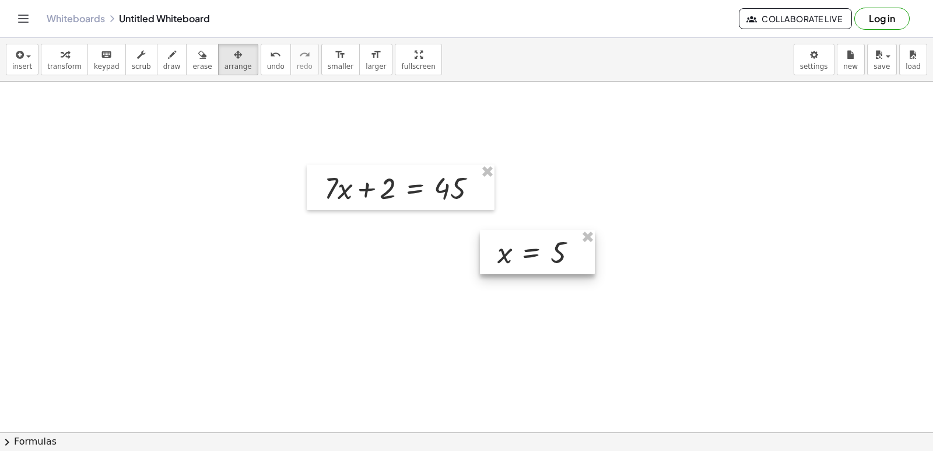
click at [548, 251] on div at bounding box center [537, 252] width 115 height 44
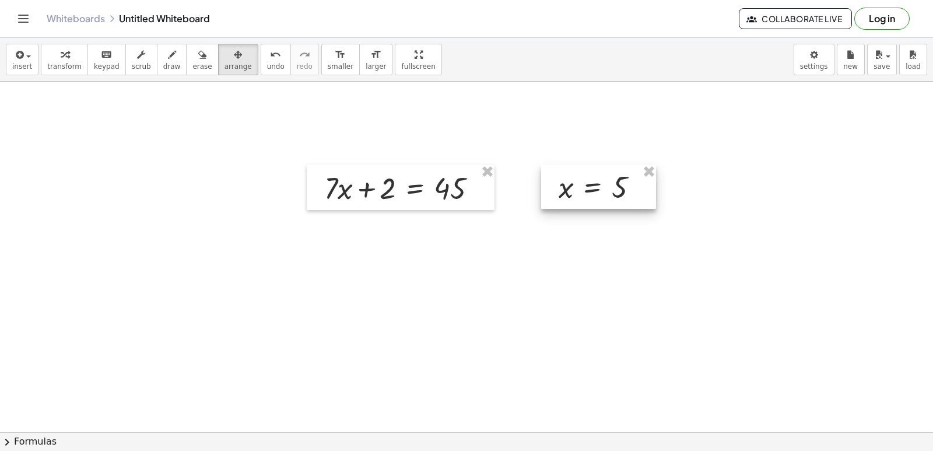
drag, startPoint x: 602, startPoint y: 133, endPoint x: 607, endPoint y: 166, distance: 33.2
click at [607, 166] on div at bounding box center [598, 186] width 115 height 44
click at [68, 61] on div "button" at bounding box center [64, 54] width 34 height 14
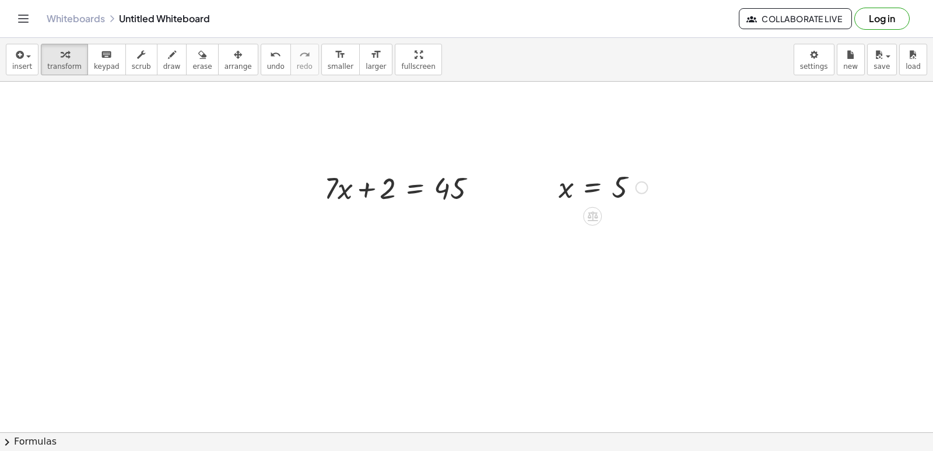
drag, startPoint x: 548, startPoint y: 203, endPoint x: 563, endPoint y: 172, distance: 34.9
drag, startPoint x: 563, startPoint y: 172, endPoint x: 65, endPoint y: 64, distance: 510.1
click at [65, 64] on span "transform" at bounding box center [64, 66] width 34 height 8
drag, startPoint x: 565, startPoint y: 182, endPoint x: 560, endPoint y: 253, distance: 70.8
drag, startPoint x: 560, startPoint y: 253, endPoint x: 359, endPoint y: 203, distance: 207.1
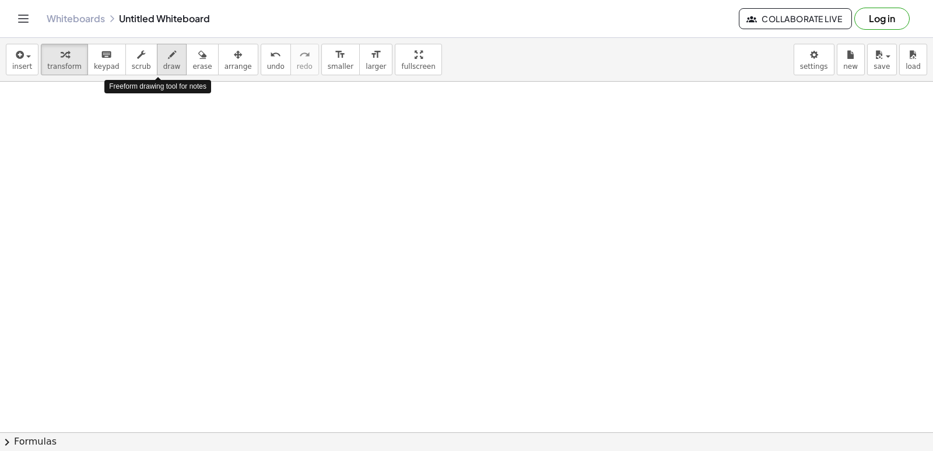
click at [168, 54] on icon "button" at bounding box center [172, 55] width 8 height 14
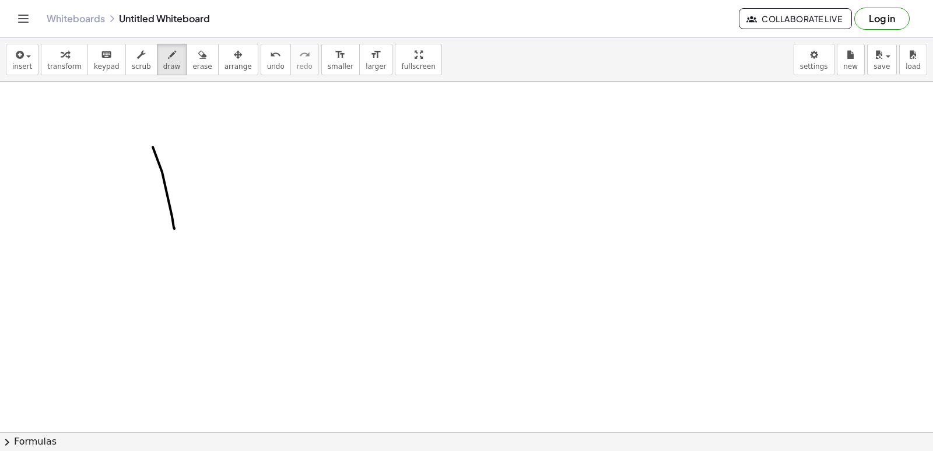
drag, startPoint x: 174, startPoint y: 229, endPoint x: 128, endPoint y: 168, distance: 75.7
drag, startPoint x: 125, startPoint y: 153, endPoint x: 222, endPoint y: 175, distance: 99.1
drag, startPoint x: 258, startPoint y: 177, endPoint x: 249, endPoint y: 226, distance: 49.8
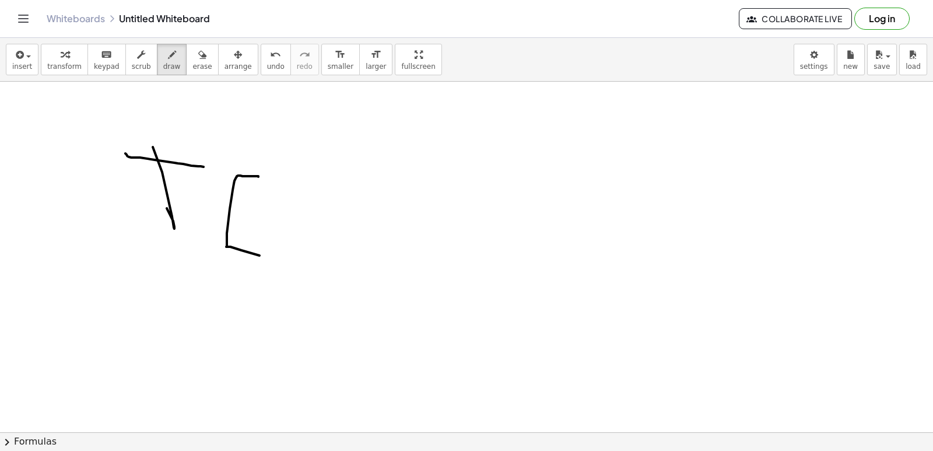
drag, startPoint x: 231, startPoint y: 212, endPoint x: 262, endPoint y: 216, distance: 30.6
drag, startPoint x: 393, startPoint y: 220, endPoint x: 381, endPoint y: 213, distance: 13.6
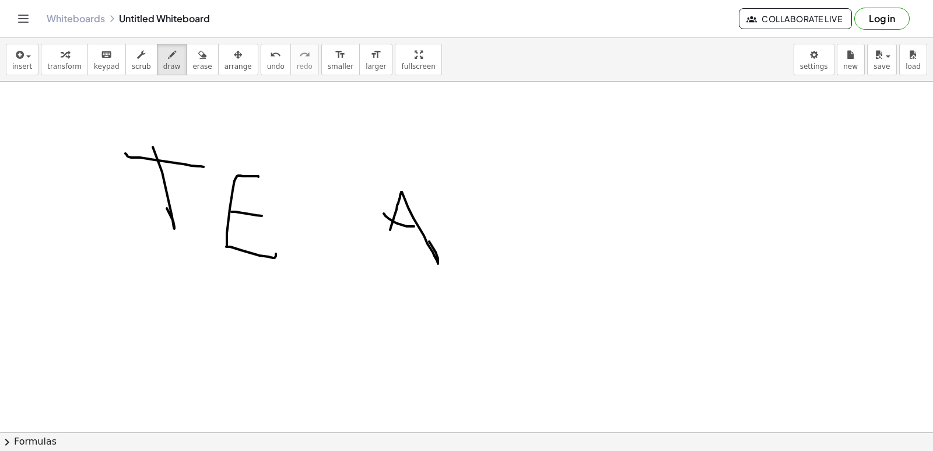
drag, startPoint x: 384, startPoint y: 214, endPoint x: 414, endPoint y: 226, distance: 32.2
drag, startPoint x: 483, startPoint y: 237, endPoint x: 555, endPoint y: 275, distance: 80.8
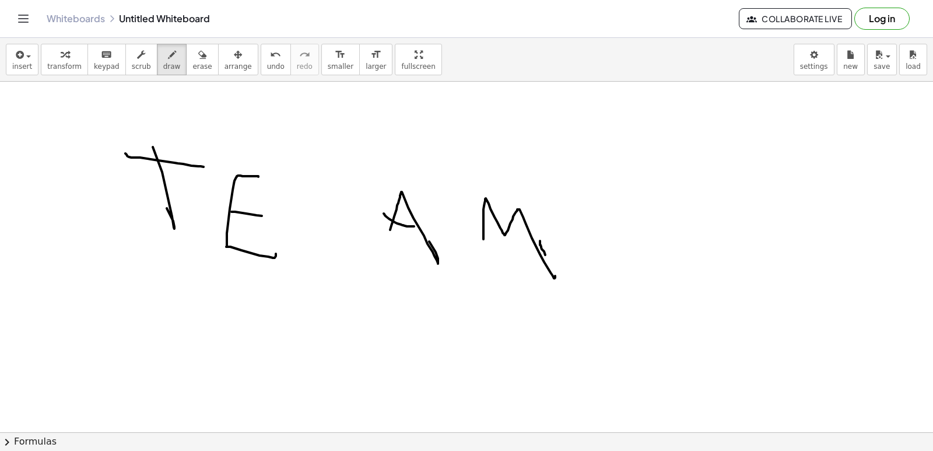
drag, startPoint x: 538, startPoint y: 240, endPoint x: 708, endPoint y: 205, distance: 173.8
drag, startPoint x: 708, startPoint y: 205, endPoint x: 596, endPoint y: 239, distance: 117.1
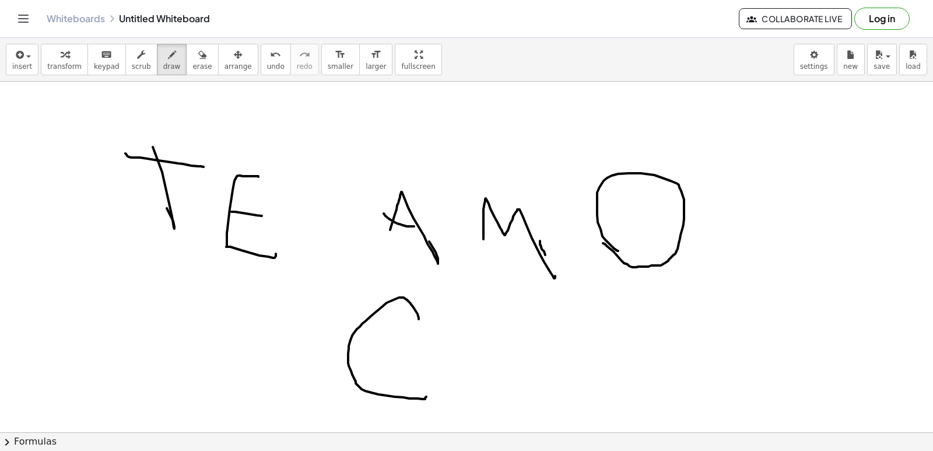
drag, startPoint x: 419, startPoint y: 319, endPoint x: 451, endPoint y: 405, distance: 91.5
drag, startPoint x: 467, startPoint y: 393, endPoint x: 465, endPoint y: 410, distance: 17.1
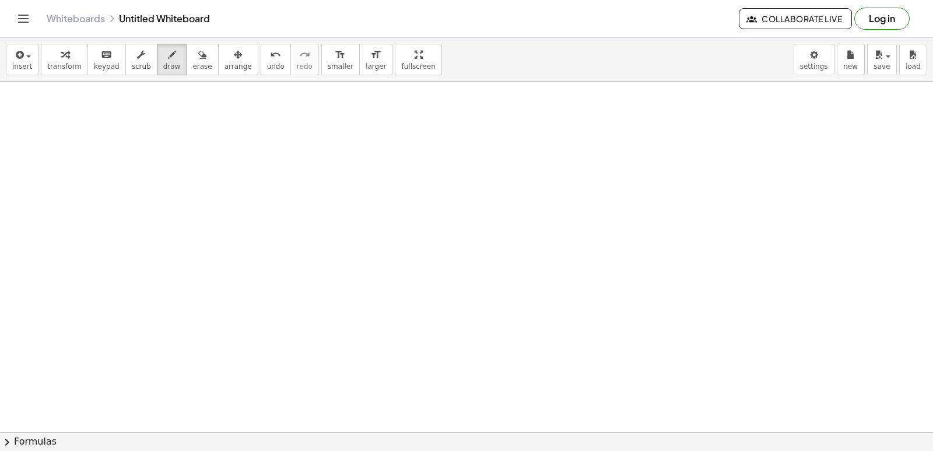
scroll to position [5839, 0]
drag, startPoint x: 488, startPoint y: 239, endPoint x: 247, endPoint y: 199, distance: 244.0
drag, startPoint x: 269, startPoint y: 188, endPoint x: 286, endPoint y: 180, distance: 18.5
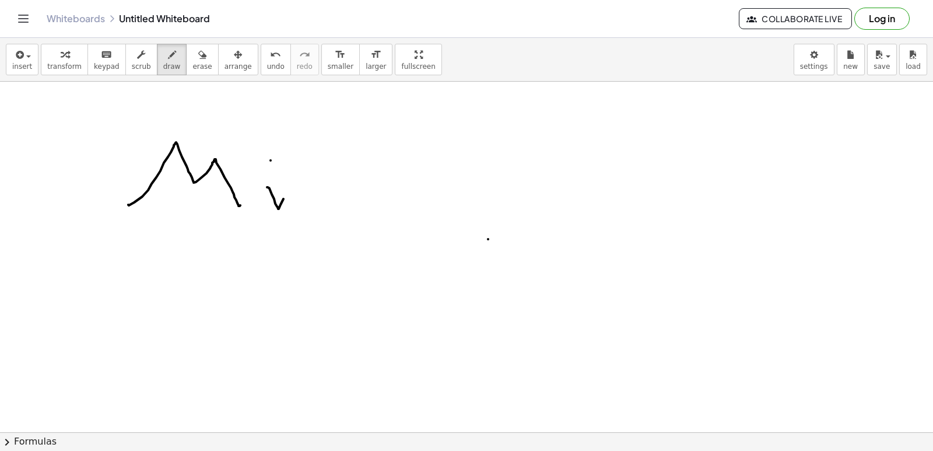
drag, startPoint x: 300, startPoint y: 200, endPoint x: 361, endPoint y: 205, distance: 61.4
drag, startPoint x: 311, startPoint y: 175, endPoint x: 339, endPoint y: 177, distance: 28.0
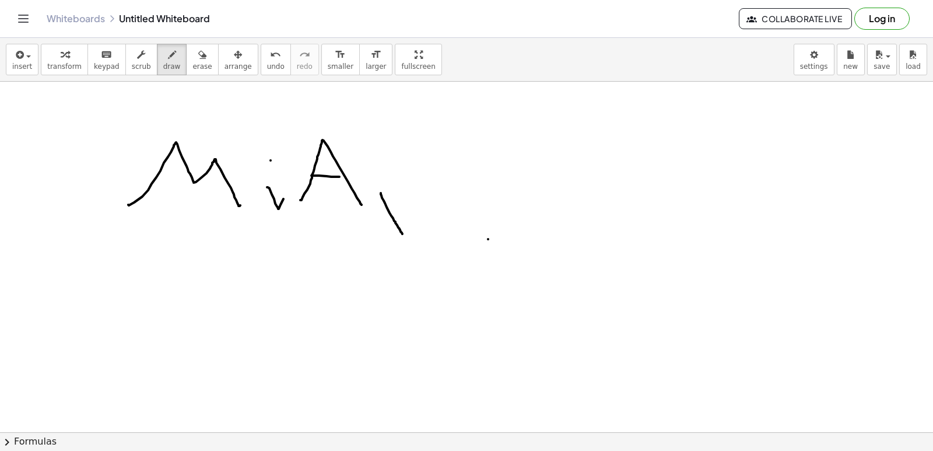
drag, startPoint x: 381, startPoint y: 193, endPoint x: 413, endPoint y: 216, distance: 39.6
drag, startPoint x: 413, startPoint y: 209, endPoint x: 424, endPoint y: 263, distance: 55.5
drag, startPoint x: 449, startPoint y: 334, endPoint x: 503, endPoint y: 275, distance: 80.0
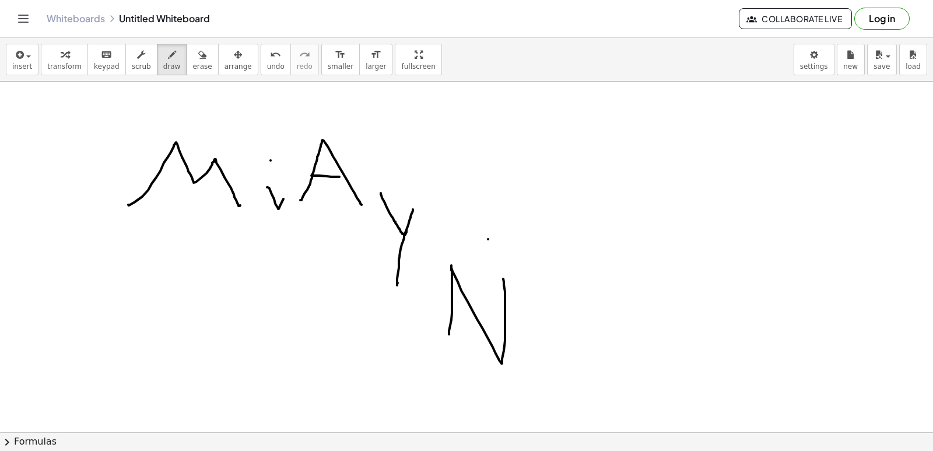
drag, startPoint x: 527, startPoint y: 319, endPoint x: 537, endPoint y: 318, distance: 10.6
drag, startPoint x: 589, startPoint y: 295, endPoint x: 619, endPoint y: 343, distance: 57.1
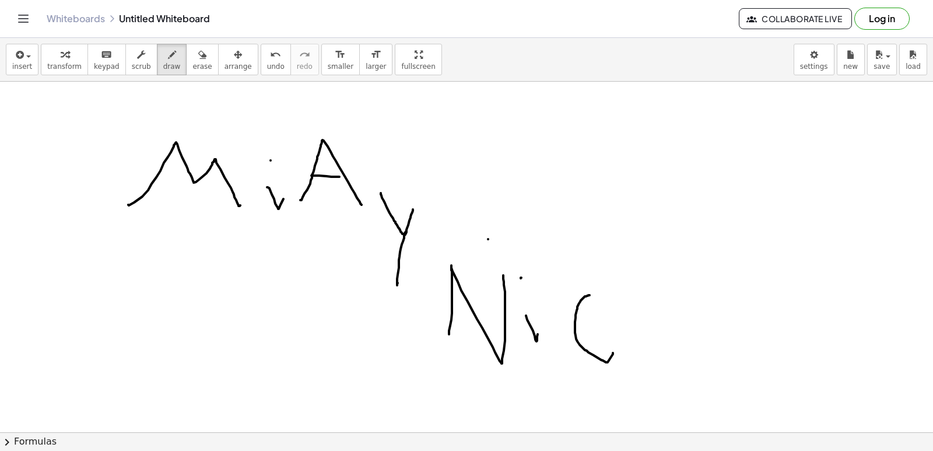
drag, startPoint x: 637, startPoint y: 350, endPoint x: 641, endPoint y: 361, distance: 11.8
drag, startPoint x: 641, startPoint y: 361, endPoint x: 638, endPoint y: 244, distance: 117.8
drag, startPoint x: 652, startPoint y: 346, endPoint x: 704, endPoint y: 310, distance: 63.2
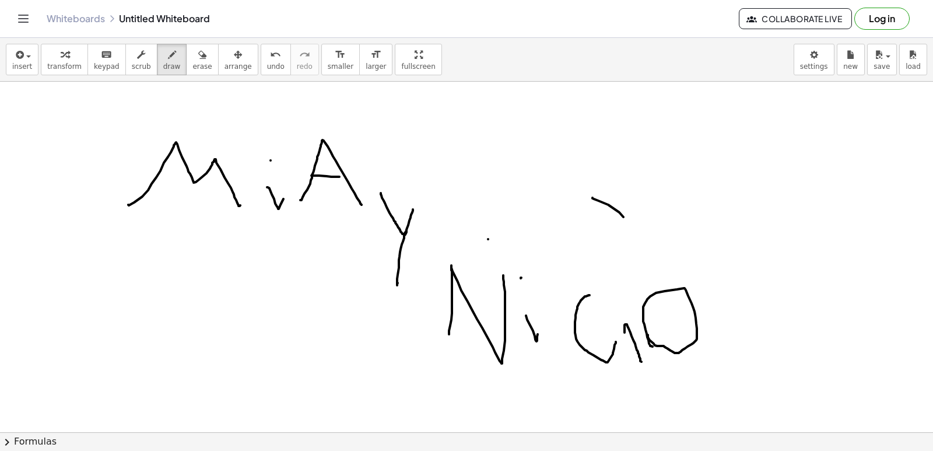
drag, startPoint x: 697, startPoint y: 219, endPoint x: 786, endPoint y: 158, distance: 108.2
drag, startPoint x: 786, startPoint y: 158, endPoint x: 869, endPoint y: 292, distance: 157.9
drag, startPoint x: 741, startPoint y: 331, endPoint x: 827, endPoint y: 363, distance: 91.5
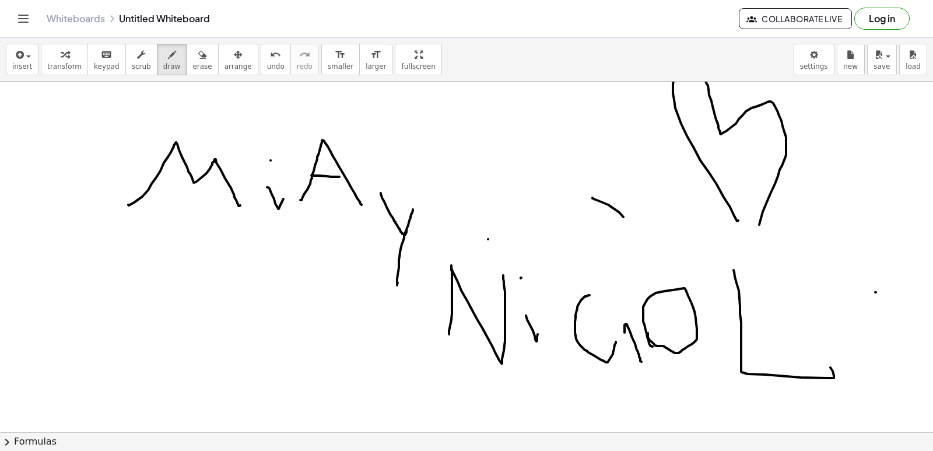
drag, startPoint x: 738, startPoint y: 220, endPoint x: 750, endPoint y: 261, distance: 42.0
drag, startPoint x: 90, startPoint y: 269, endPoint x: 124, endPoint y: 251, distance: 38.1
drag, startPoint x: 91, startPoint y: 251, endPoint x: 127, endPoint y: 308, distance: 66.8
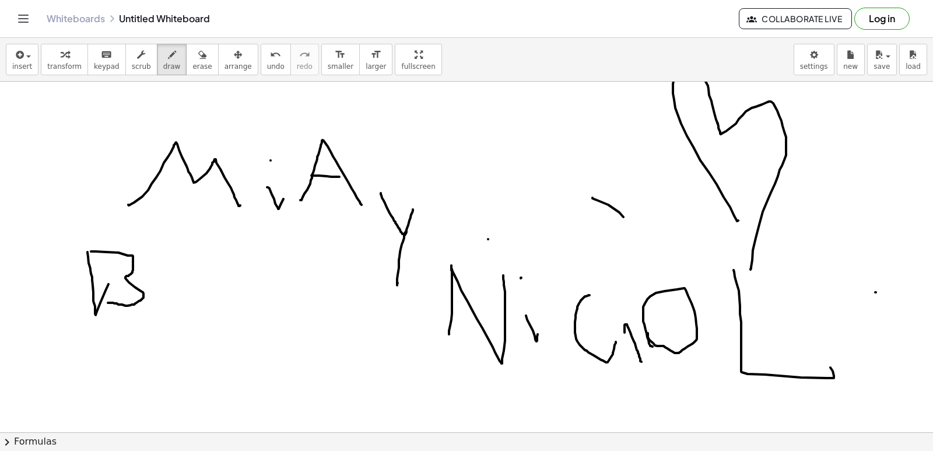
drag, startPoint x: 179, startPoint y: 276, endPoint x: 191, endPoint y: 252, distance: 26.9
drag, startPoint x: 183, startPoint y: 274, endPoint x: 205, endPoint y: 301, distance: 34.8
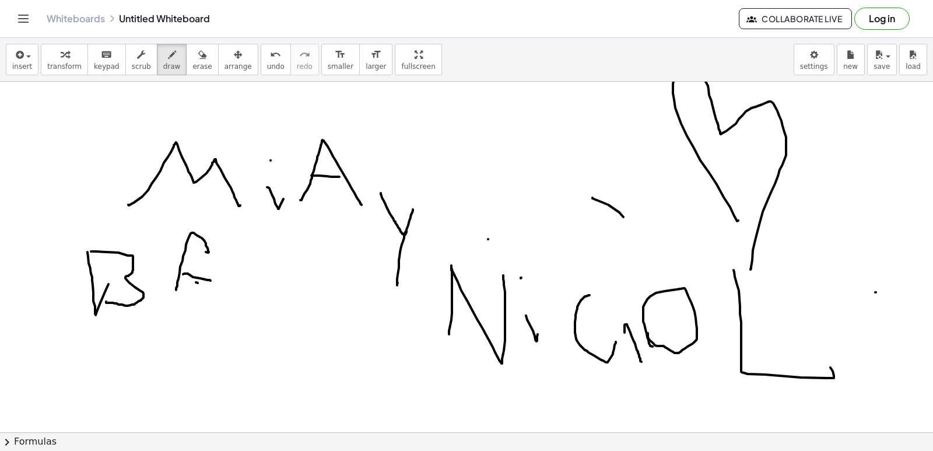
drag, startPoint x: 240, startPoint y: 269, endPoint x: 222, endPoint y: 285, distance: 23.9
drag, startPoint x: 234, startPoint y: 286, endPoint x: 230, endPoint y: 298, distance: 12.4
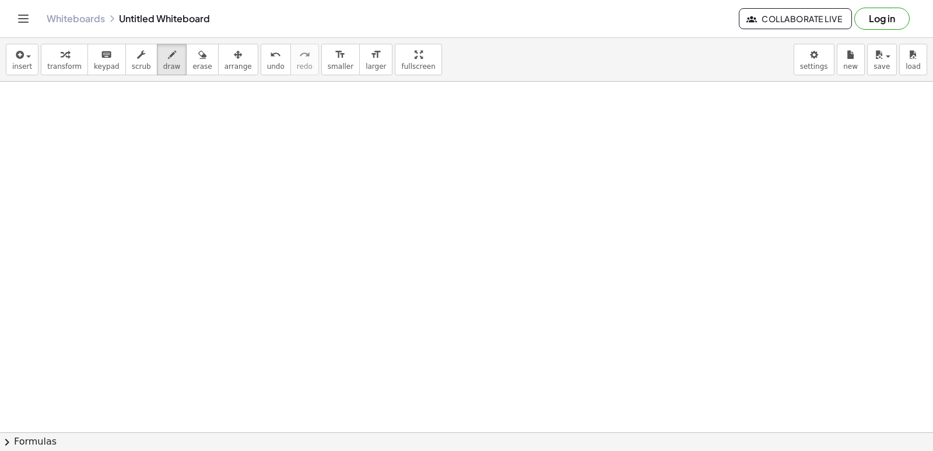
scroll to position [6189, 0]
drag, startPoint x: 478, startPoint y: 301, endPoint x: 470, endPoint y: 322, distance: 22.3
drag, startPoint x: 199, startPoint y: 125, endPoint x: 199, endPoint y: 152, distance: 26.2
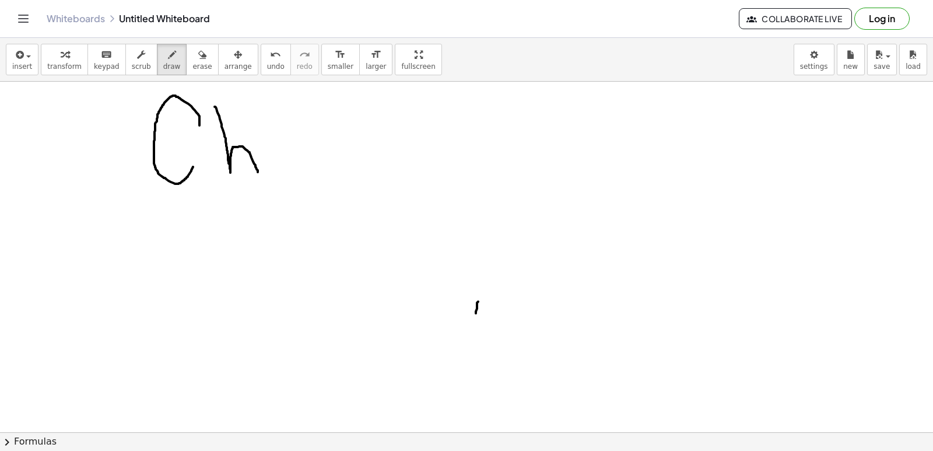
drag, startPoint x: 215, startPoint y: 107, endPoint x: 265, endPoint y: 146, distance: 64.4
drag, startPoint x: 266, startPoint y: 143, endPoint x: 275, endPoint y: 136, distance: 10.7
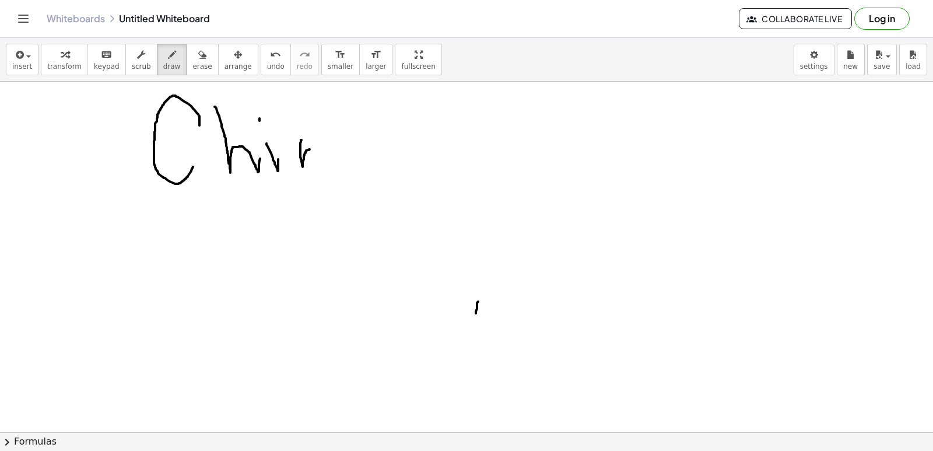
drag, startPoint x: 301, startPoint y: 140, endPoint x: 324, endPoint y: 149, distance: 24.4
drag, startPoint x: 376, startPoint y: 204, endPoint x: 380, endPoint y: 192, distance: 12.7
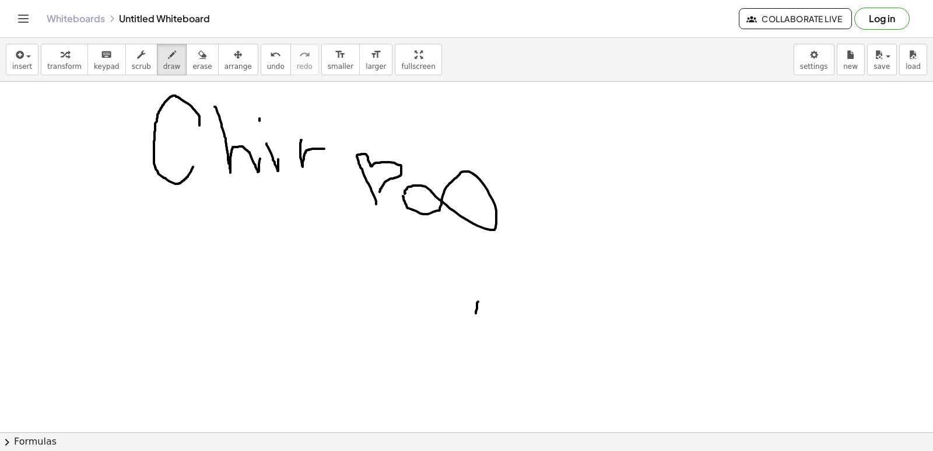
drag, startPoint x: 405, startPoint y: 193, endPoint x: 380, endPoint y: 203, distance: 27.7
drag, startPoint x: 98, startPoint y: 280, endPoint x: 129, endPoint y: 315, distance: 47.1
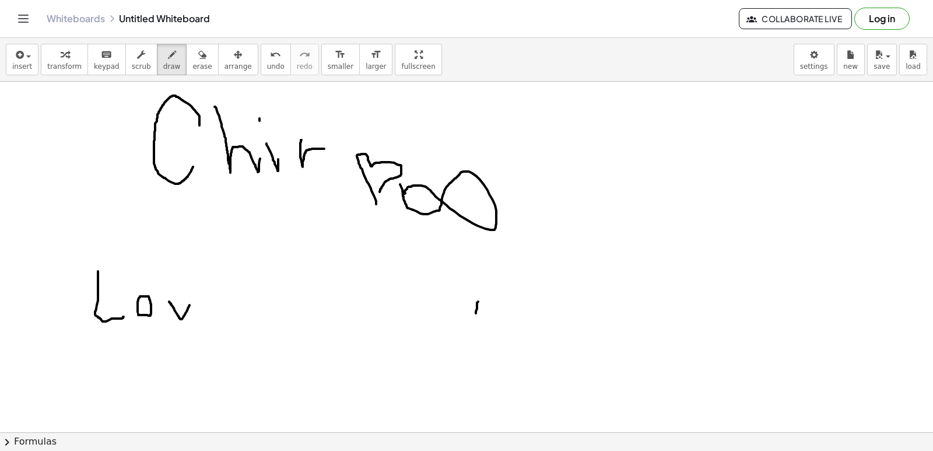
drag, startPoint x: 171, startPoint y: 305, endPoint x: 189, endPoint y: 304, distance: 18.1
drag, startPoint x: 213, startPoint y: 308, endPoint x: 217, endPoint y: 324, distance: 15.7
drag, startPoint x: 593, startPoint y: 215, endPoint x: 586, endPoint y: 224, distance: 12.0
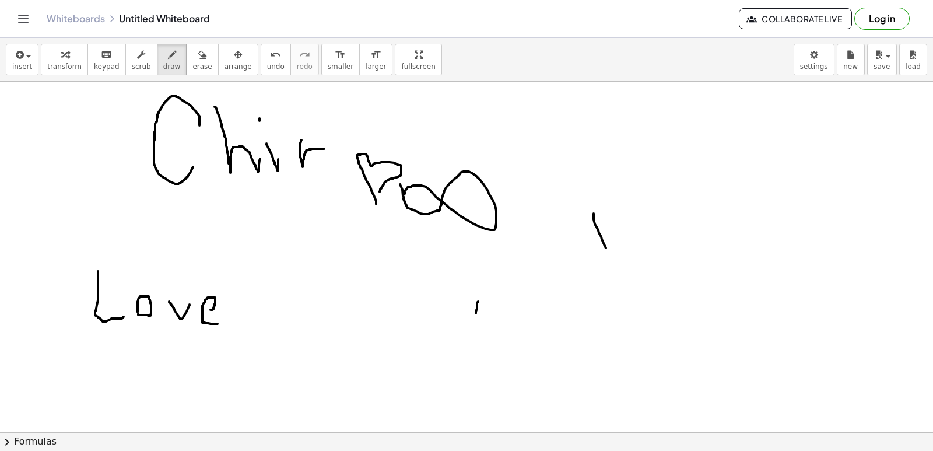
drag, startPoint x: 587, startPoint y: 220, endPoint x: 651, endPoint y: 184, distance: 72.8
drag, startPoint x: 637, startPoint y: 179, endPoint x: 351, endPoint y: 310, distance: 314.1
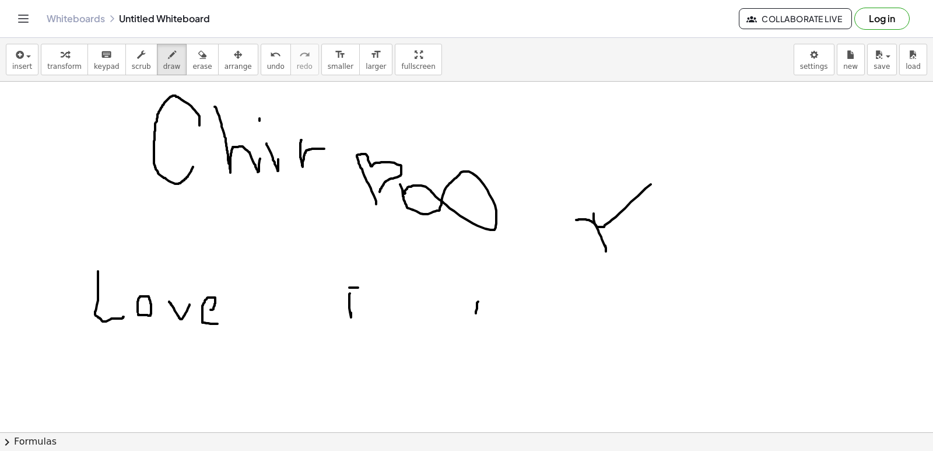
drag, startPoint x: 358, startPoint y: 287, endPoint x: 392, endPoint y: 290, distance: 33.9
drag, startPoint x: 360, startPoint y: 317, endPoint x: 373, endPoint y: 312, distance: 13.1
drag, startPoint x: 351, startPoint y: 290, endPoint x: 361, endPoint y: 289, distance: 9.9
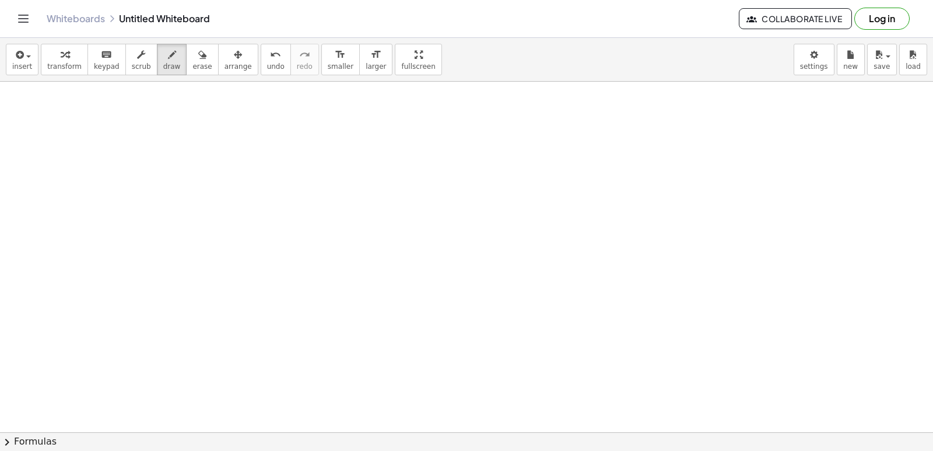
scroll to position [6656, 0]
drag, startPoint x: 204, startPoint y: 118, endPoint x: 210, endPoint y: 148, distance: 30.9
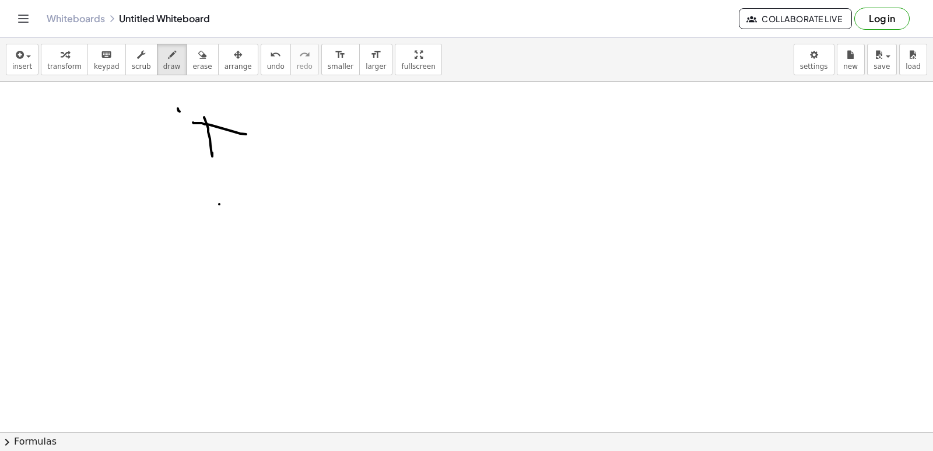
drag, startPoint x: 193, startPoint y: 122, endPoint x: 250, endPoint y: 135, distance: 57.9
drag, startPoint x: 191, startPoint y: 159, endPoint x: 262, endPoint y: 167, distance: 71.1
drag, startPoint x: 325, startPoint y: 147, endPoint x: 330, endPoint y: 189, distance: 42.8
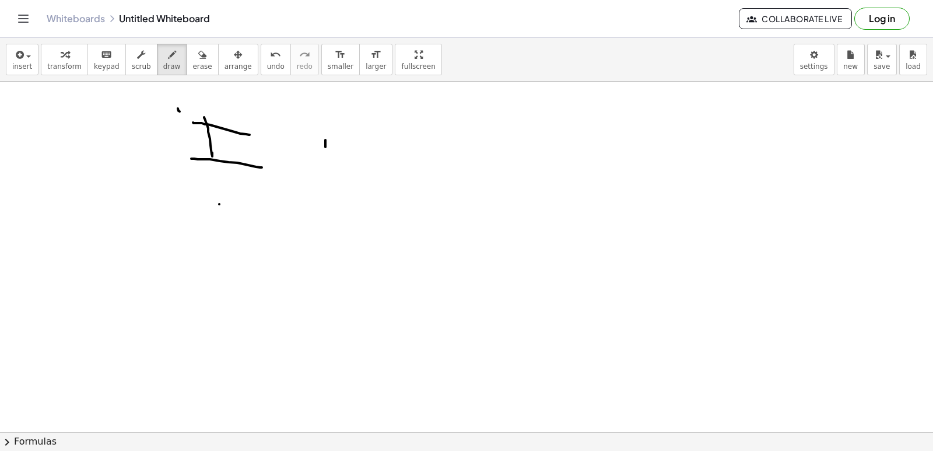
drag, startPoint x: 385, startPoint y: 143, endPoint x: 415, endPoint y: 152, distance: 30.8
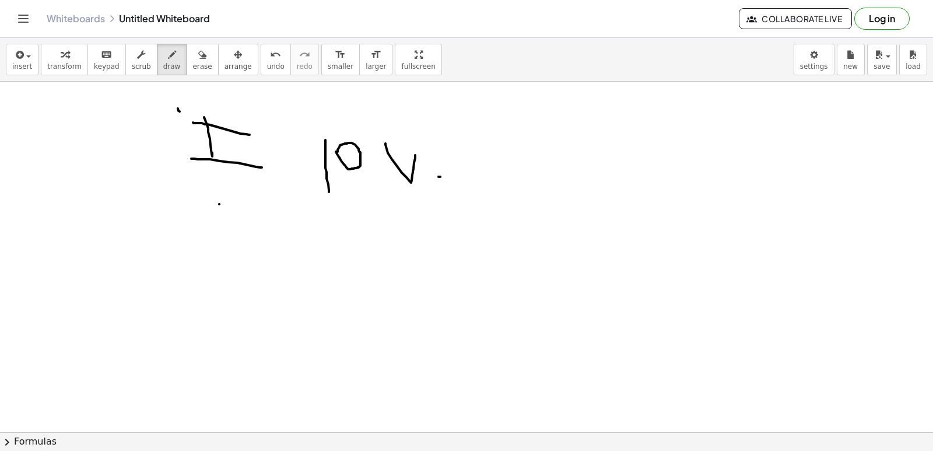
drag, startPoint x: 442, startPoint y: 90, endPoint x: 434, endPoint y: 196, distance: 106.4
drag, startPoint x: 469, startPoint y: 176, endPoint x: 512, endPoint y: 141, distance: 55.5
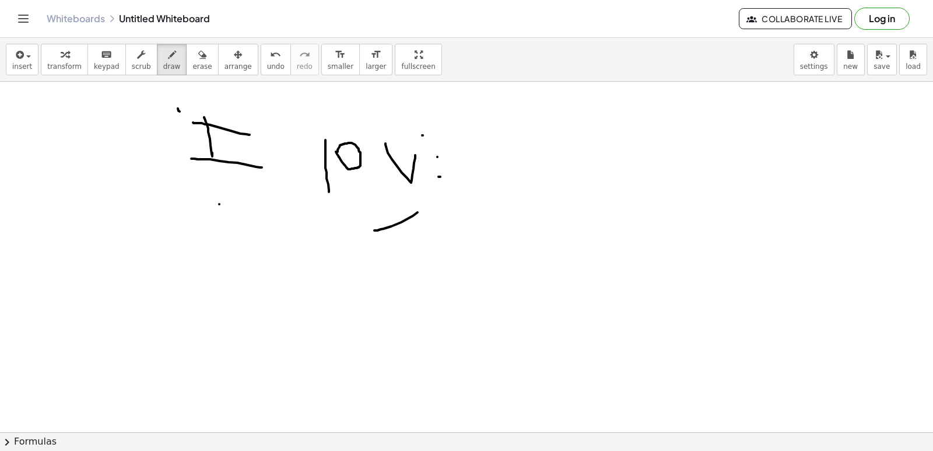
drag, startPoint x: 512, startPoint y: 141, endPoint x: 449, endPoint y: 164, distance: 66.6
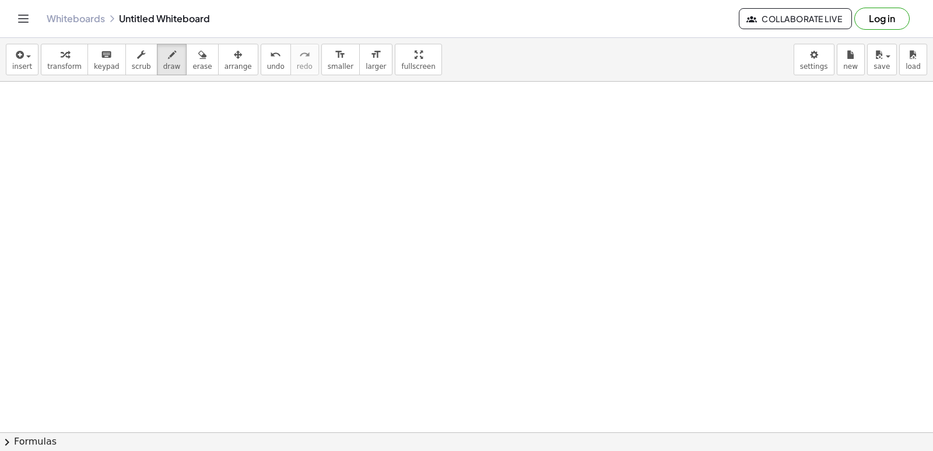
drag, startPoint x: 49, startPoint y: 262, endPoint x: 66, endPoint y: 168, distance: 95.9
